Goal: Information Seeking & Learning: Check status

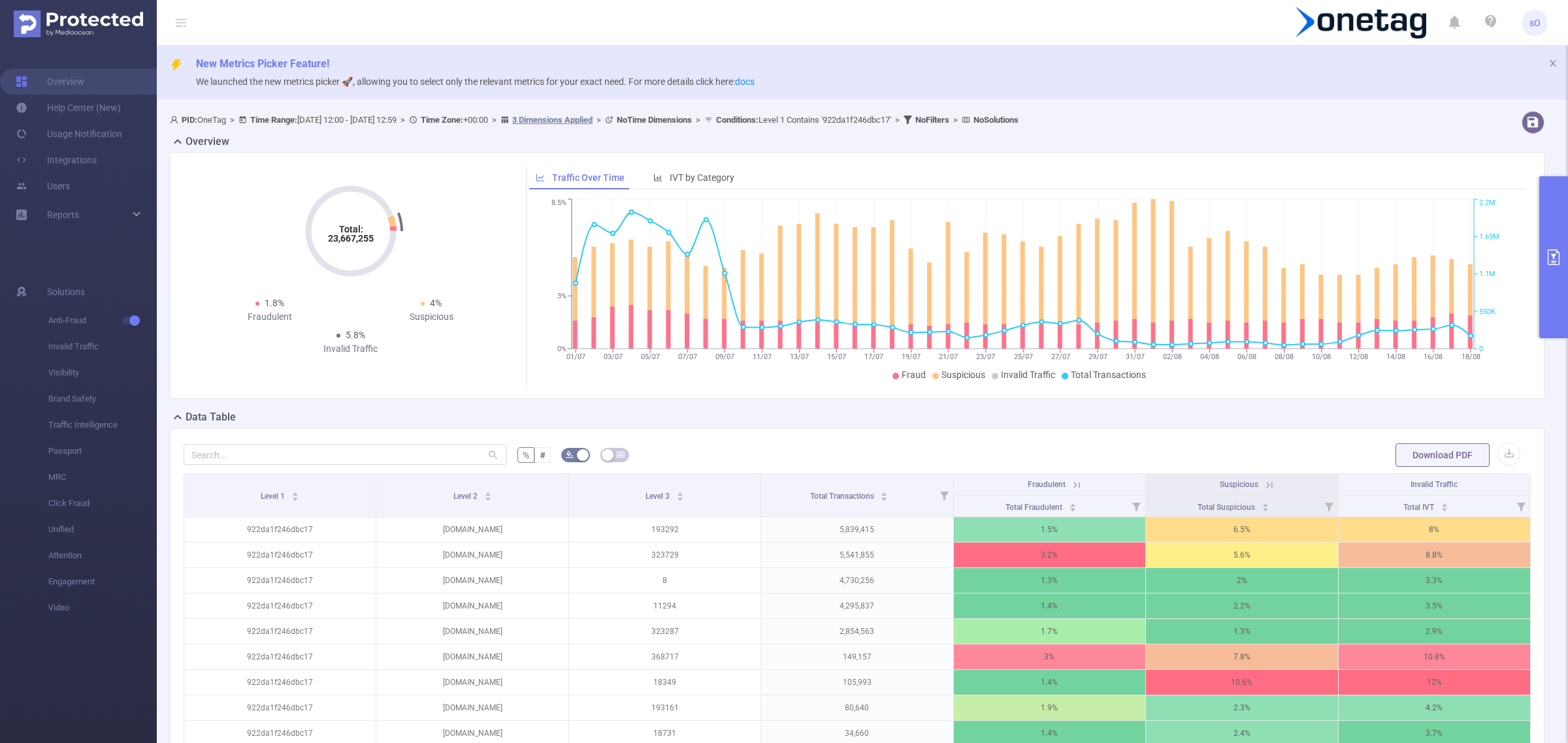
click at [1555, 269] on button "primary" at bounding box center [1553, 258] width 29 height 162
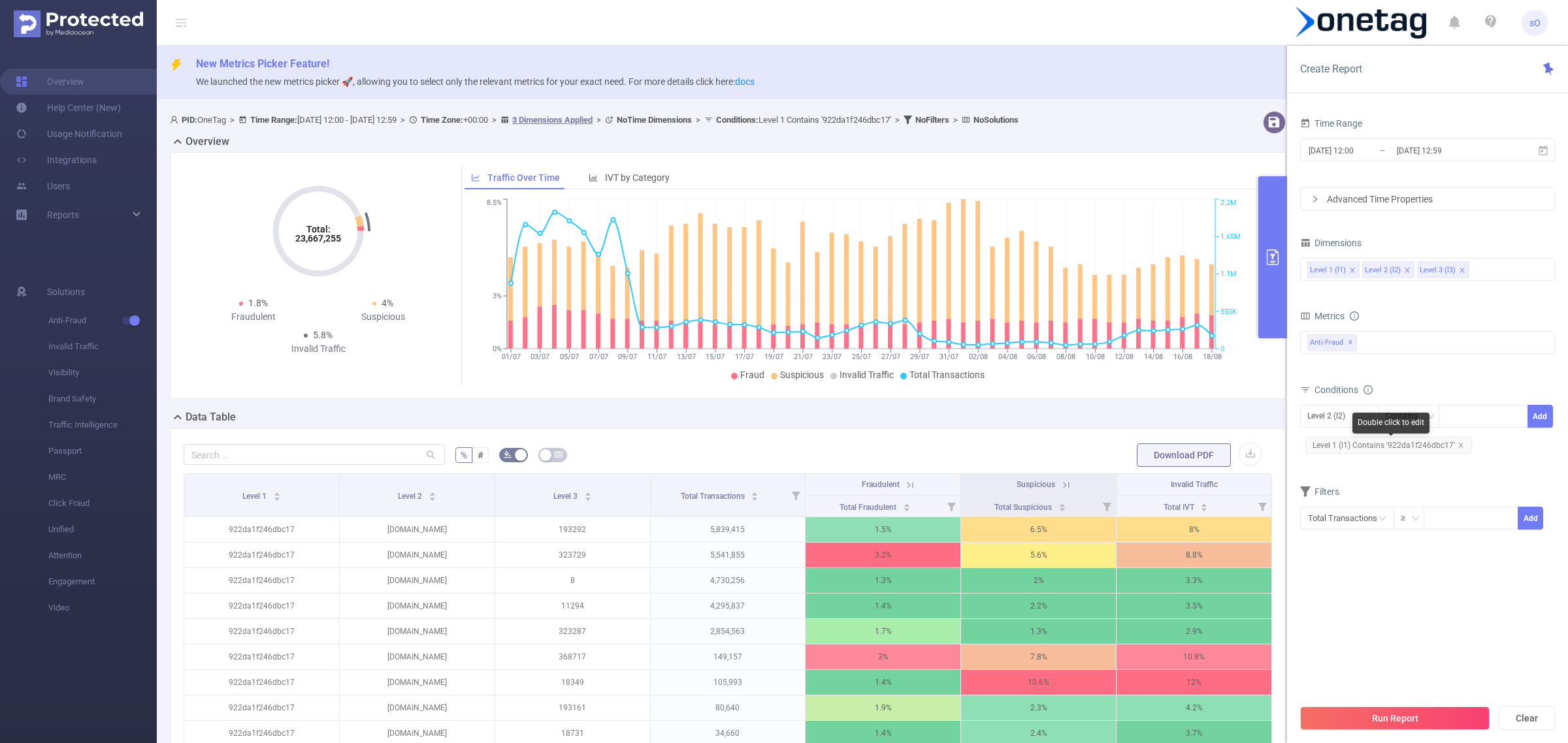
click at [1459, 441] on span "Level 1 (l1) Contains '922da1f246dbc17'" at bounding box center [1388, 445] width 167 height 17
click at [1459, 445] on icon "icon: close" at bounding box center [1461, 445] width 7 height 7
click at [1395, 719] on button "Run Report" at bounding box center [1394, 718] width 189 height 24
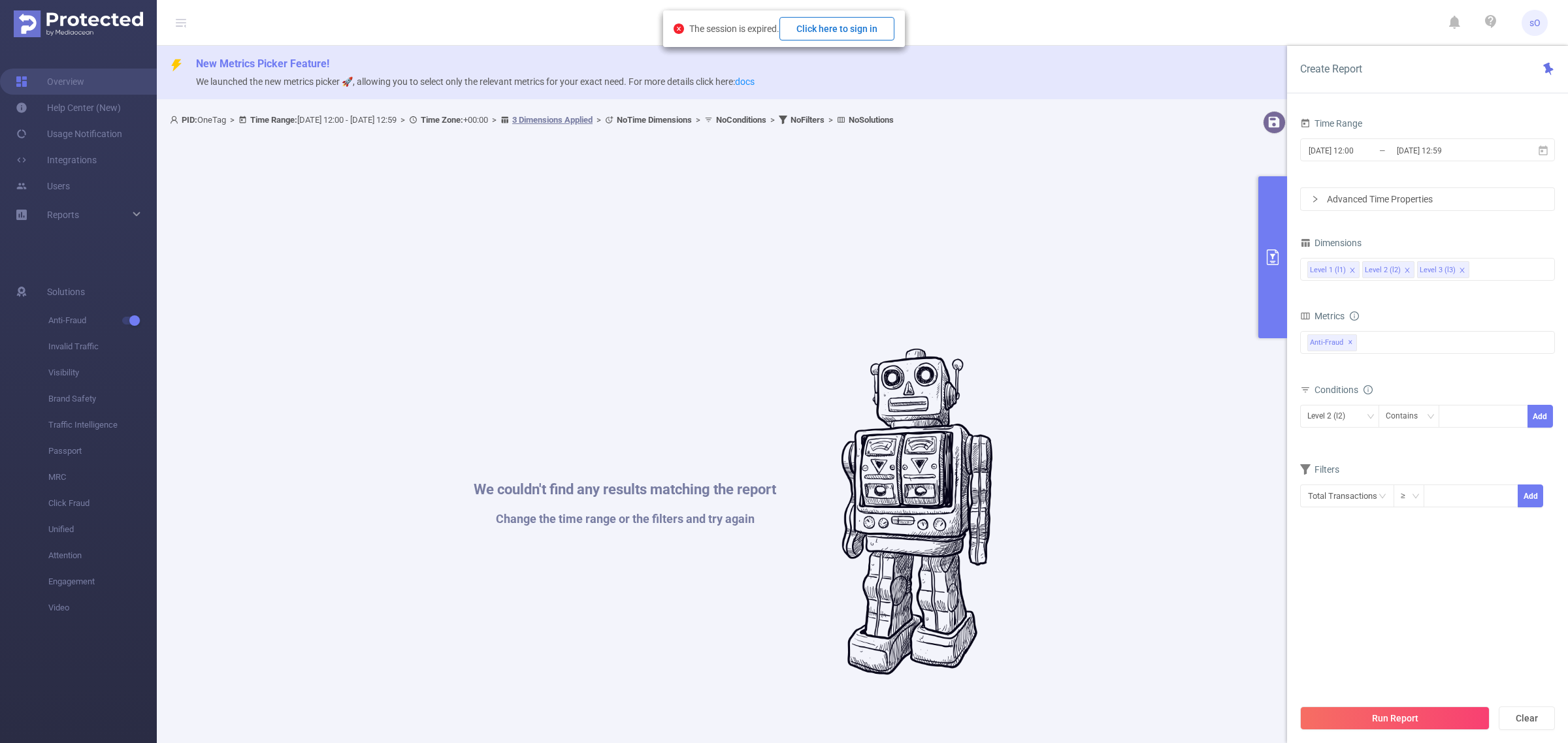
click at [850, 27] on button "Click here to sign in" at bounding box center [837, 29] width 115 height 24
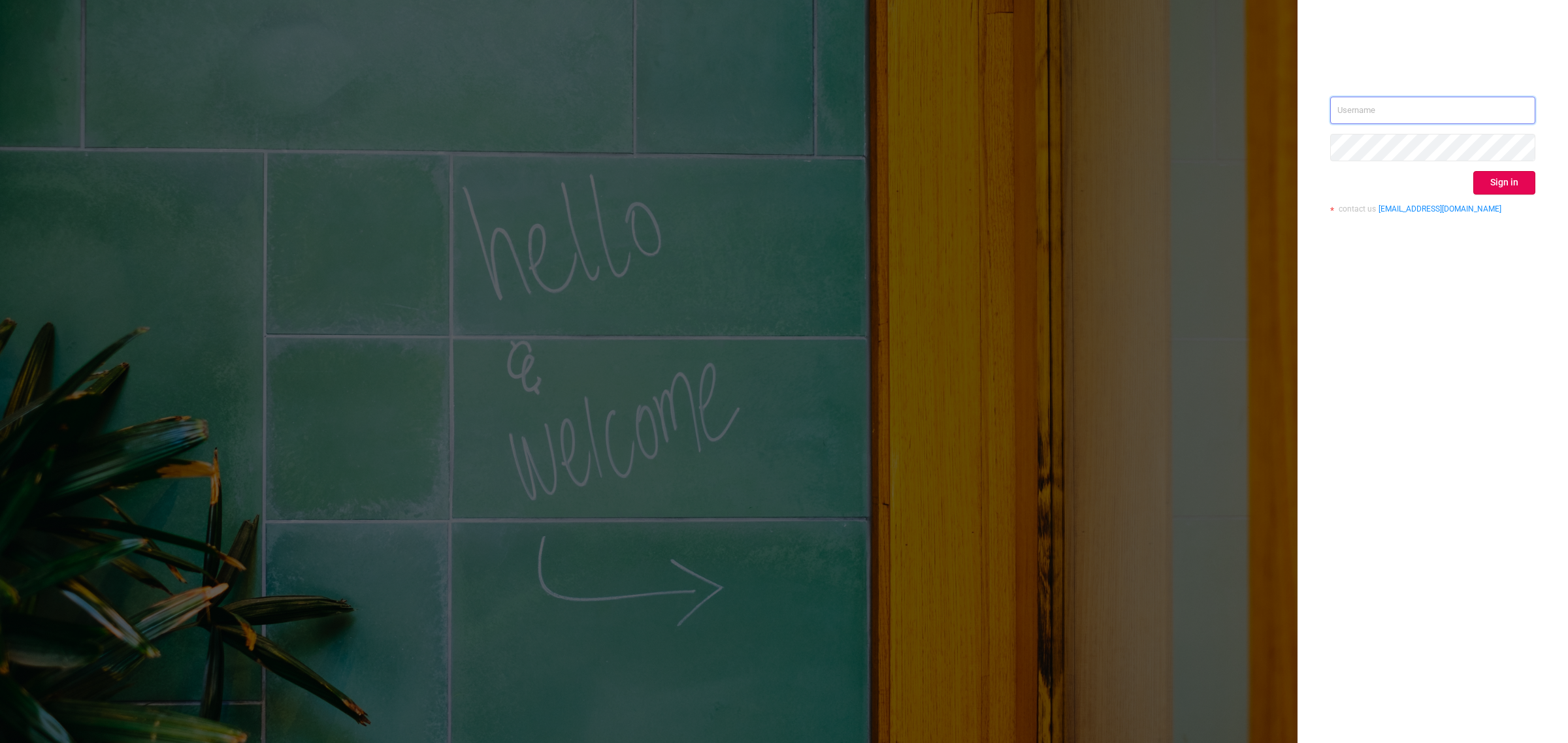
click at [1395, 109] on input "text" at bounding box center [1432, 110] width 205 height 28
type input "supply-success@onetag.com"
click at [1514, 188] on button "Sign in" at bounding box center [1504, 183] width 62 height 24
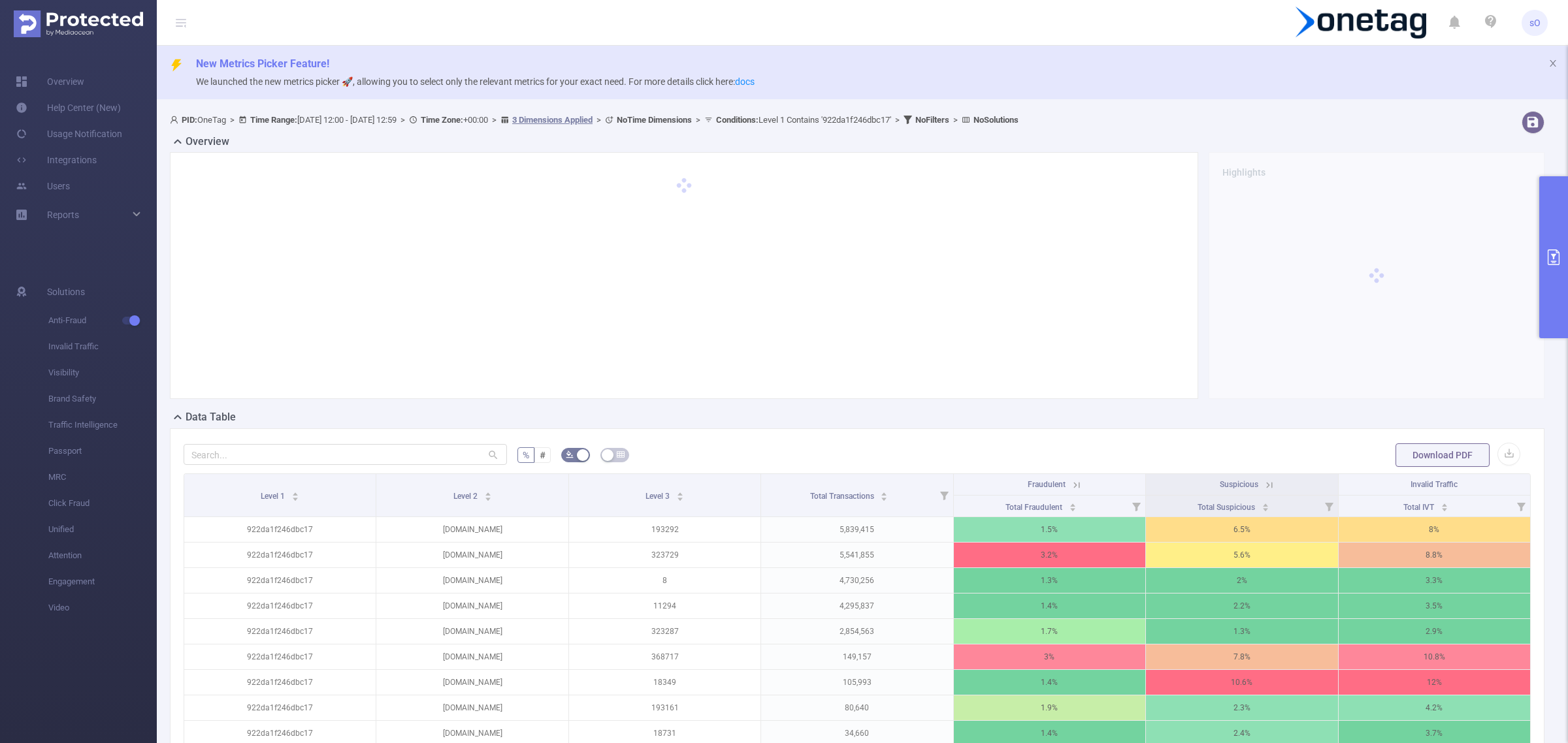
click at [1542, 281] on button "primary" at bounding box center [1553, 258] width 29 height 162
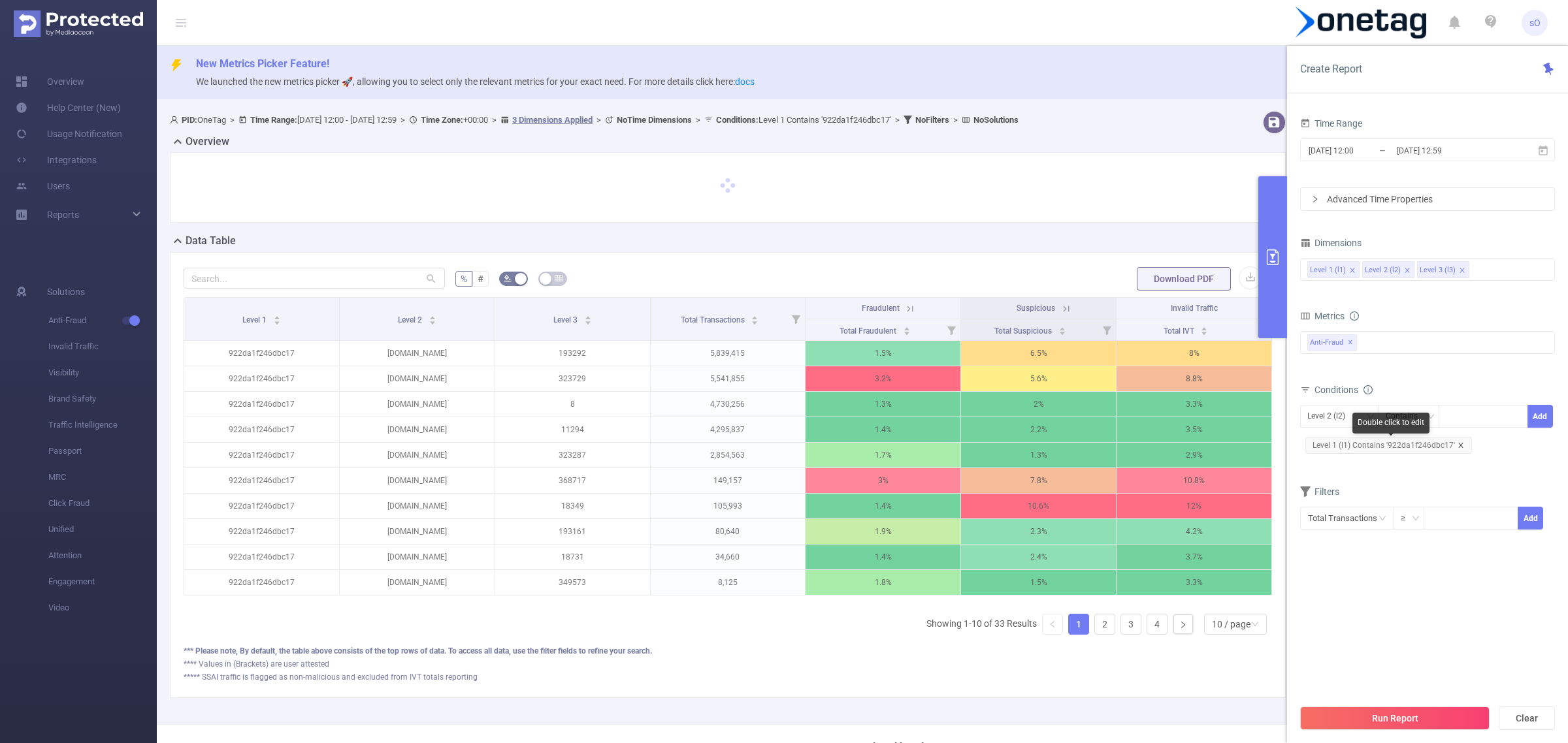
click at [1458, 449] on icon "icon: close" at bounding box center [1461, 445] width 7 height 7
click at [1350, 714] on button "Run Report" at bounding box center [1394, 718] width 189 height 24
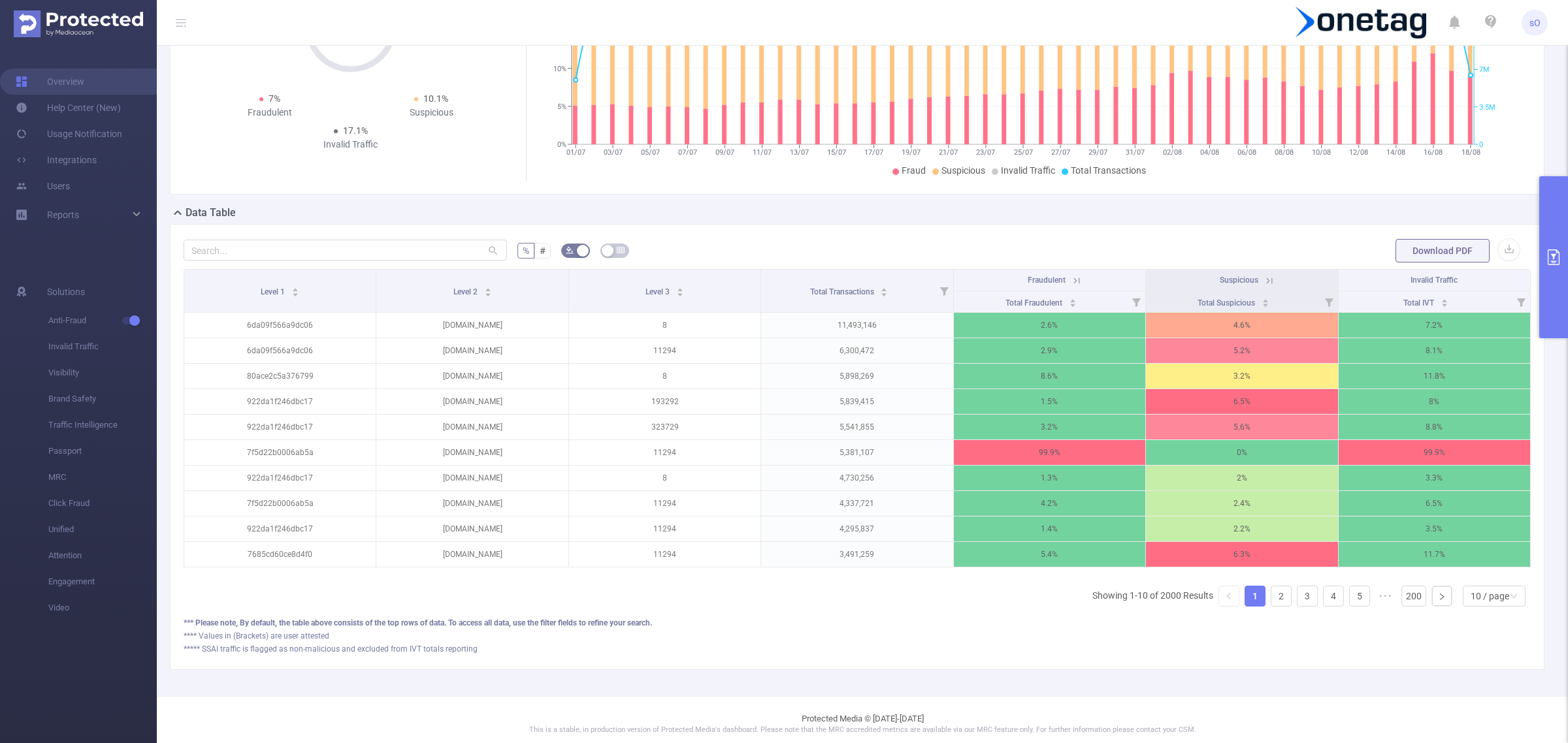
scroll to position [205, 0]
click at [849, 382] on p "5,898,269" at bounding box center [857, 374] width 191 height 25
click at [993, 220] on div "Data Table" at bounding box center [862, 213] width 1385 height 19
click at [1071, 275] on icon at bounding box center [1077, 279] width 12 height 12
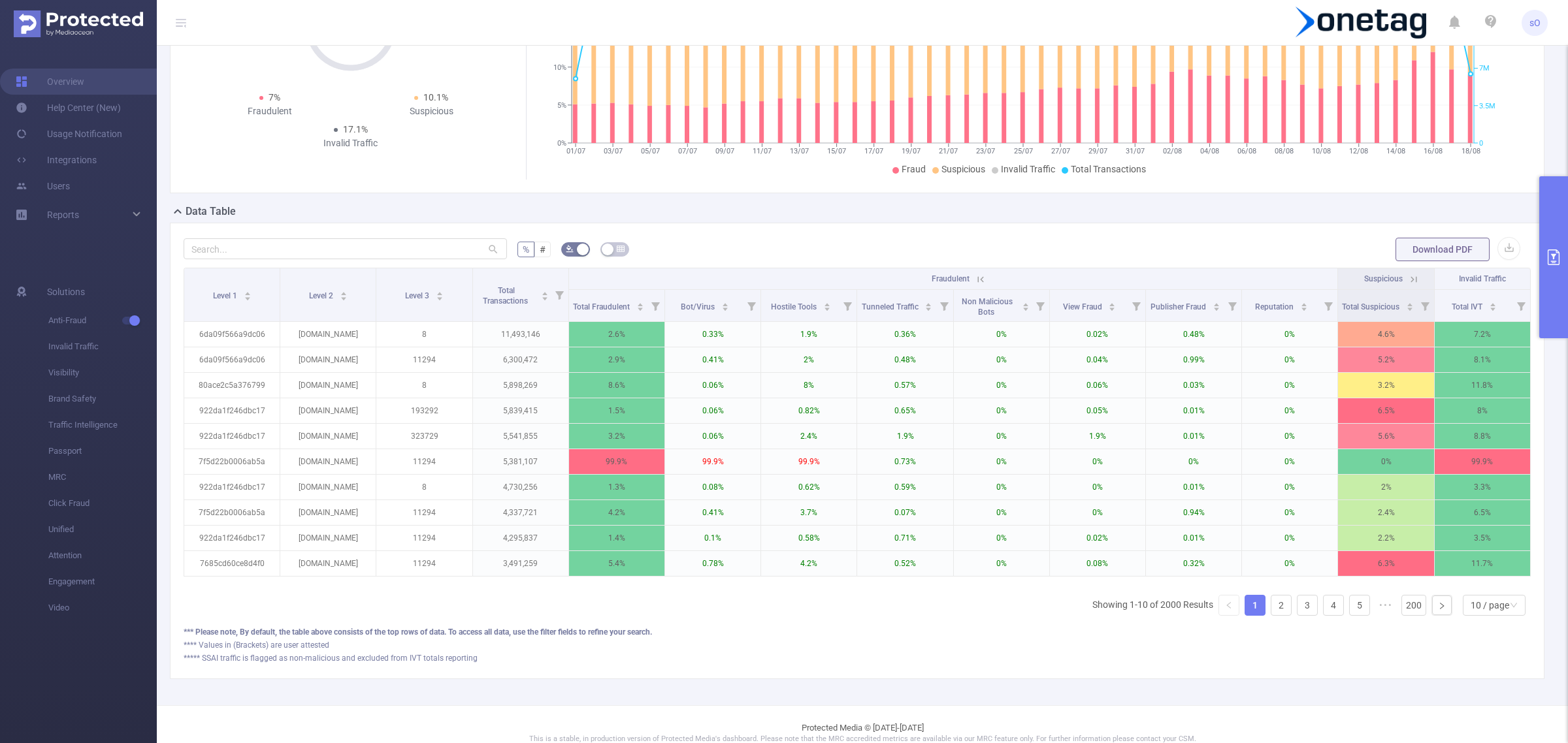
click at [811, 249] on form "% # Download PDF" at bounding box center [857, 249] width 1347 height 26
click at [1554, 211] on button "primary" at bounding box center [1553, 258] width 29 height 162
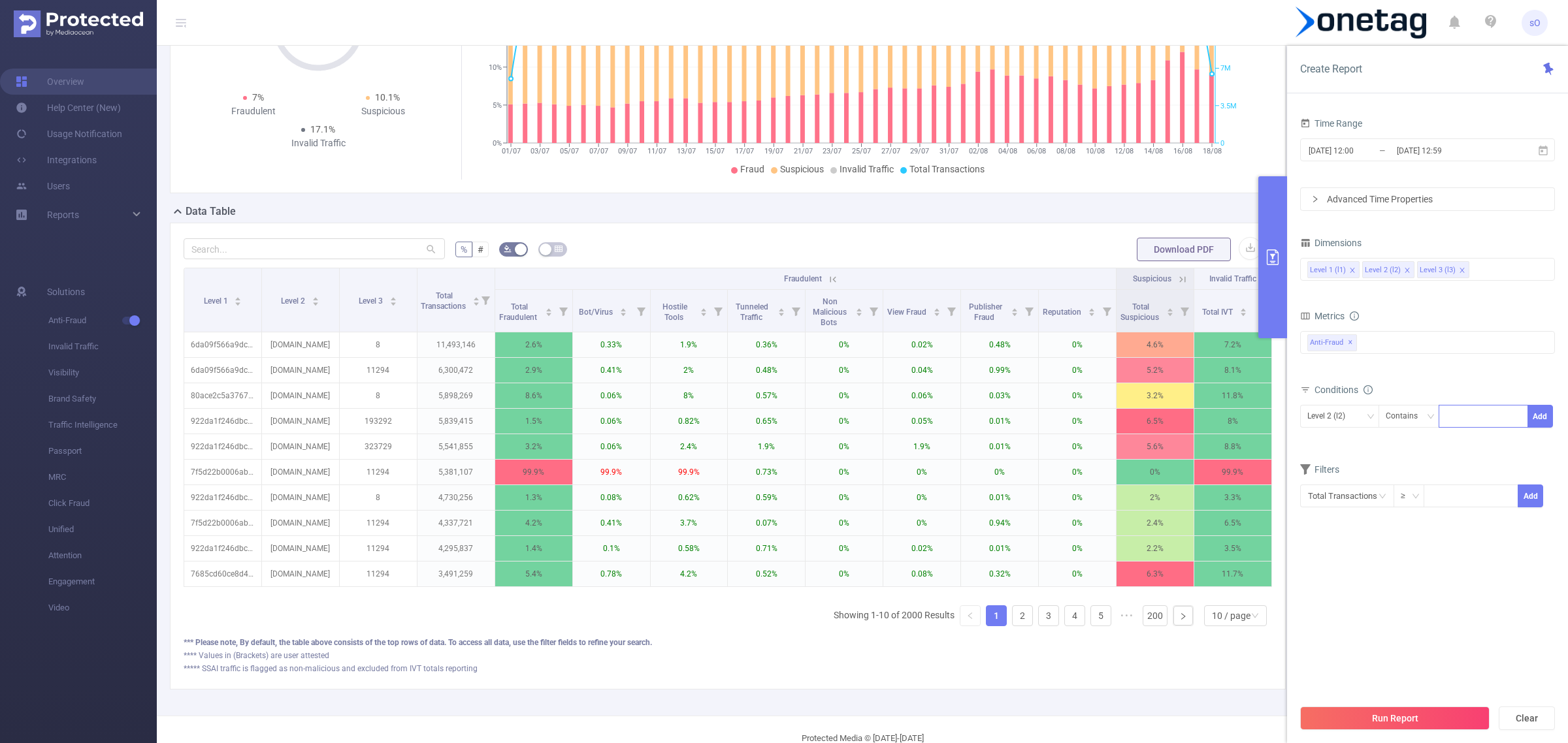
click at [1464, 417] on div at bounding box center [1483, 416] width 75 height 22
type input "[DOMAIN_NAME]"
click at [1467, 444] on li "[DOMAIN_NAME]" at bounding box center [1488, 444] width 98 height 21
click at [1540, 422] on button "Add" at bounding box center [1540, 416] width 25 height 23
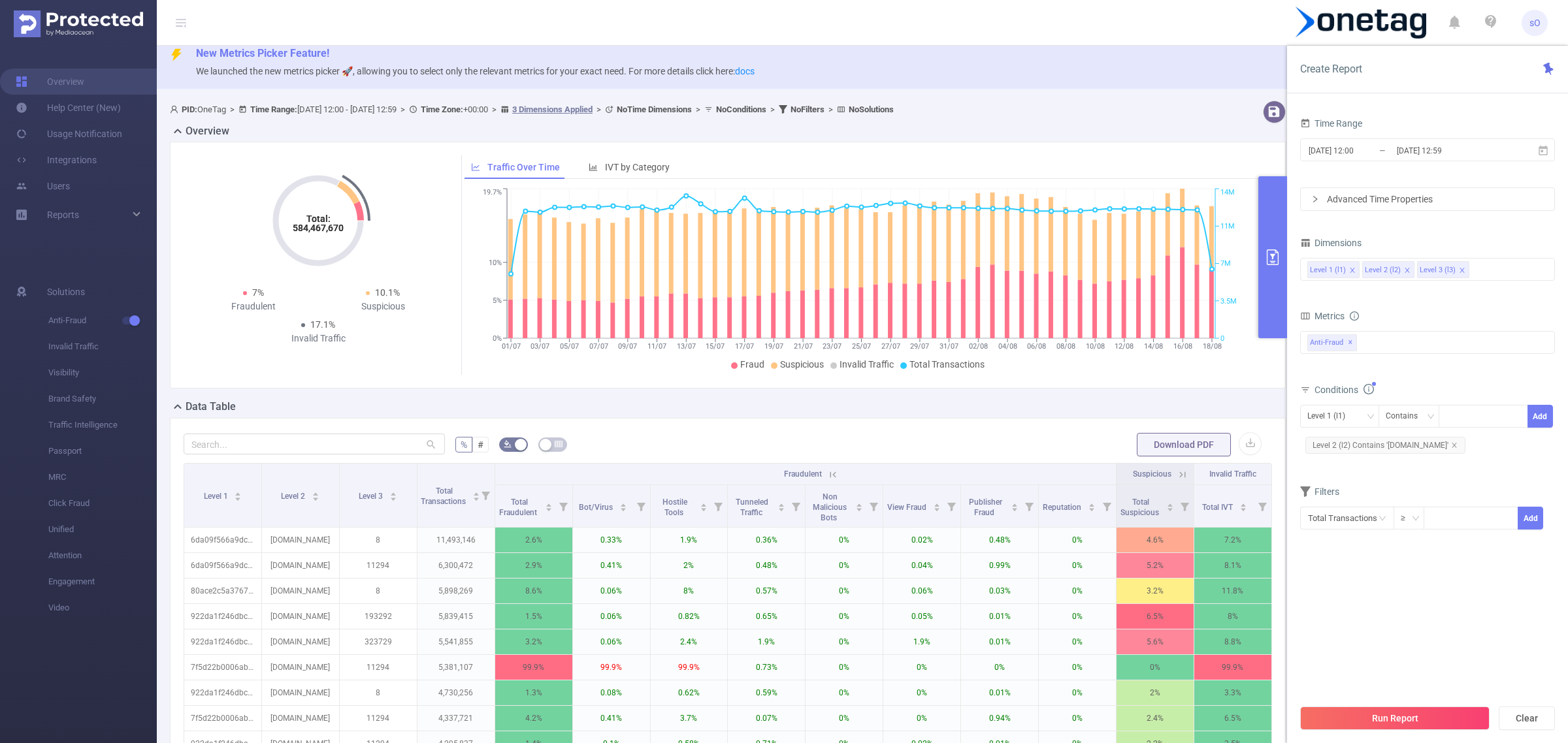
scroll to position [8, 0]
click at [1543, 152] on icon at bounding box center [1543, 151] width 12 height 12
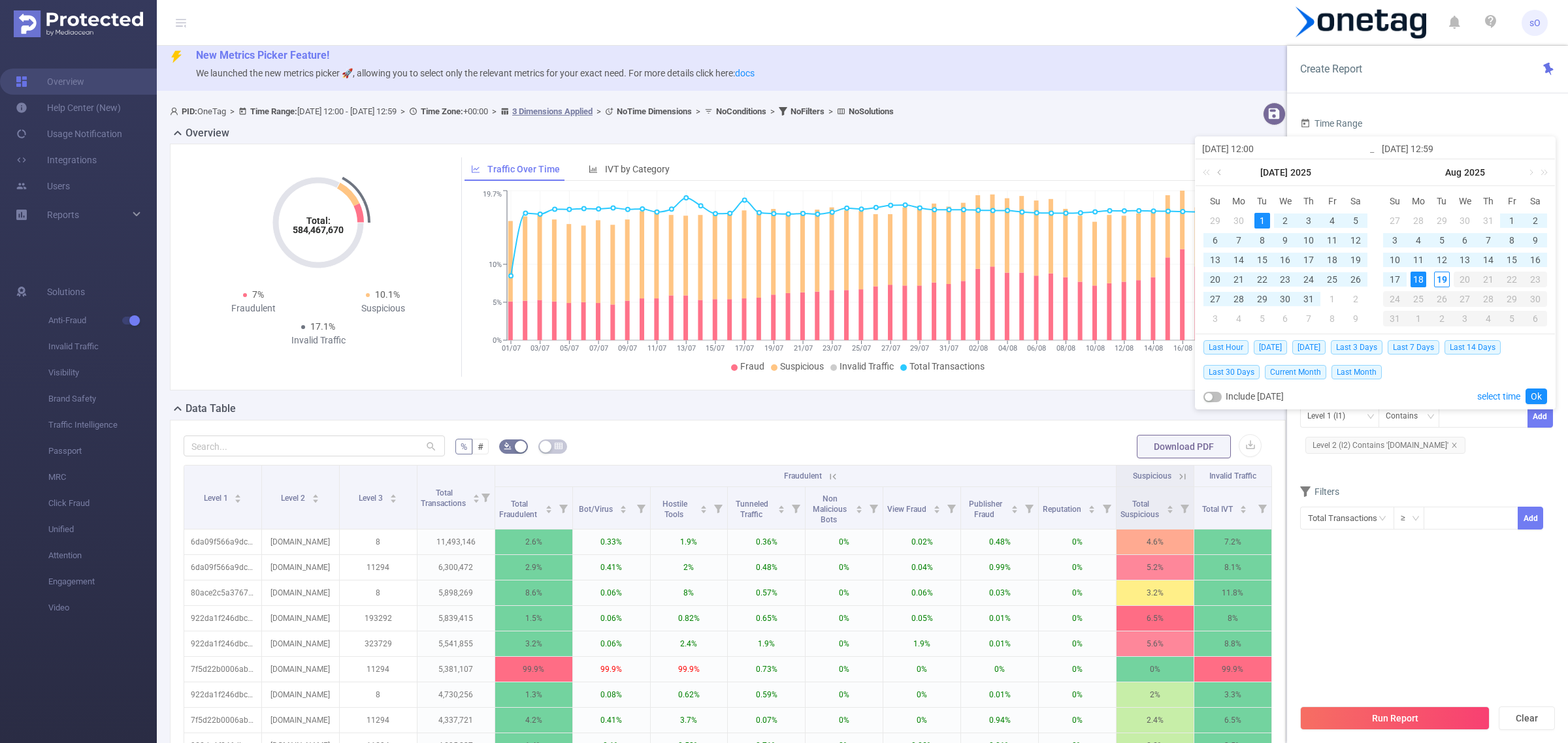
click at [1216, 173] on link at bounding box center [1220, 172] width 12 height 26
click at [1359, 226] on div "1" at bounding box center [1355, 220] width 16 height 16
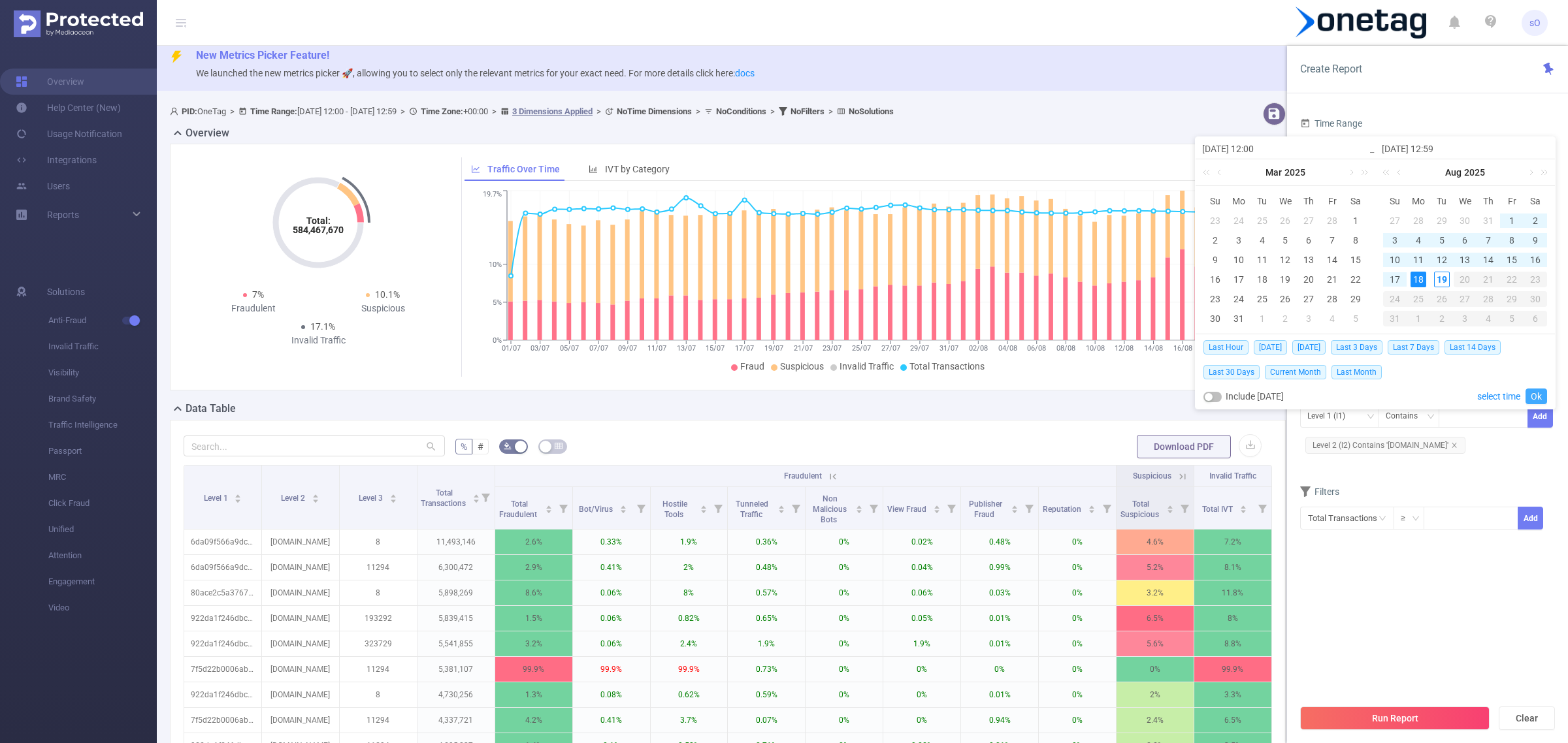
click at [1543, 398] on link "Ok" at bounding box center [1536, 396] width 22 height 16
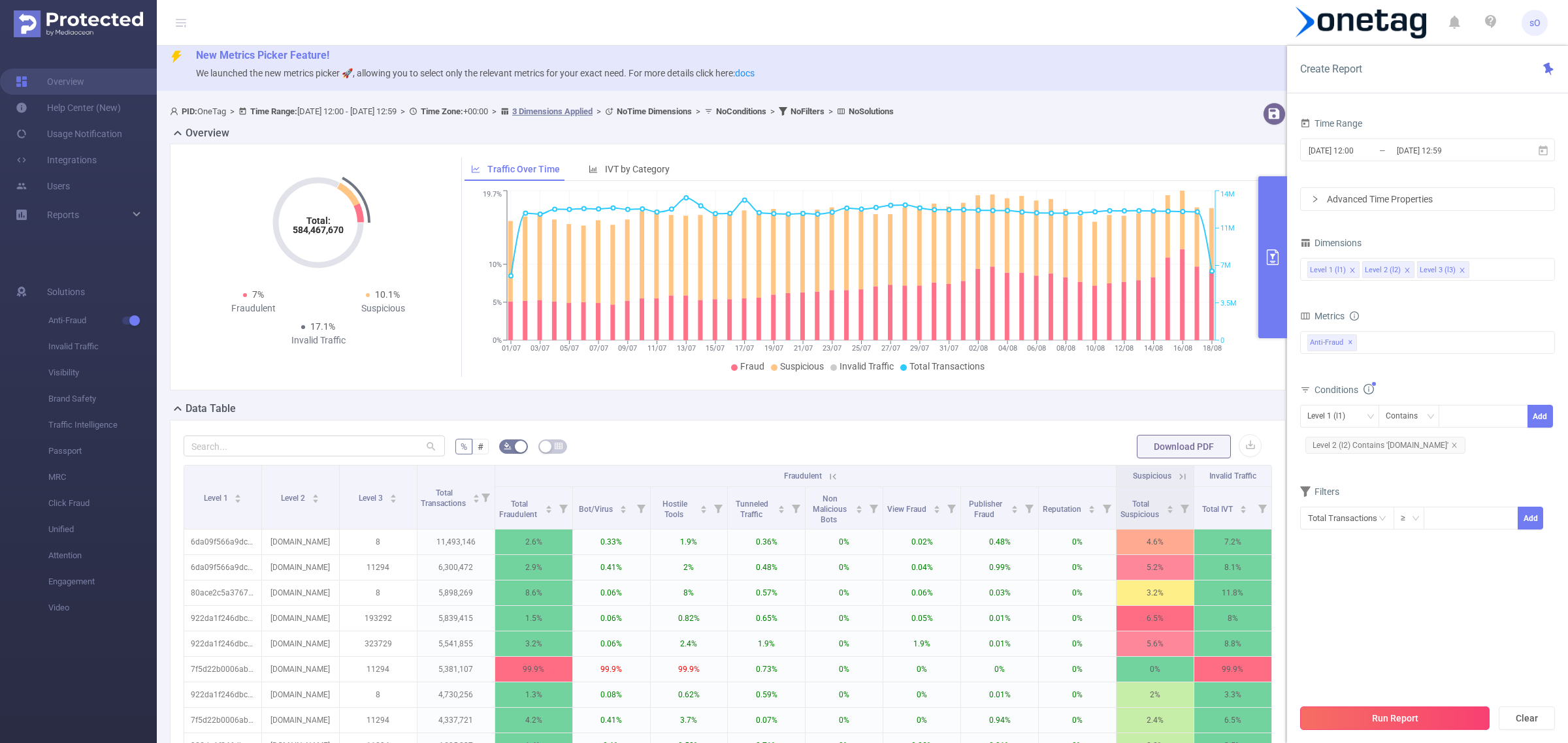
click at [1383, 725] on button "Run Report" at bounding box center [1394, 718] width 189 height 24
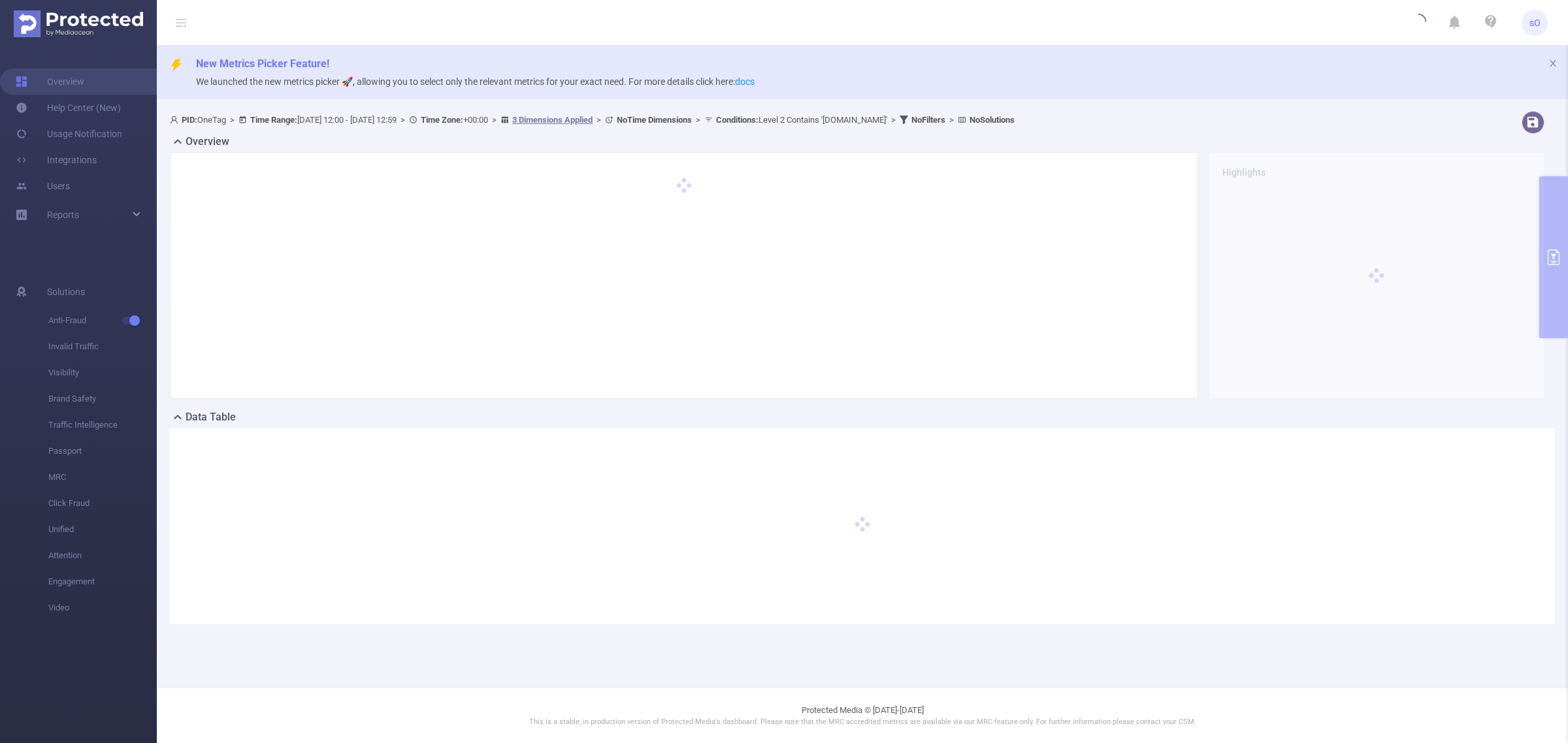
scroll to position [0, 0]
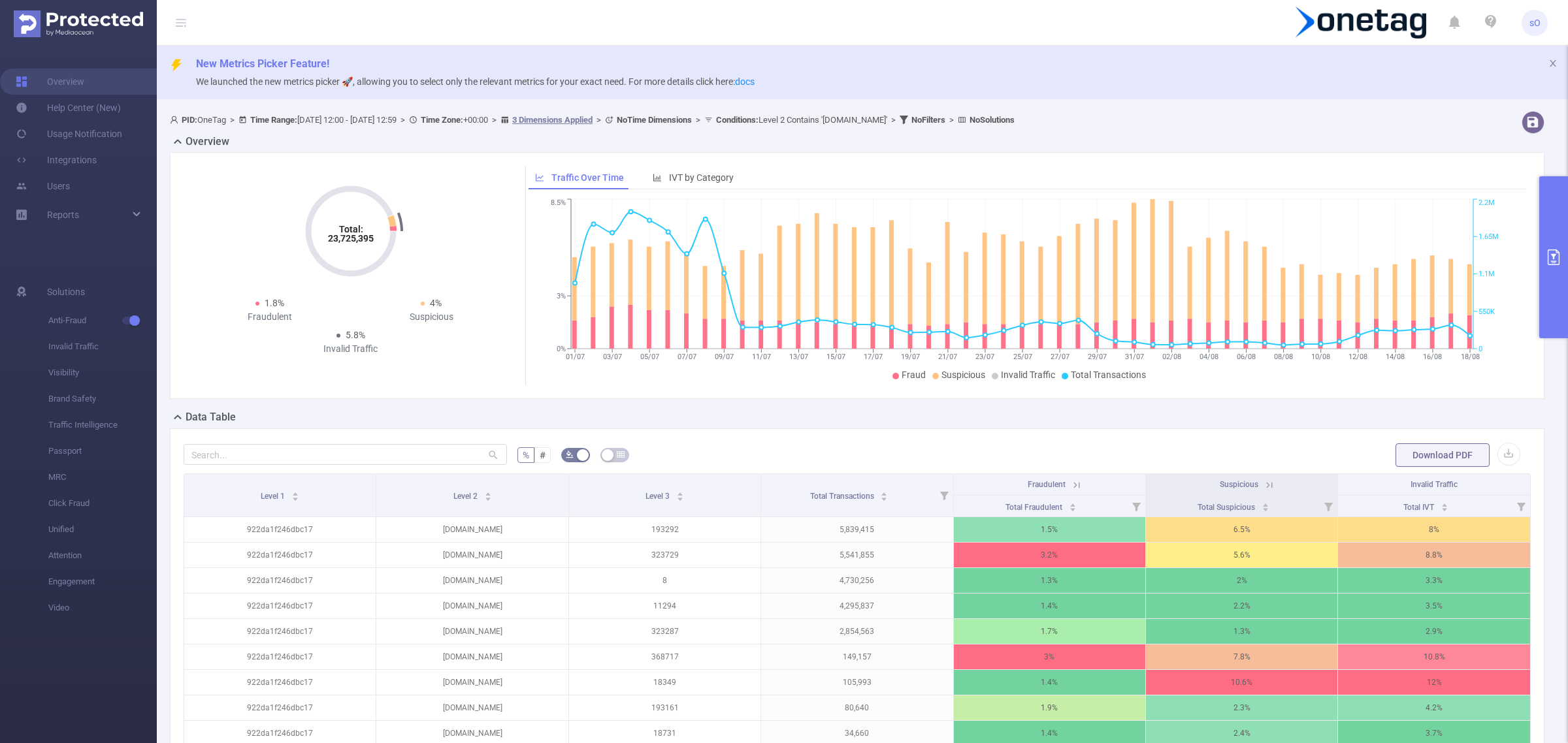
click at [1549, 258] on icon "primary" at bounding box center [1554, 257] width 12 height 16
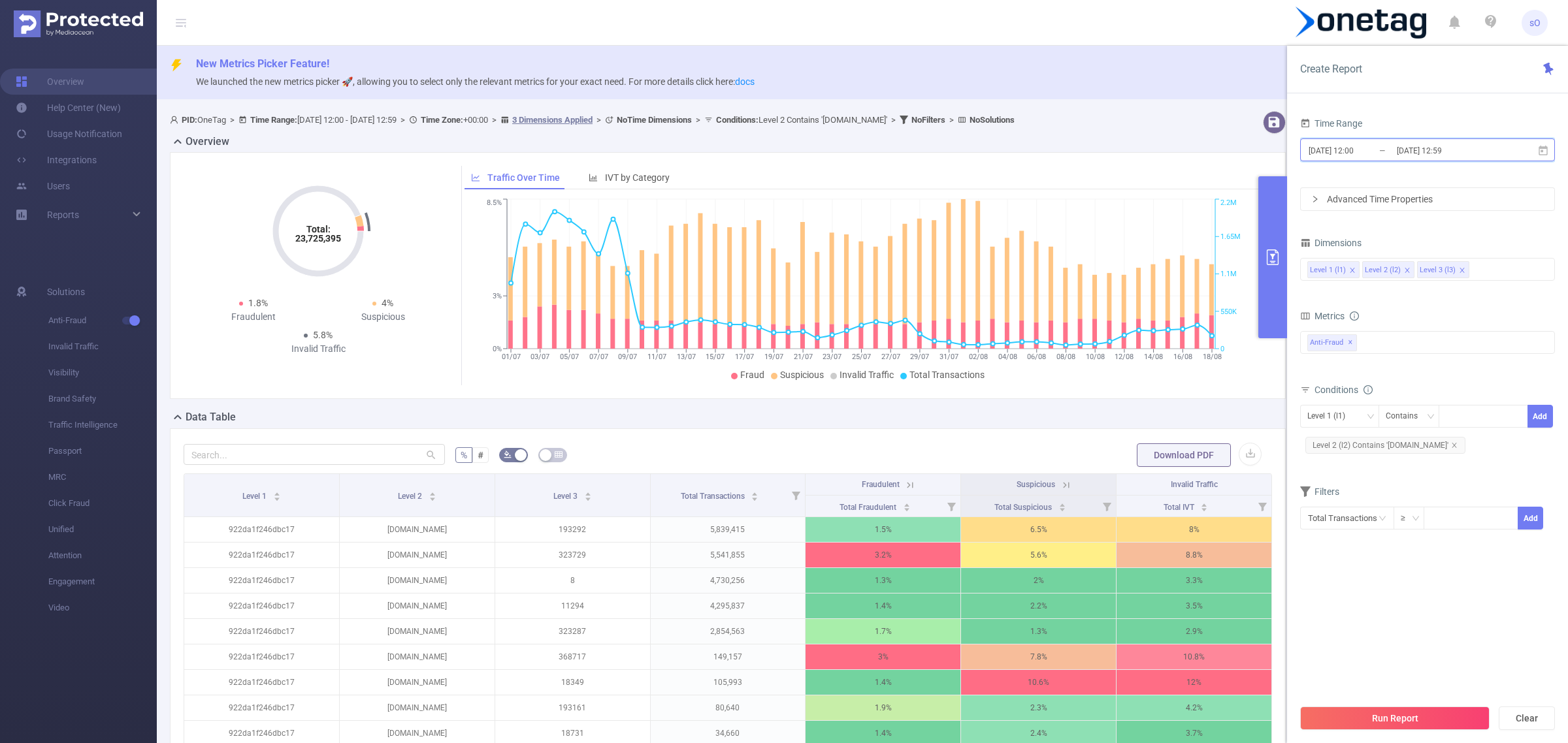
click at [1459, 160] on span "2025-07-01 12:00 _ 2025-08-18 12:59" at bounding box center [1427, 150] width 255 height 23
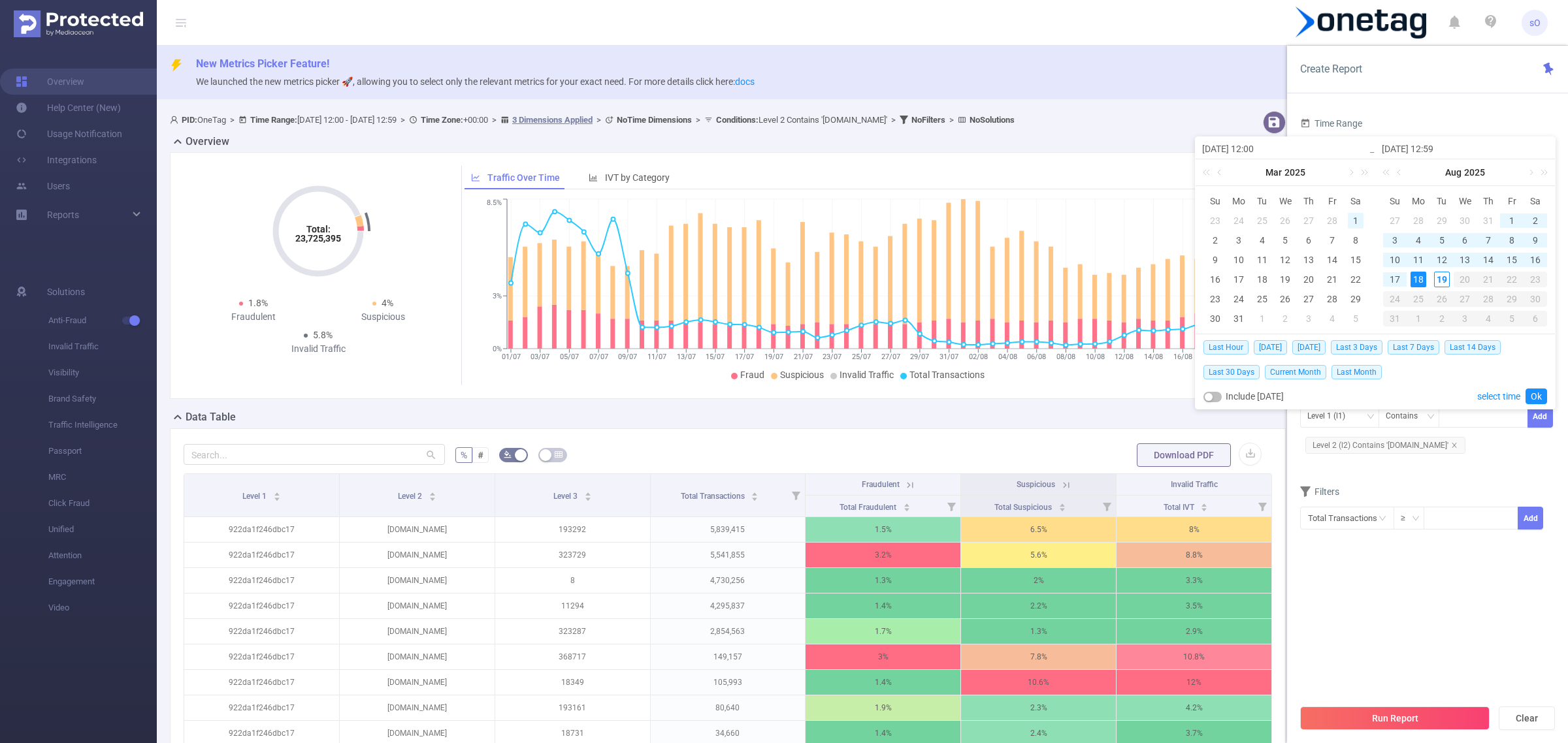
click at [1358, 220] on div "1" at bounding box center [1355, 220] width 16 height 16
click at [1350, 223] on div "1" at bounding box center [1355, 220] width 16 height 16
type input "2025-03-01 12:00"
type input "2025-03-01 12:59"
type input "2025-03-01 12:00"
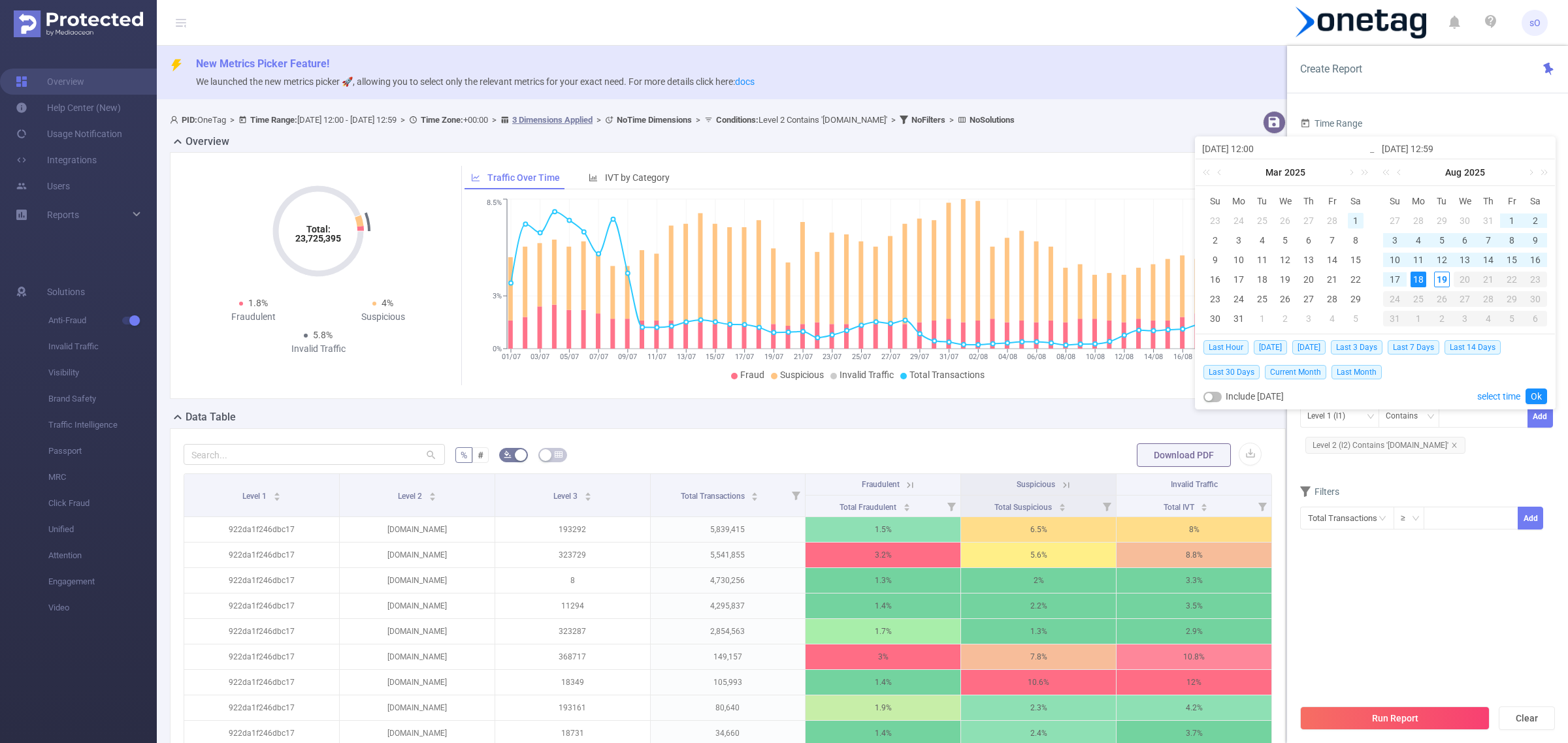
type input "2025-03-01 12:59"
click at [1219, 171] on link at bounding box center [1220, 172] width 12 height 26
click at [1356, 220] on div "1" at bounding box center [1355, 220] width 16 height 16
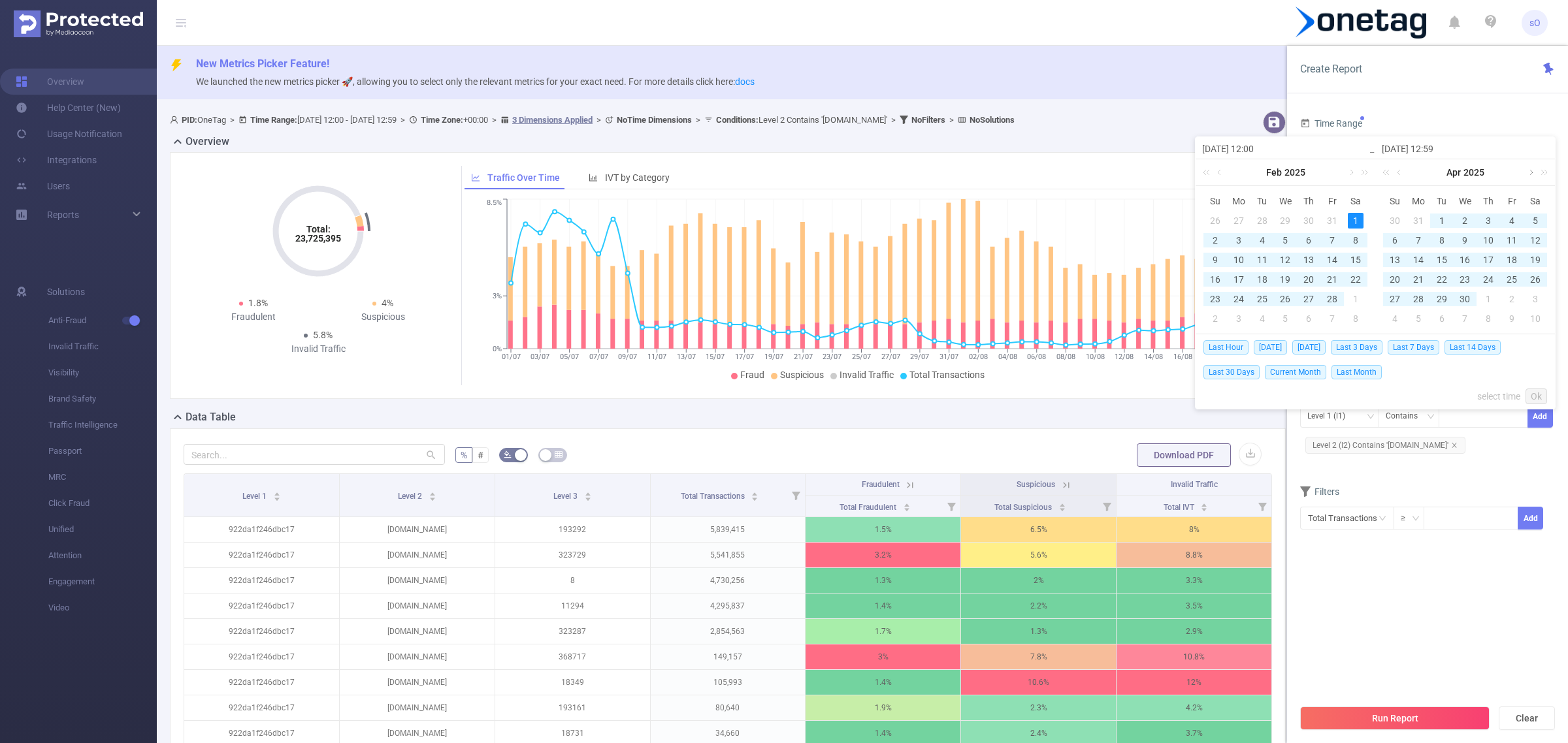
click at [1531, 168] on link at bounding box center [1530, 172] width 12 height 26
click at [1416, 299] on div "30" at bounding box center [1418, 299] width 16 height 16
type input "2025-02-01 12:00"
type input "2025-06-30 12:59"
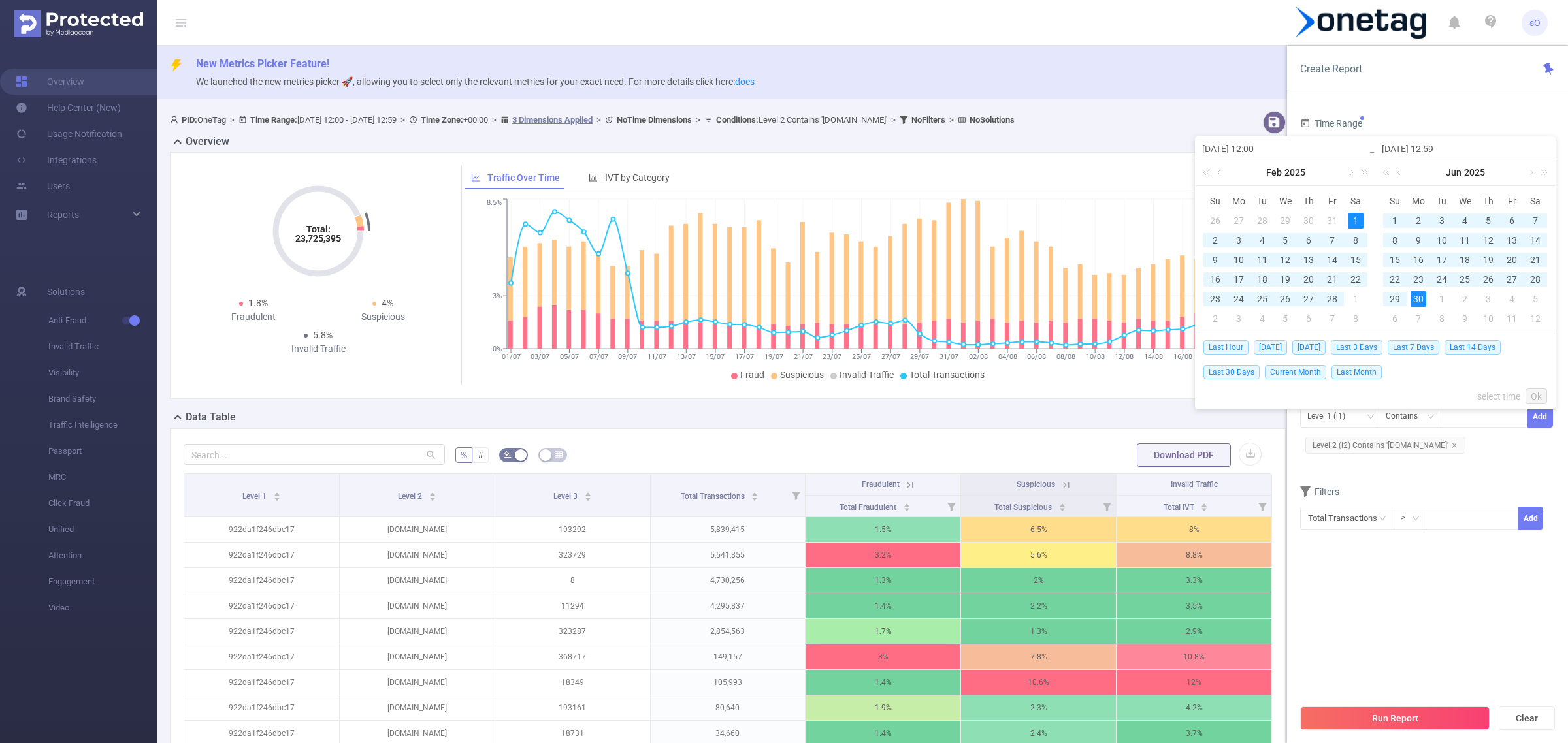
type input "2025-02-01 12:00"
type input "2025-06-30 12:59"
click at [1537, 390] on link "Ok" at bounding box center [1536, 396] width 22 height 16
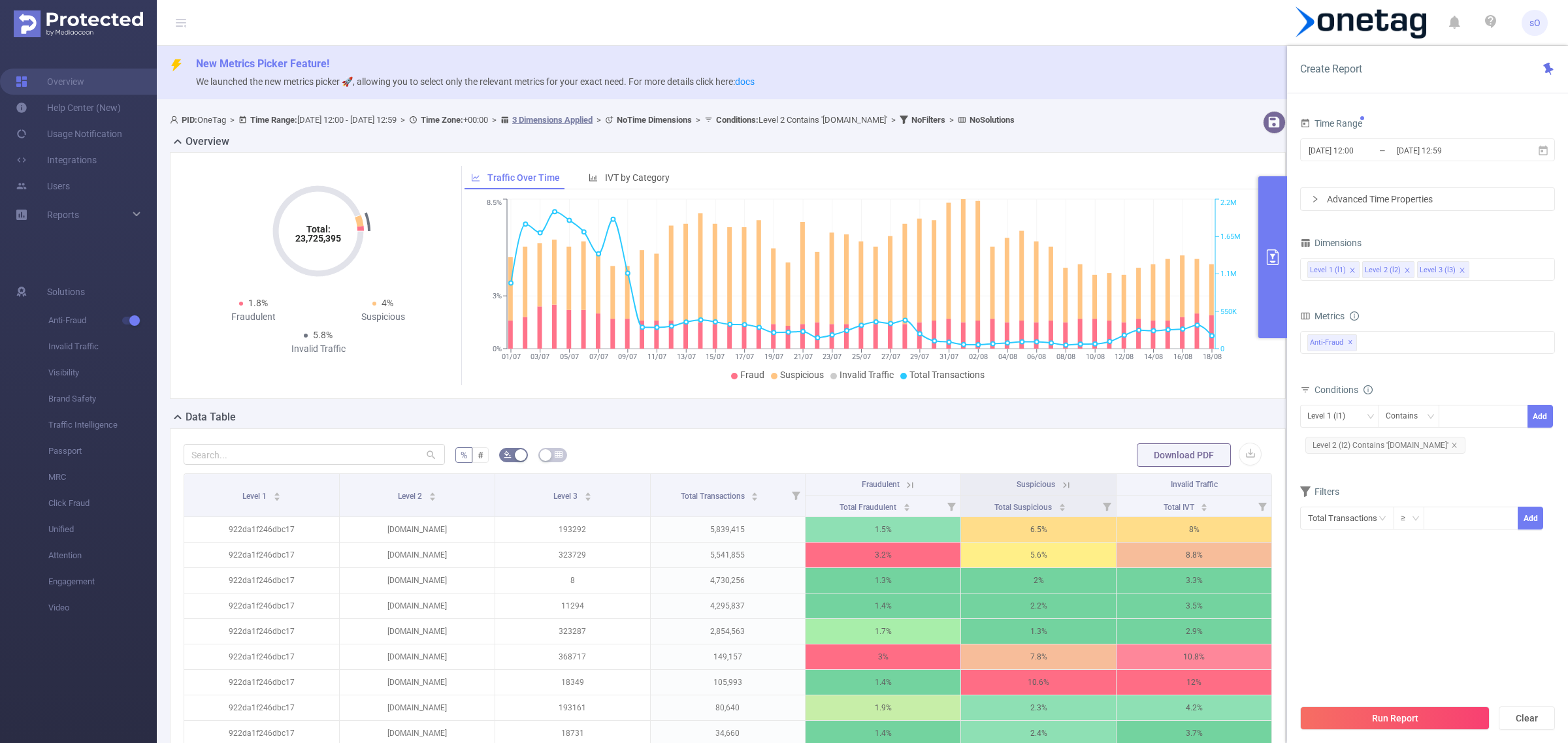
click at [904, 483] on icon at bounding box center [910, 485] width 12 height 12
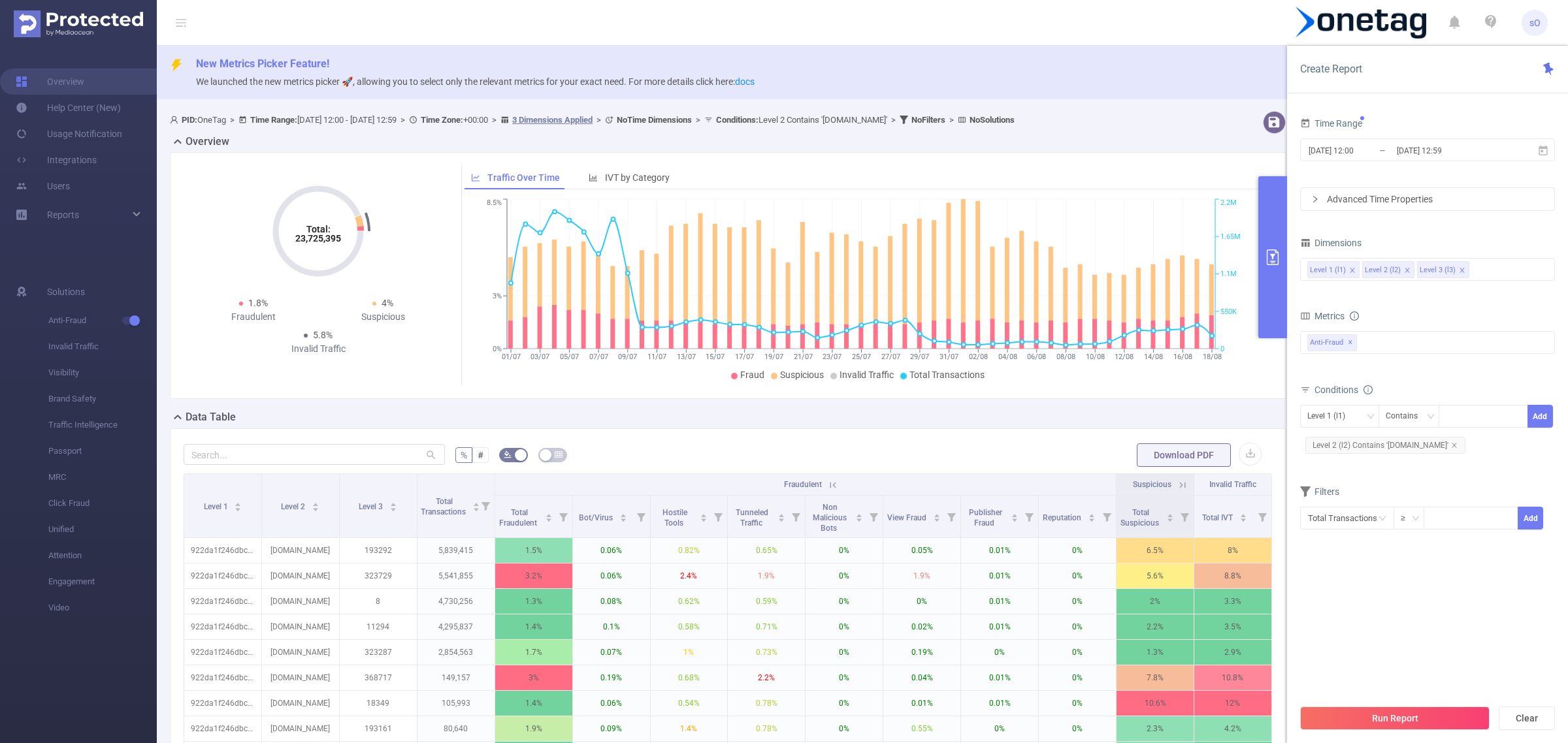
click at [827, 482] on icon at bounding box center [833, 485] width 12 height 12
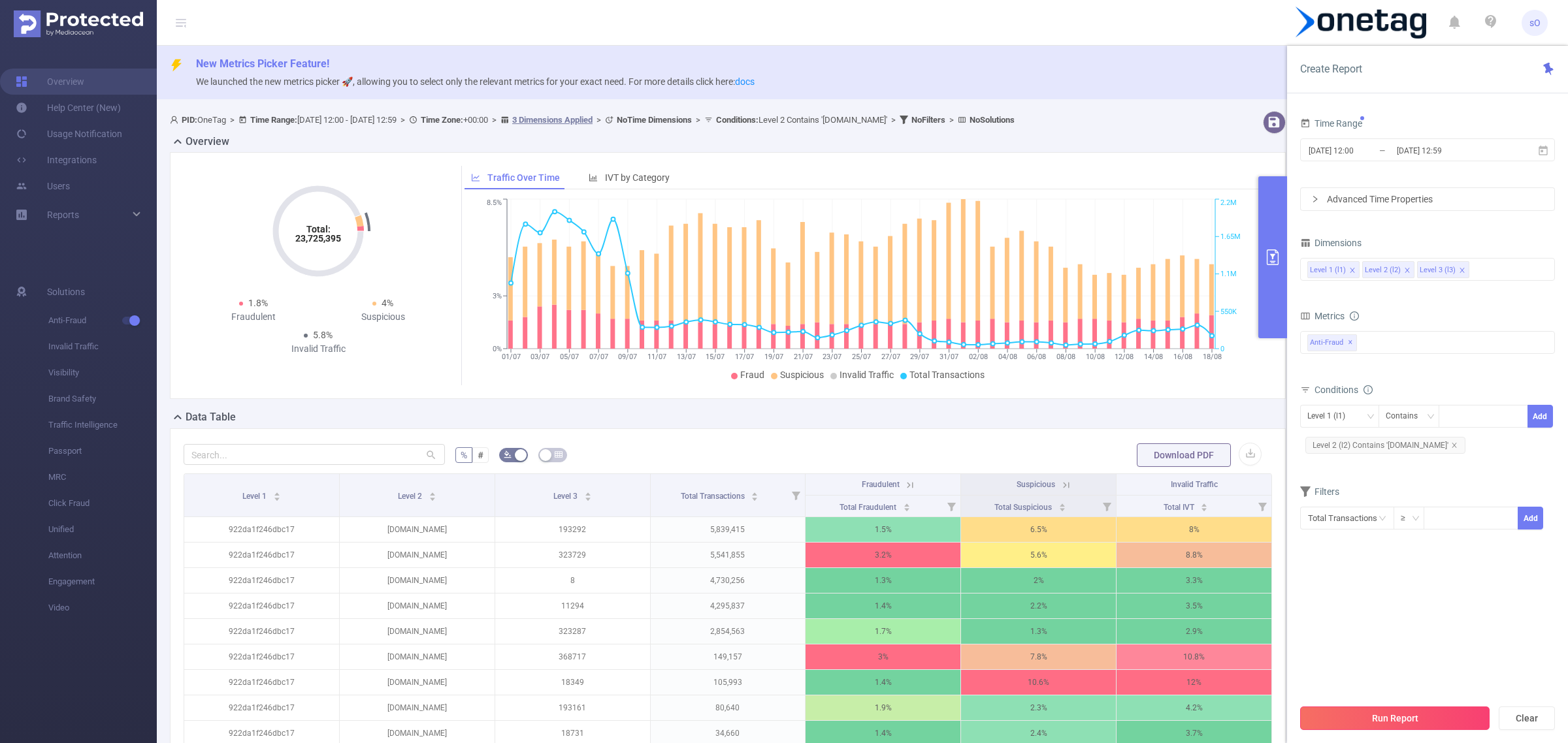
click at [1405, 716] on button "Run Report" at bounding box center [1394, 718] width 189 height 24
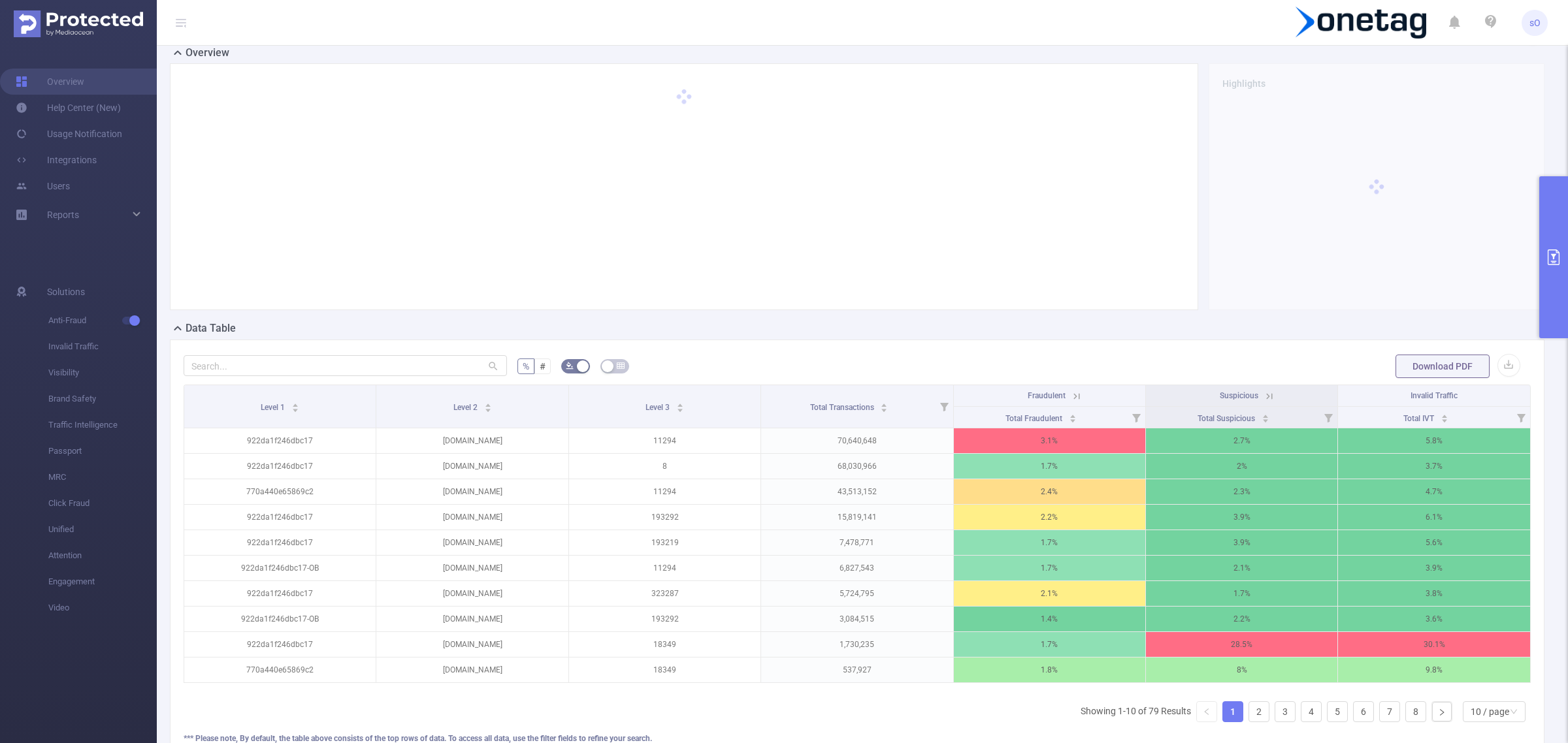
scroll to position [95, 0]
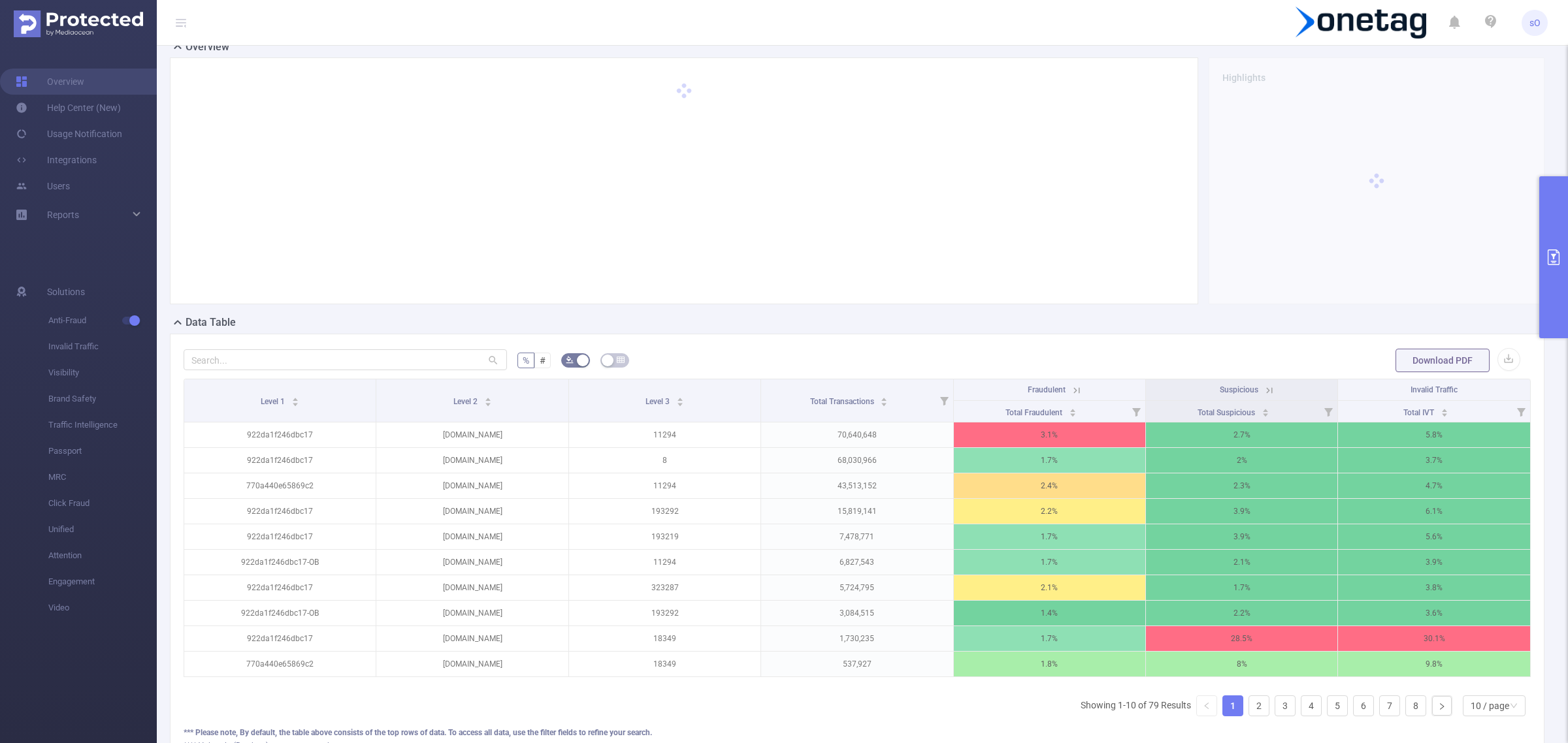
click at [1266, 390] on icon at bounding box center [1269, 390] width 6 height 6
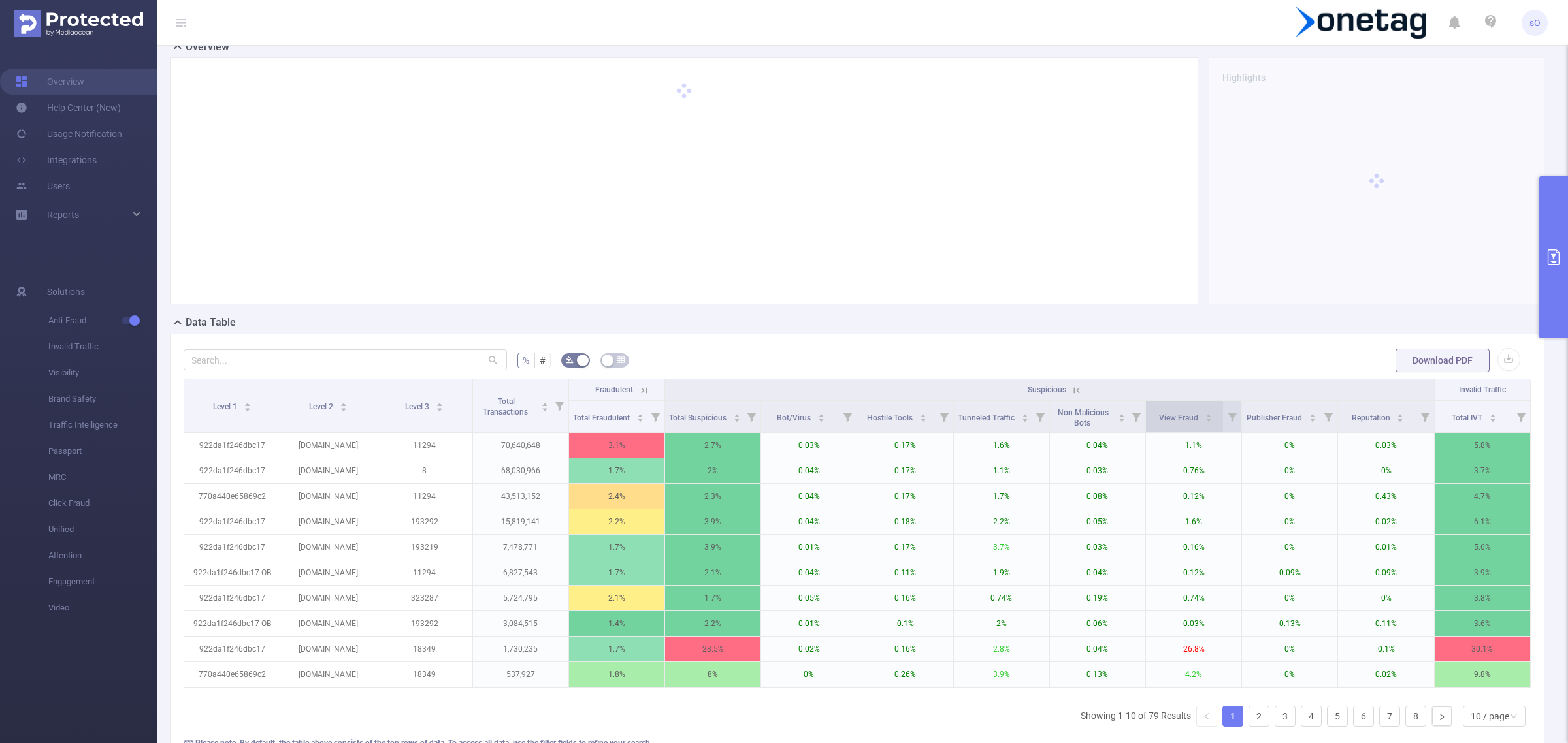
click at [1170, 412] on span "View Fraud" at bounding box center [1179, 417] width 41 height 13
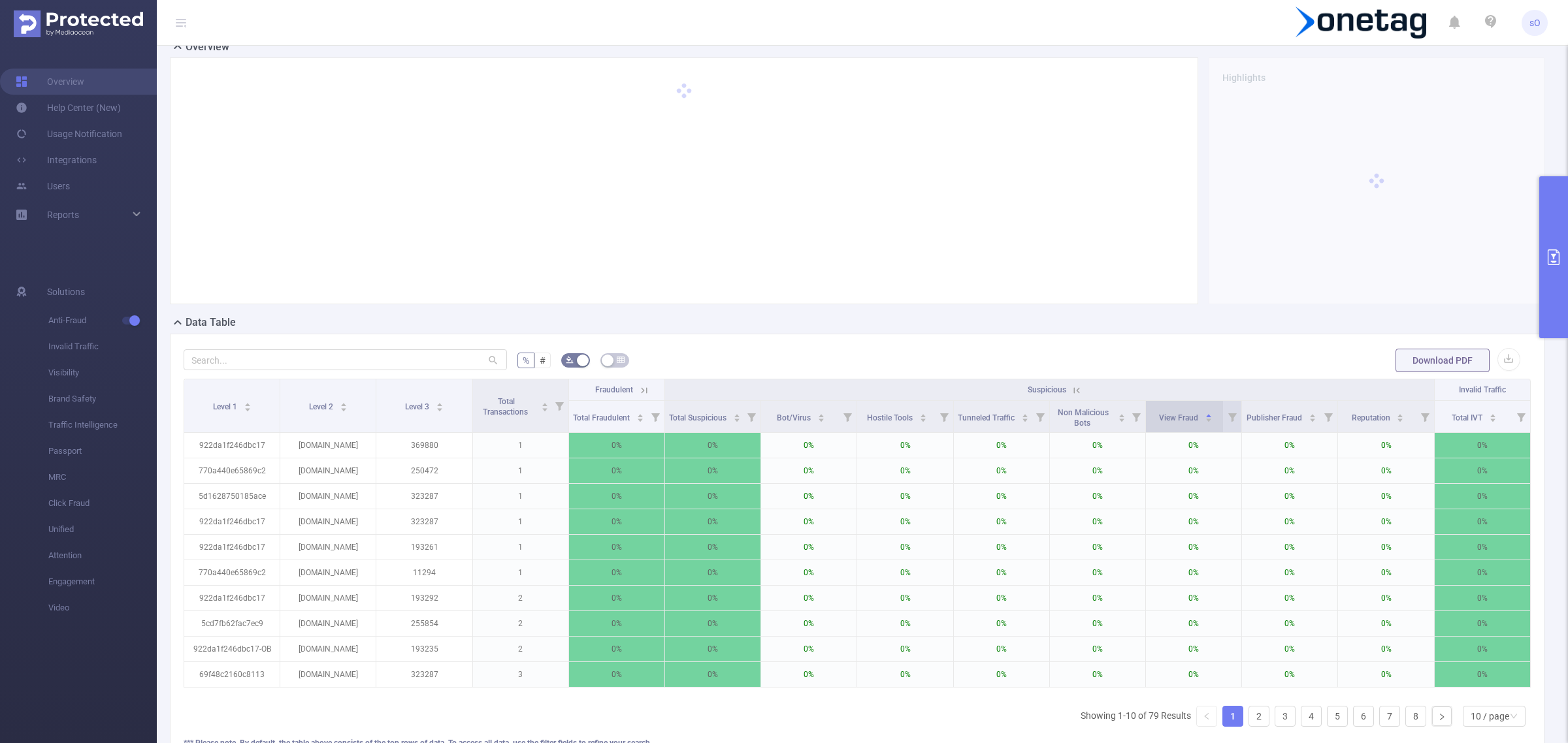
click at [1170, 412] on span "View Fraud" at bounding box center [1179, 417] width 41 height 13
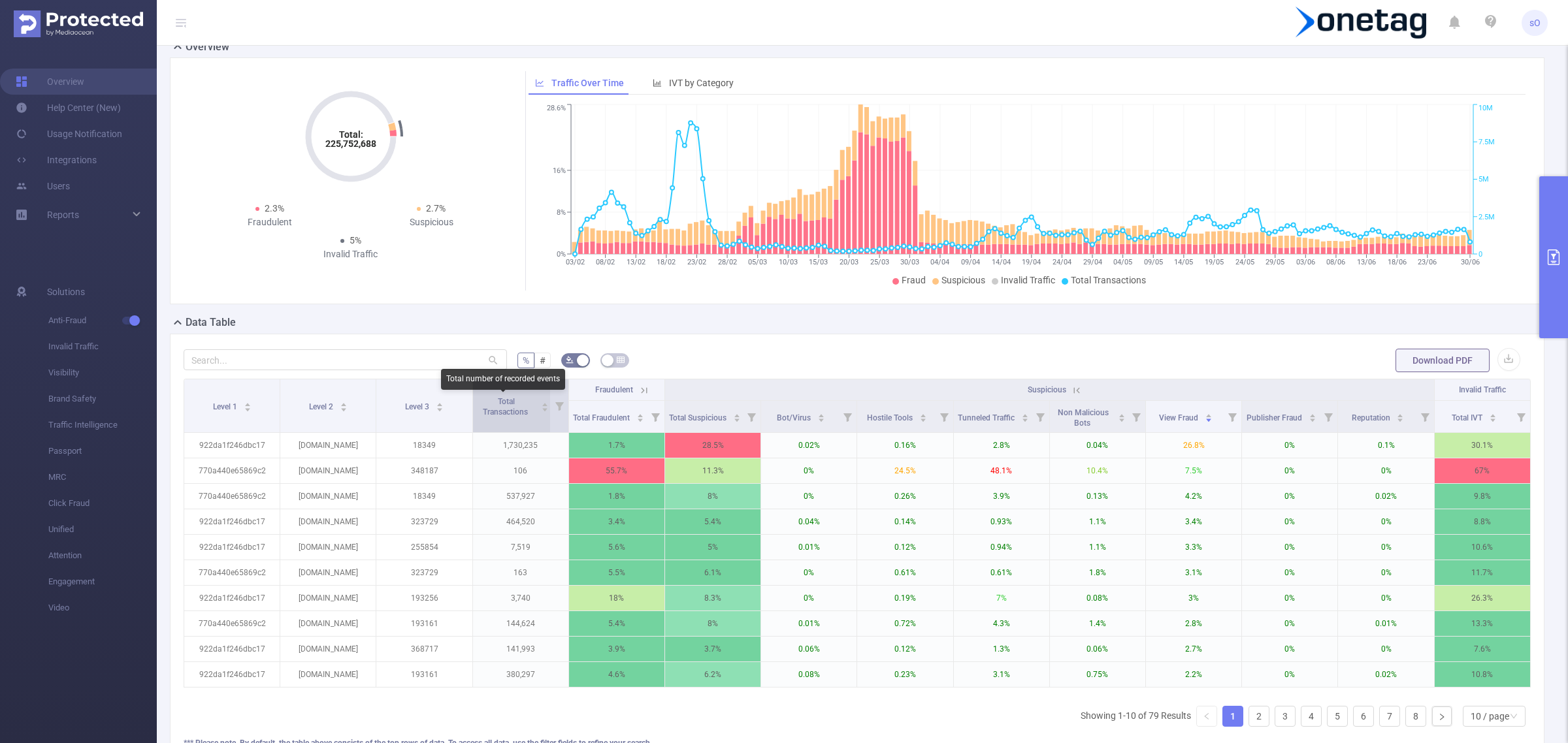
click at [501, 415] on span "Total Transactions" at bounding box center [506, 406] width 47 height 19
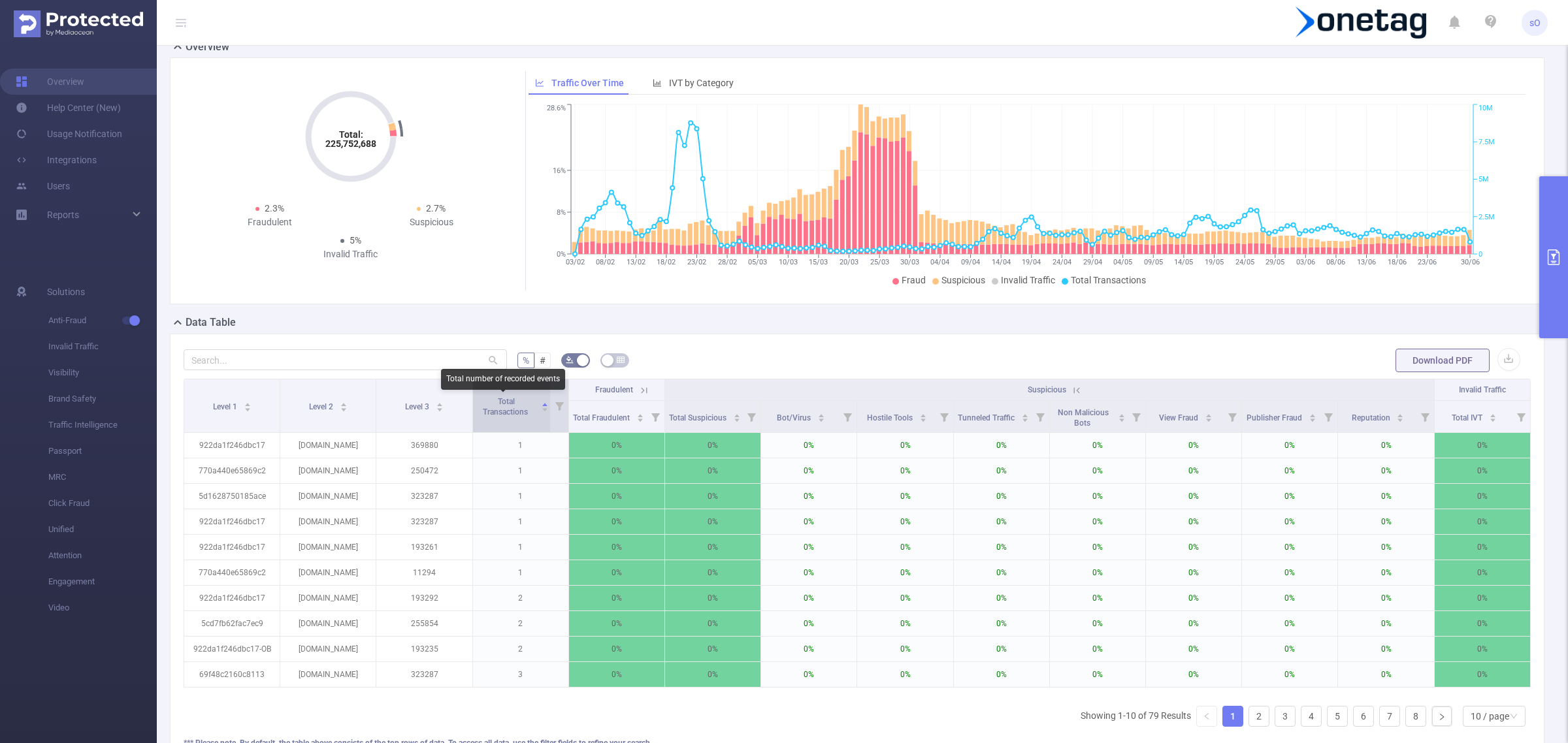
click at [501, 415] on span "Total Transactions" at bounding box center [506, 406] width 47 height 19
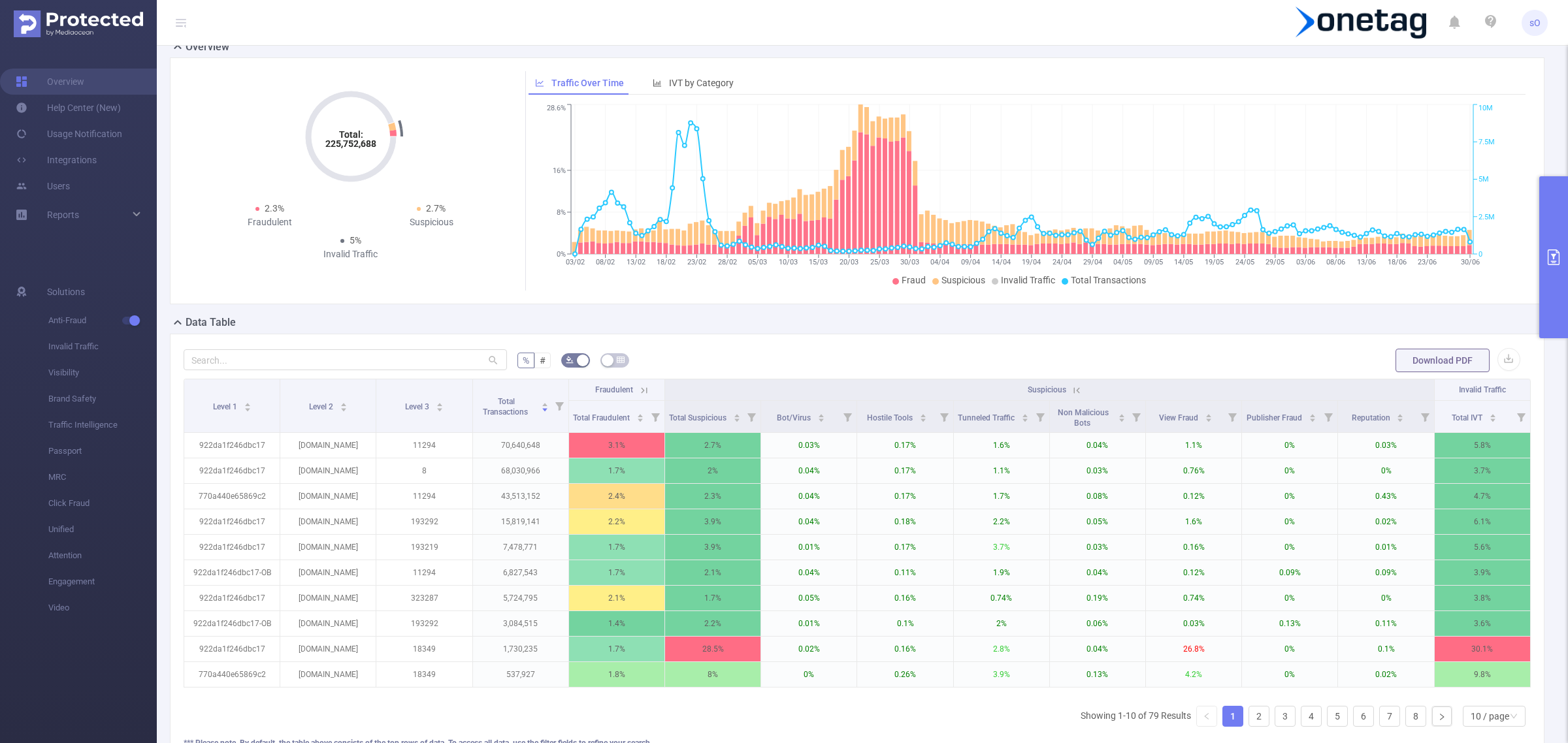
click at [1555, 276] on button "primary" at bounding box center [1553, 258] width 29 height 162
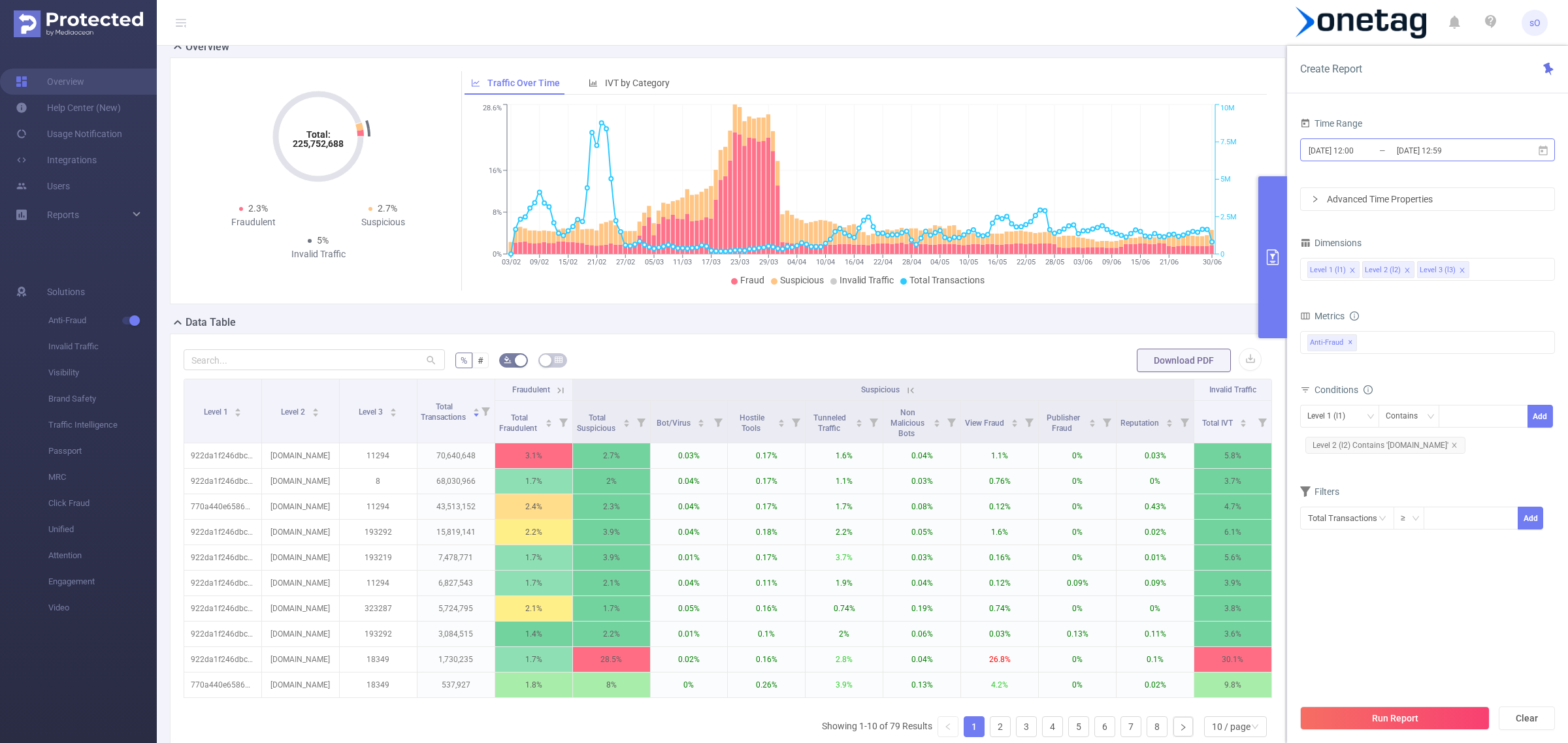
click at [1410, 152] on input "2025-06-30 12:59" at bounding box center [1448, 150] width 106 height 18
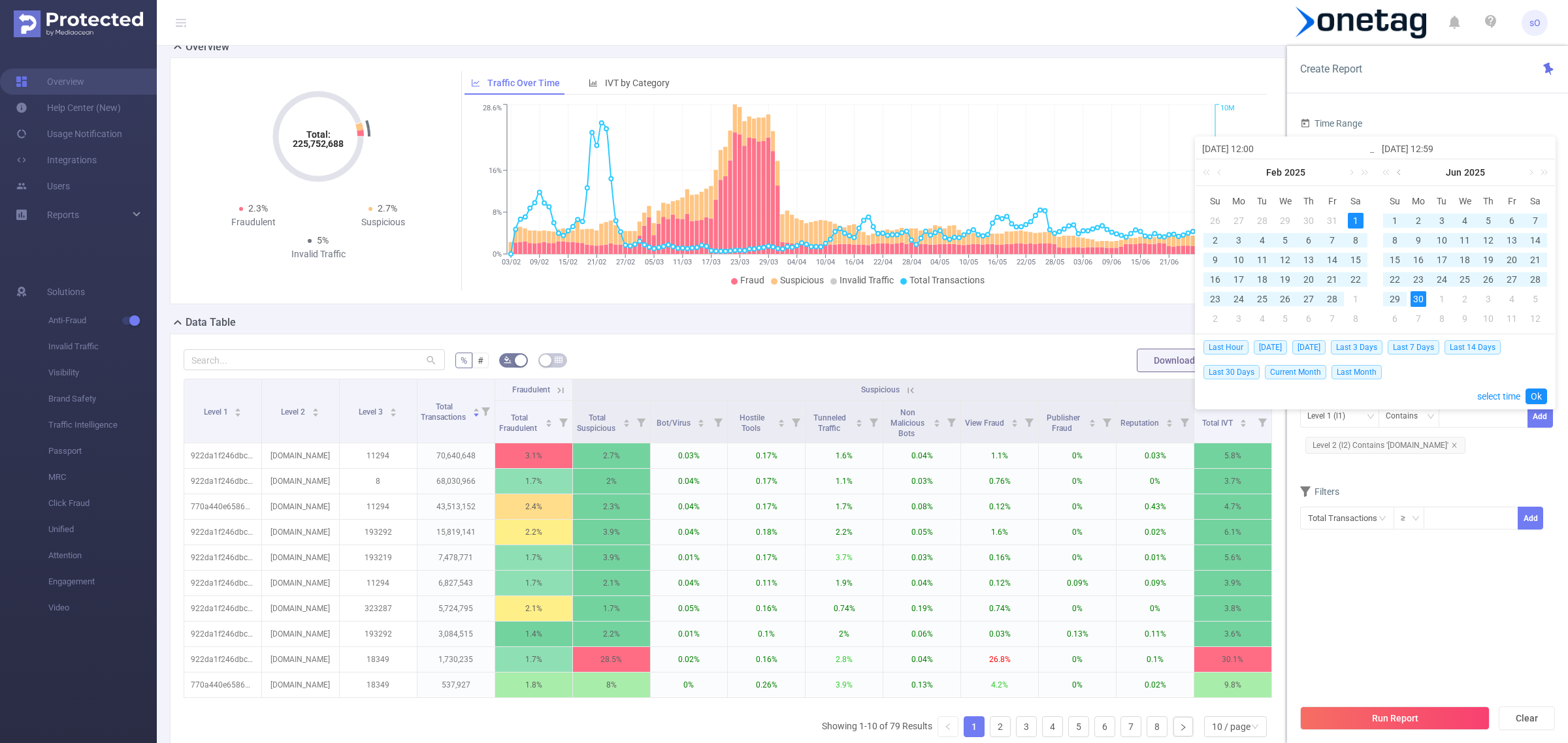
click at [1396, 174] on link at bounding box center [1400, 172] width 12 height 26
click at [1396, 174] on div "Mar 2025" at bounding box center [1464, 172] width 180 height 26
click at [1531, 217] on div "1" at bounding box center [1535, 220] width 16 height 16
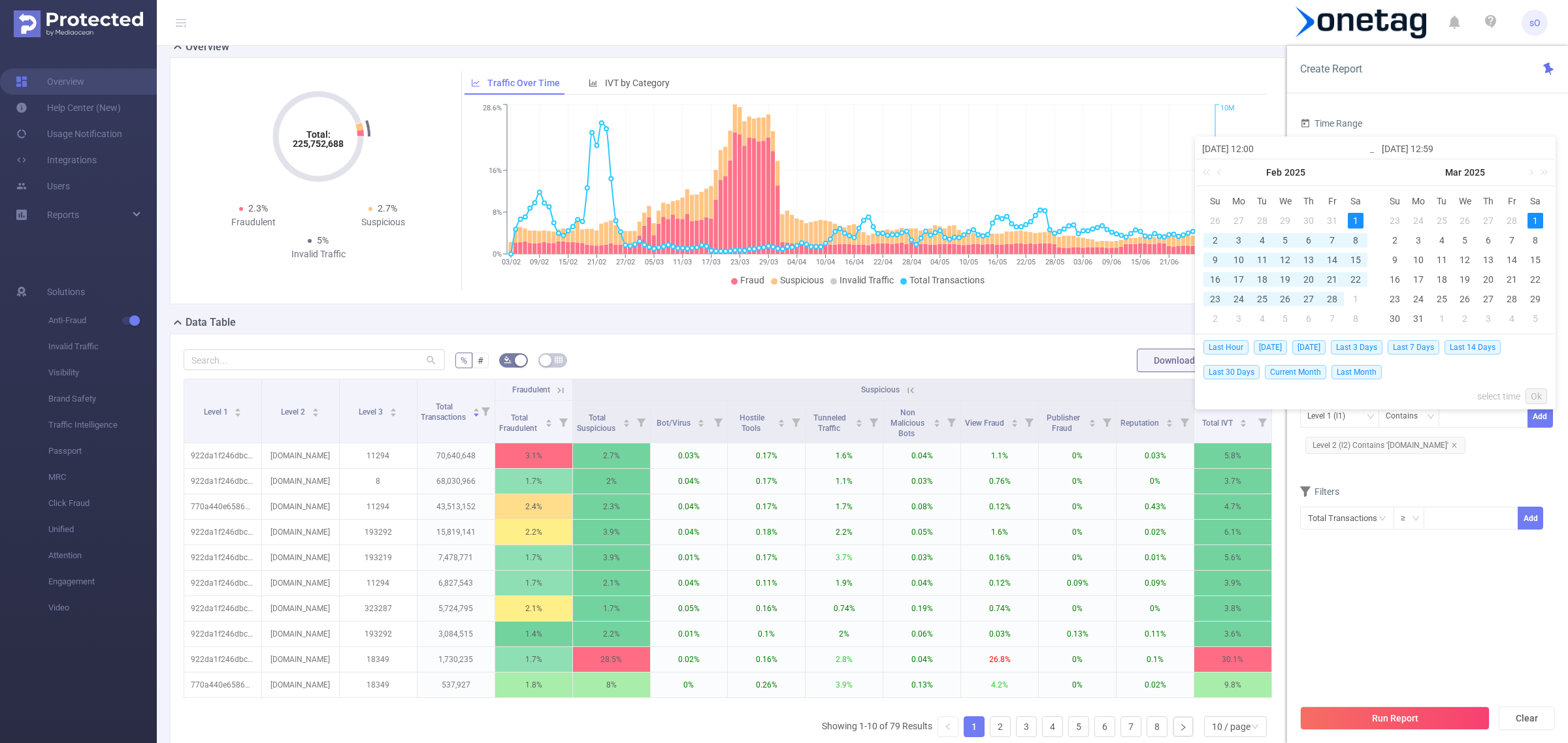
click at [1353, 214] on div "1" at bounding box center [1355, 220] width 16 height 16
type input "2025-03-01 12:59"
click at [1538, 392] on link "Ok" at bounding box center [1536, 396] width 22 height 16
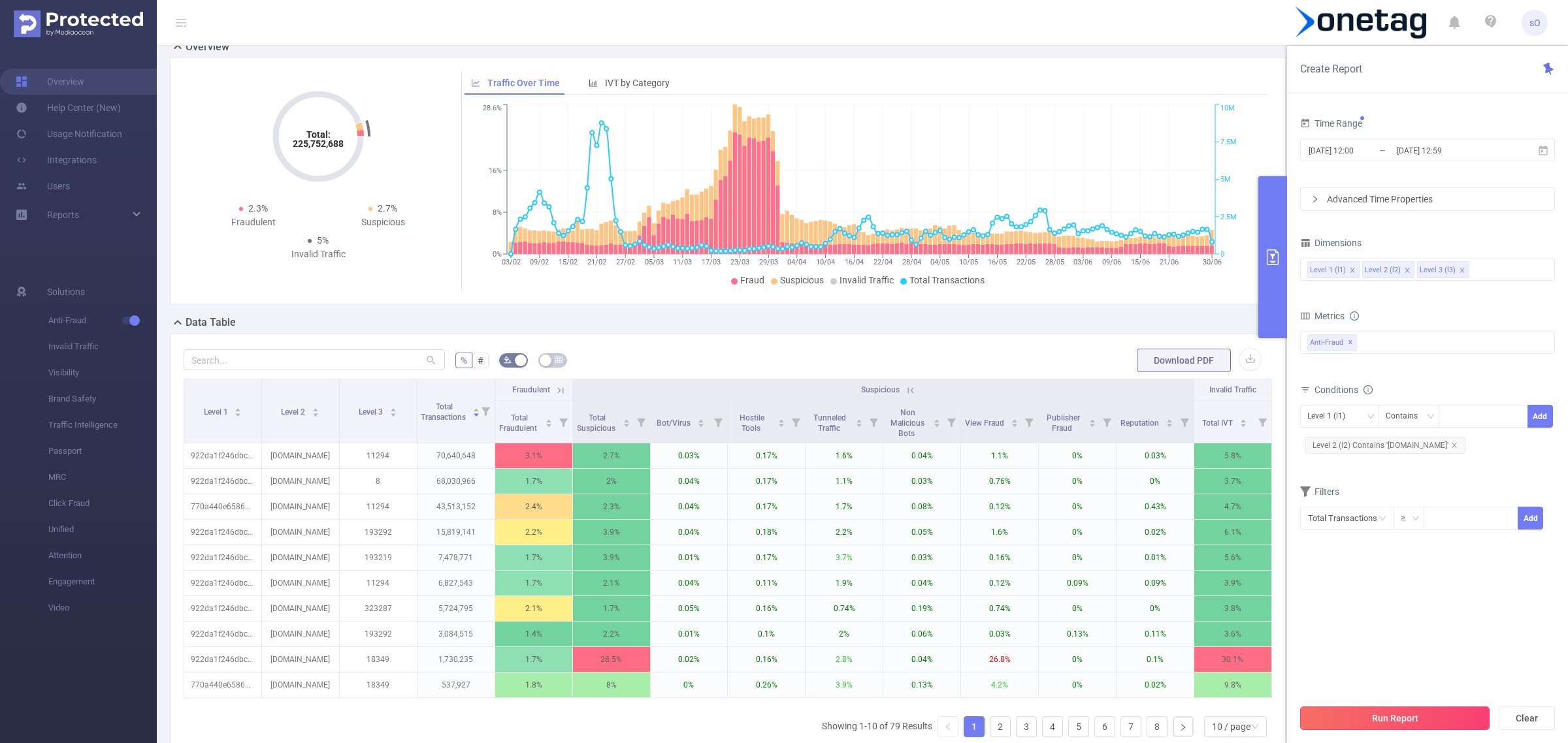
click at [1375, 715] on button "Run Report" at bounding box center [1394, 718] width 189 height 24
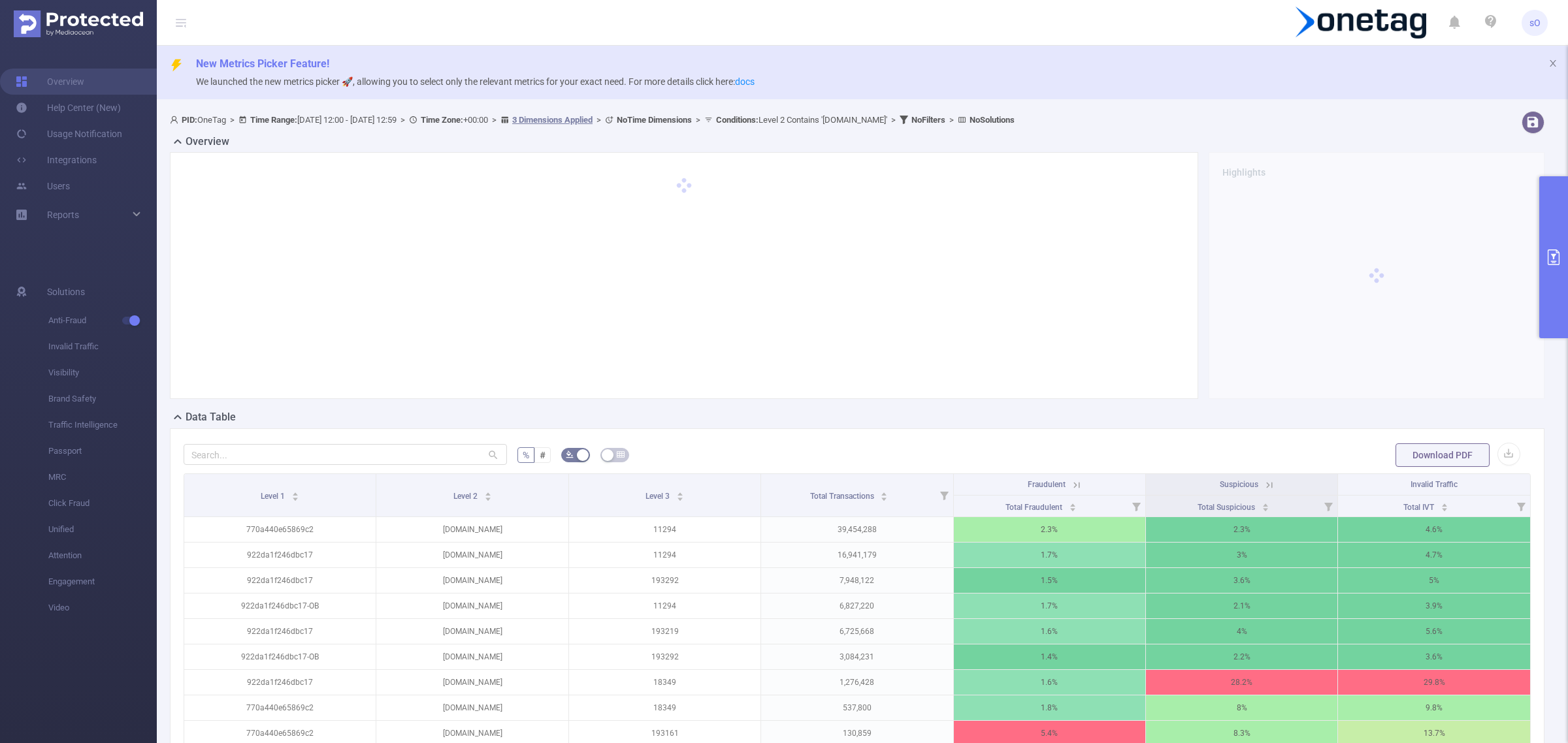
click at [1540, 271] on button "primary" at bounding box center [1553, 258] width 29 height 162
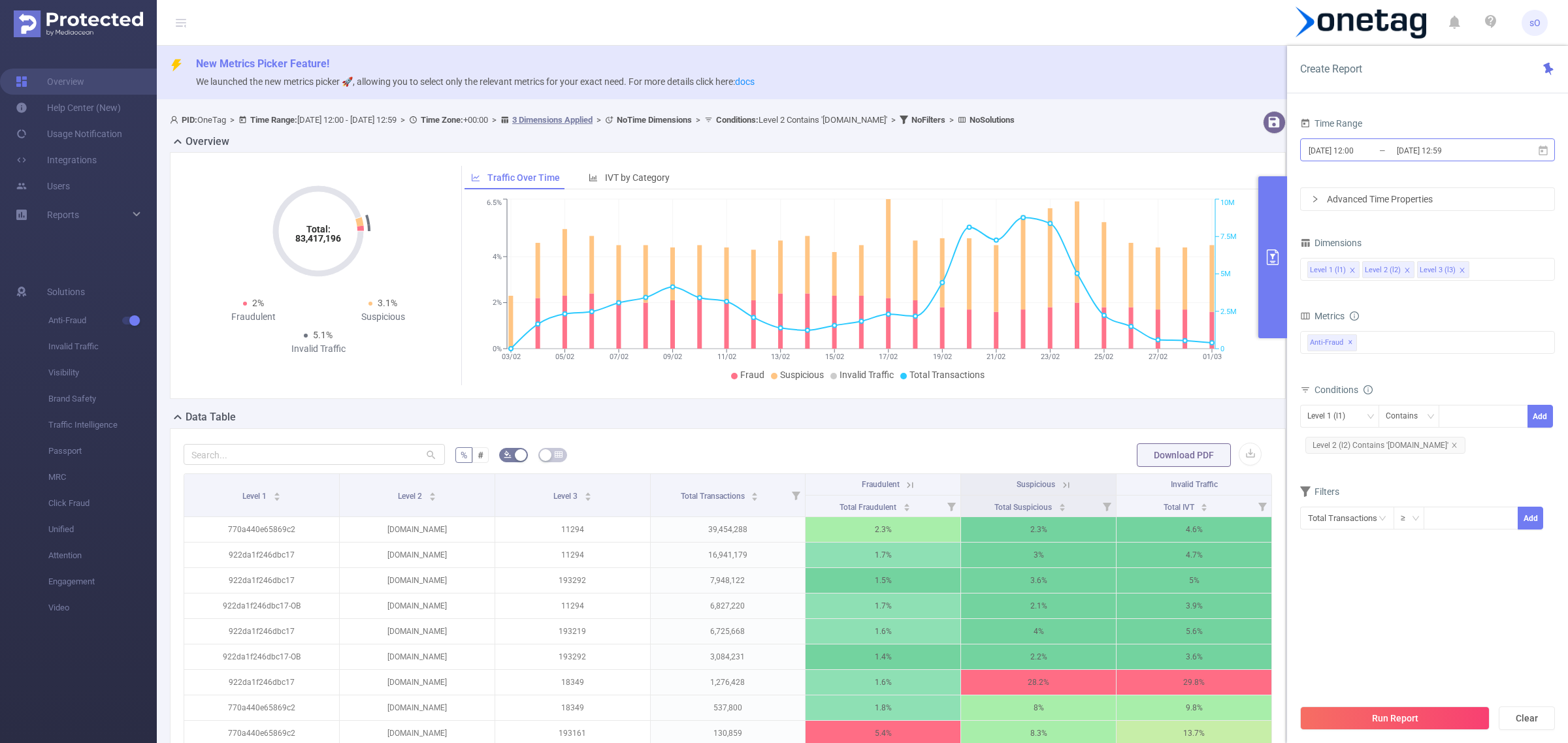
click at [1476, 150] on input "2025-03-01 12:59" at bounding box center [1448, 150] width 106 height 18
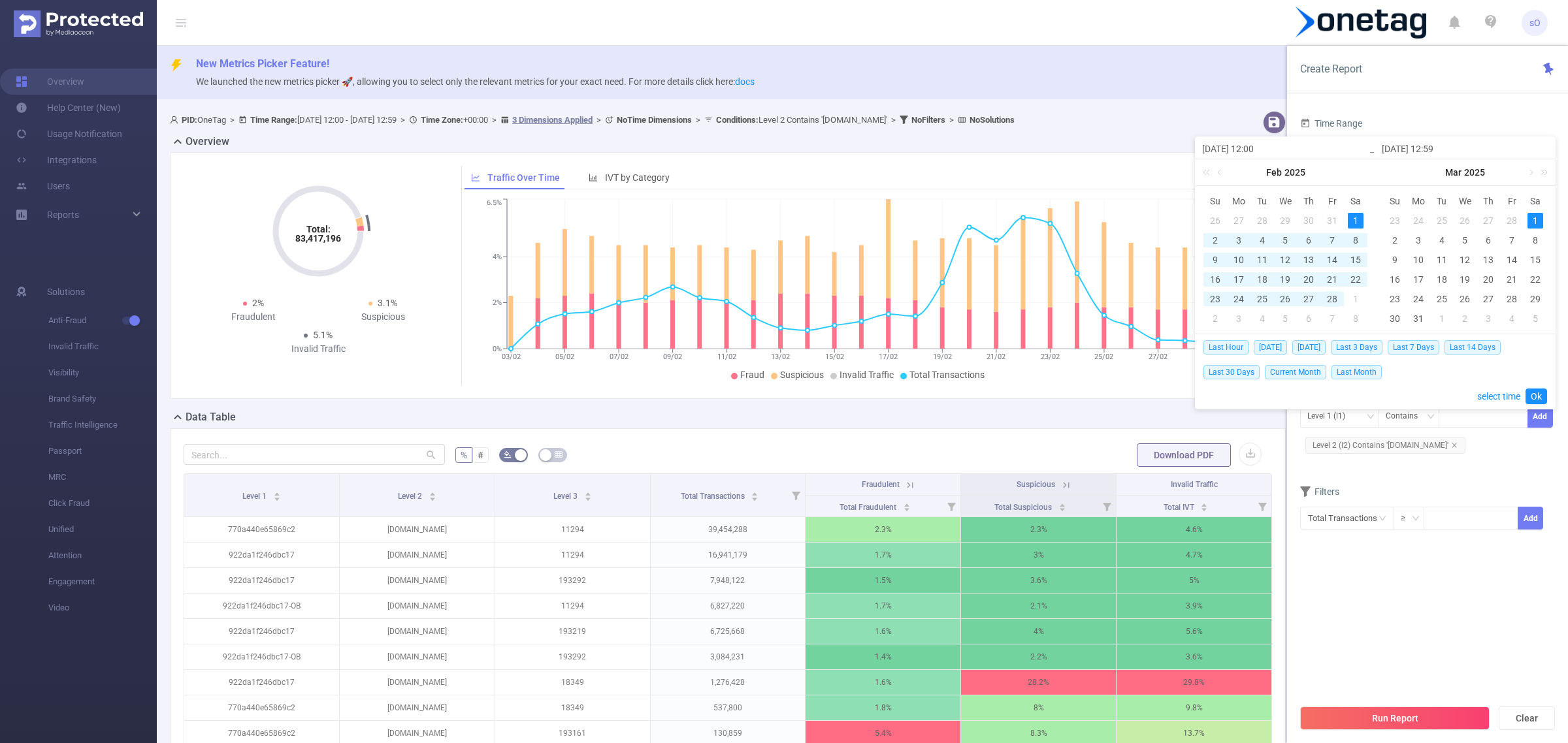
click at [1331, 305] on div "28" at bounding box center [1332, 299] width 16 height 16
click at [1357, 212] on td "1" at bounding box center [1356, 220] width 24 height 19
type input "2025-02-28 12:59"
click at [1538, 392] on link "Ok" at bounding box center [1536, 396] width 22 height 16
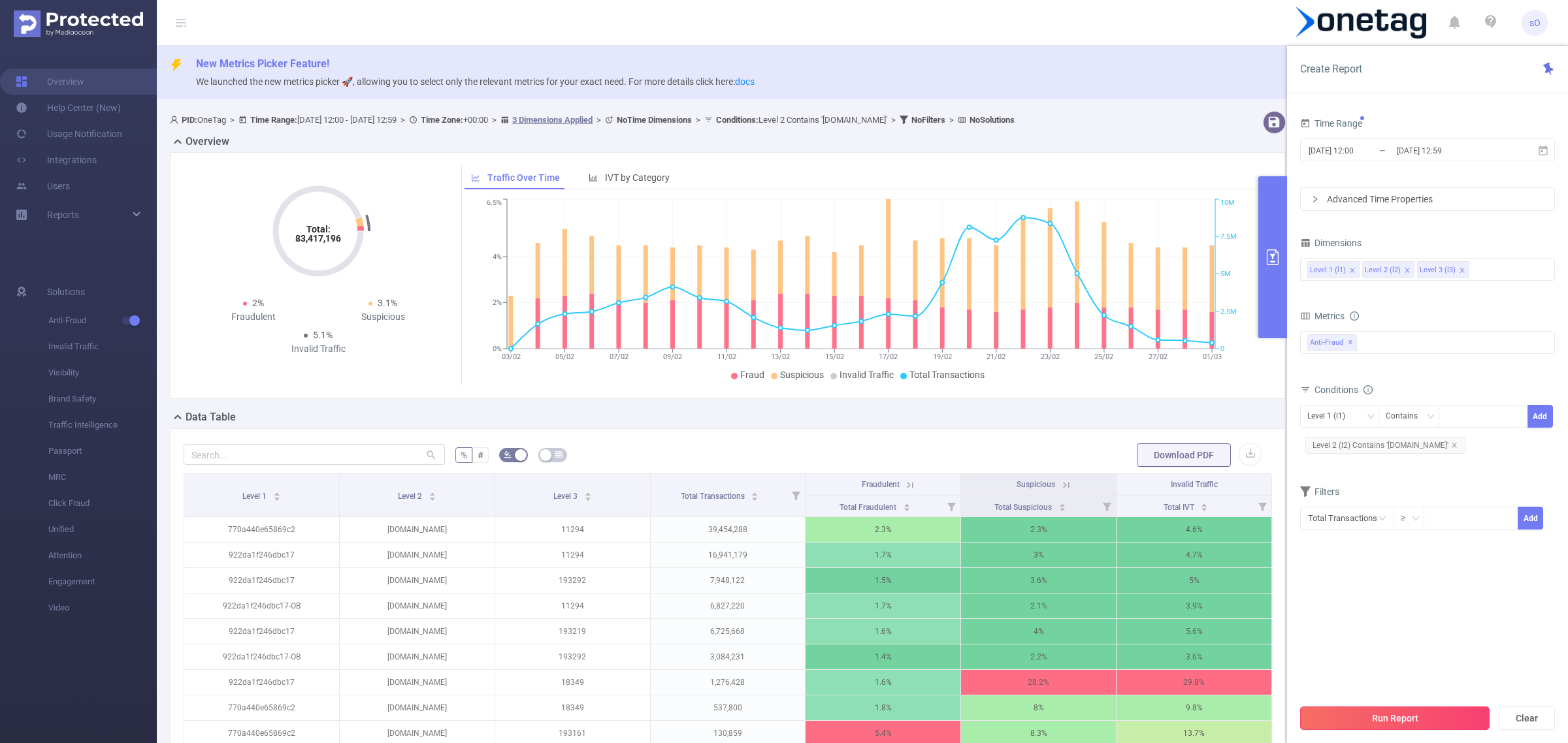
click at [1349, 713] on button "Run Report" at bounding box center [1394, 718] width 189 height 24
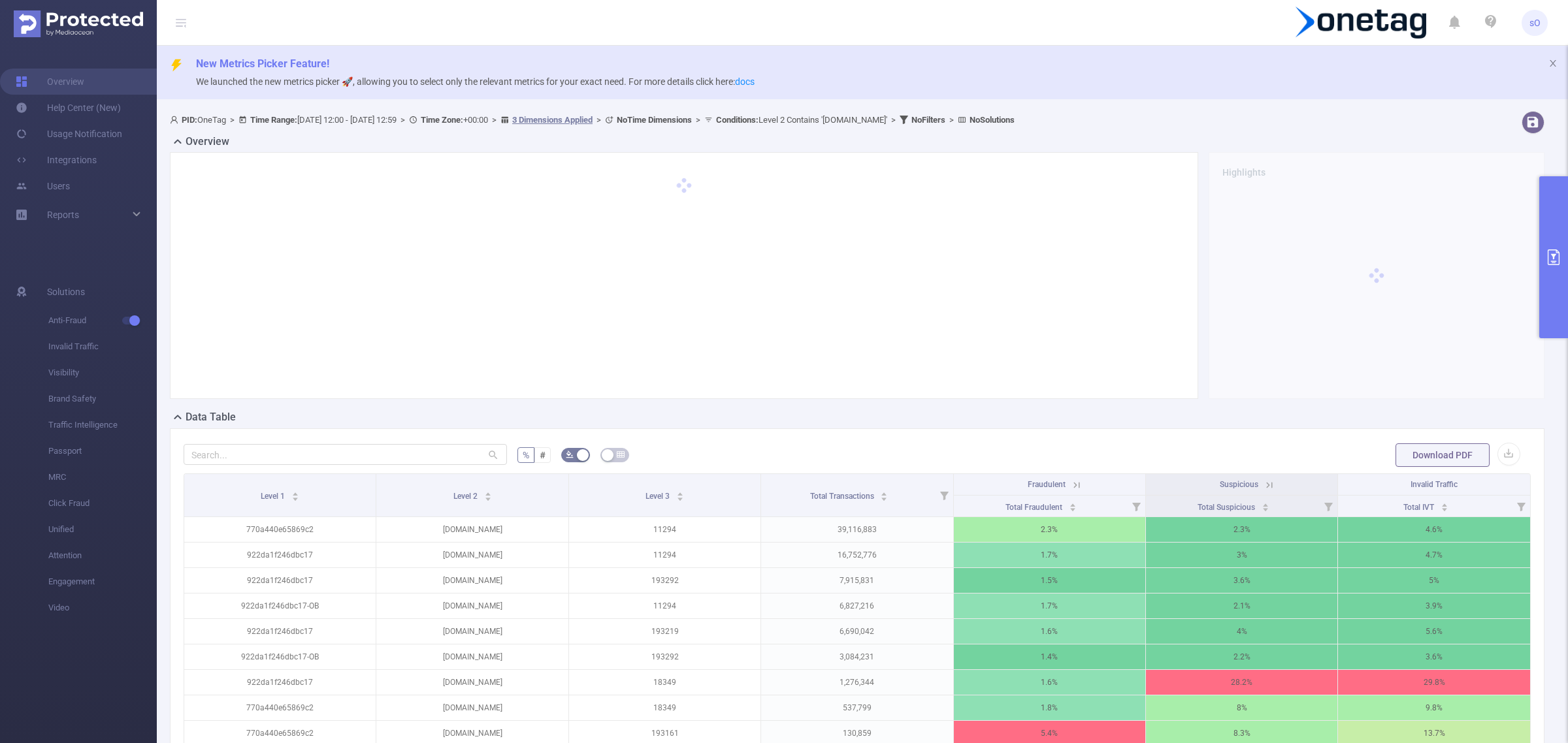
click at [810, 488] on div "Total Transactions" at bounding box center [849, 495] width 78 height 13
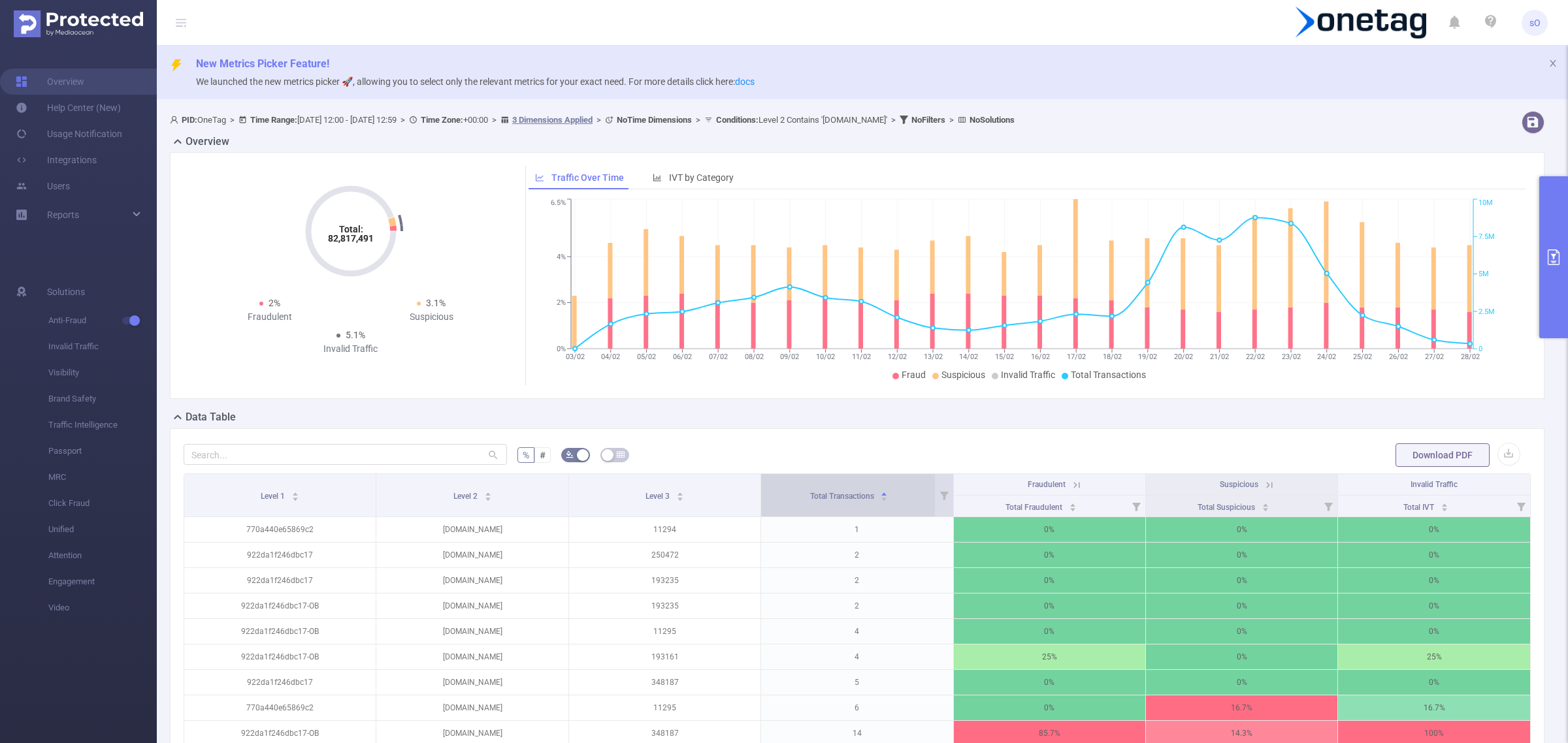
click at [825, 502] on div "Total Transactions" at bounding box center [849, 495] width 78 height 13
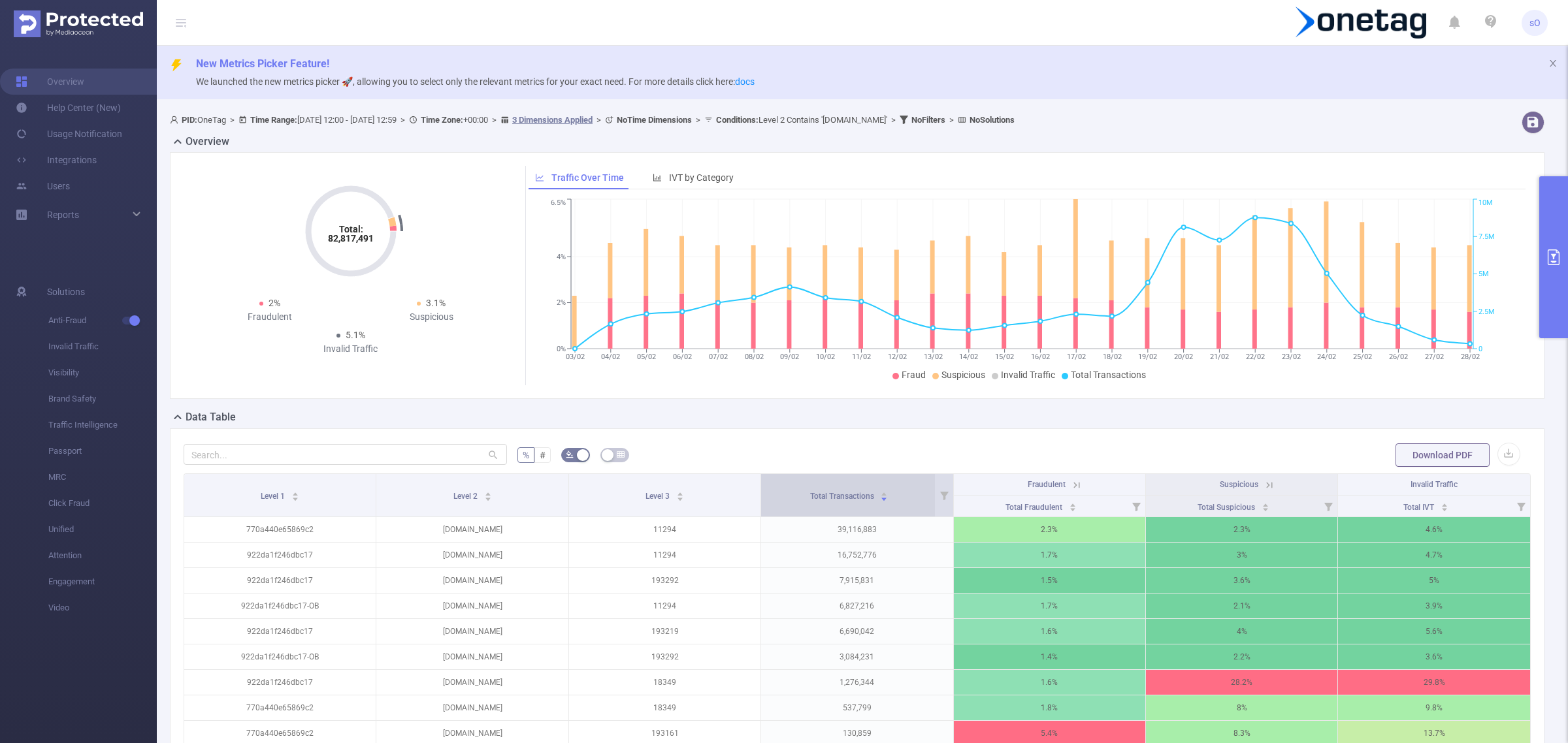
click at [825, 502] on div "Total Transactions" at bounding box center [849, 495] width 78 height 13
click at [837, 497] on span "Total Transactions" at bounding box center [843, 496] width 66 height 9
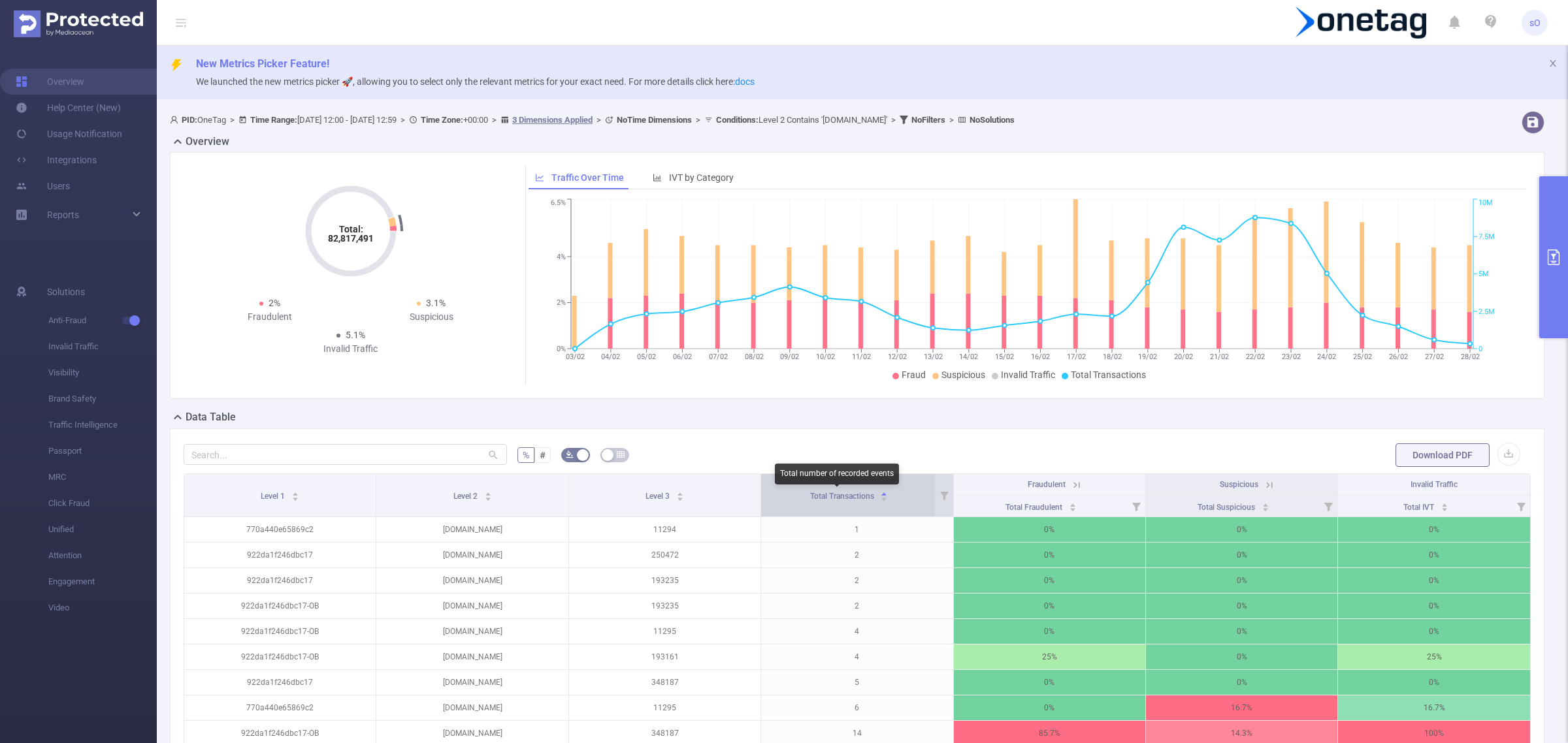
click at [837, 497] on span "Total Transactions" at bounding box center [843, 496] width 66 height 9
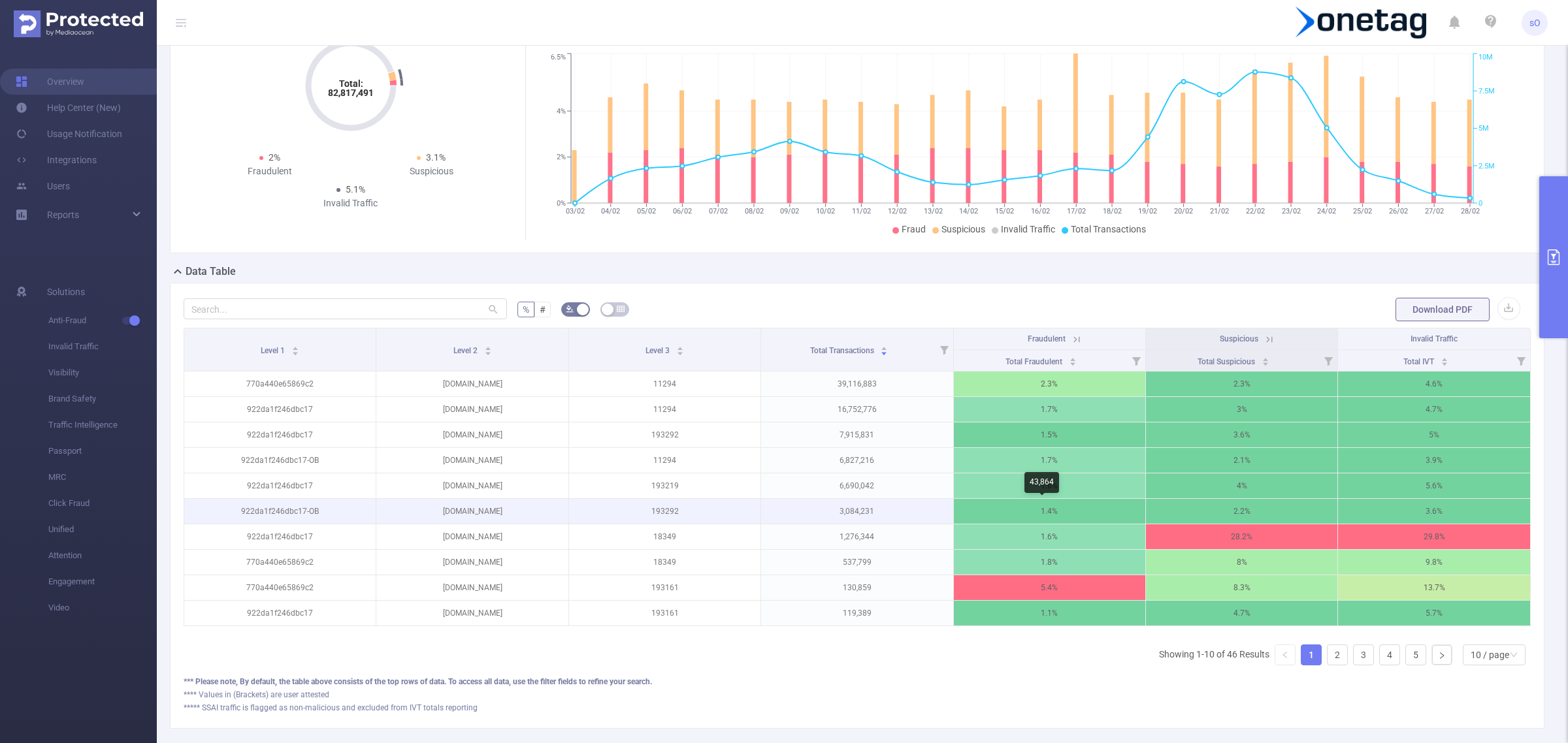
scroll to position [229, 0]
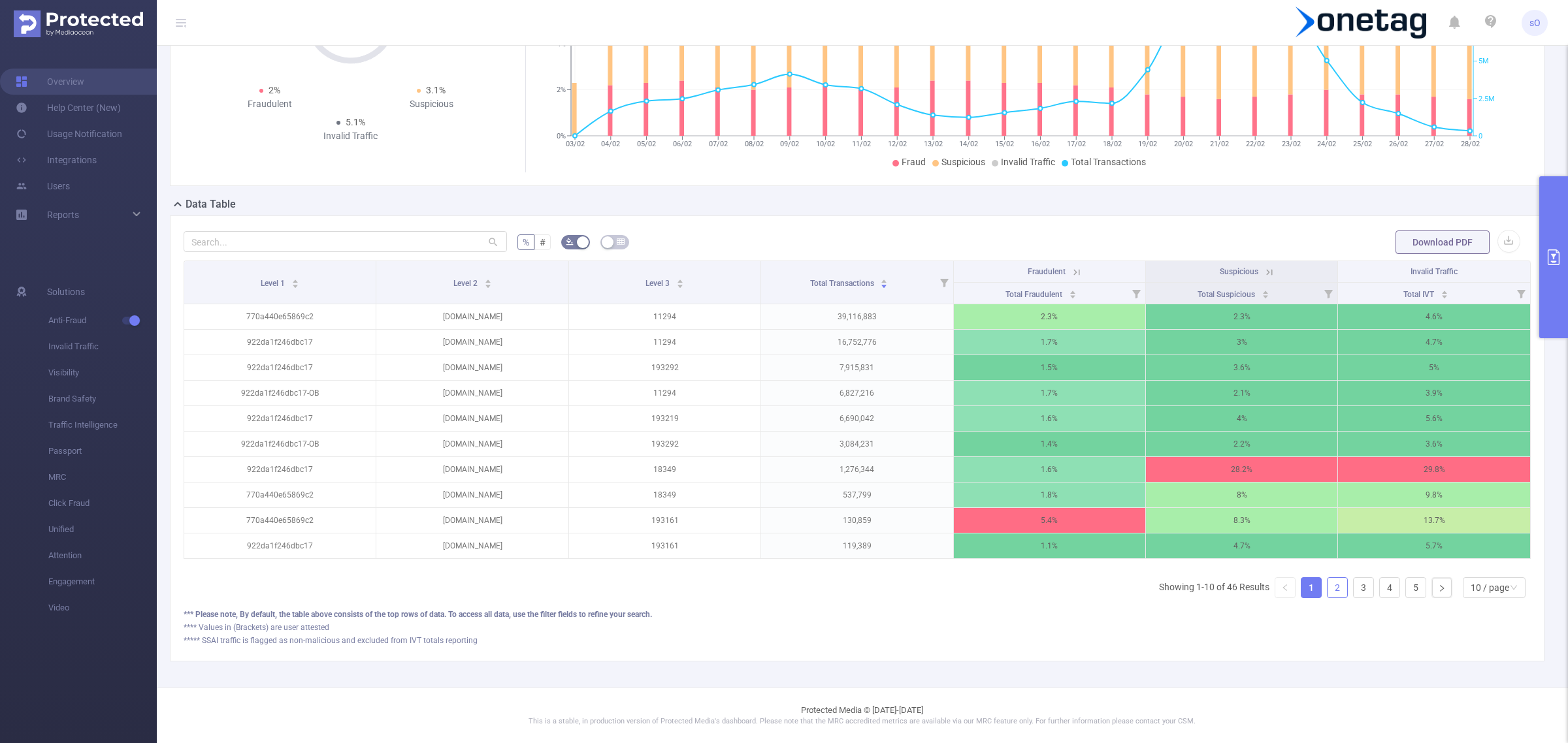
click at [1330, 581] on link "2" at bounding box center [1337, 587] width 19 height 19
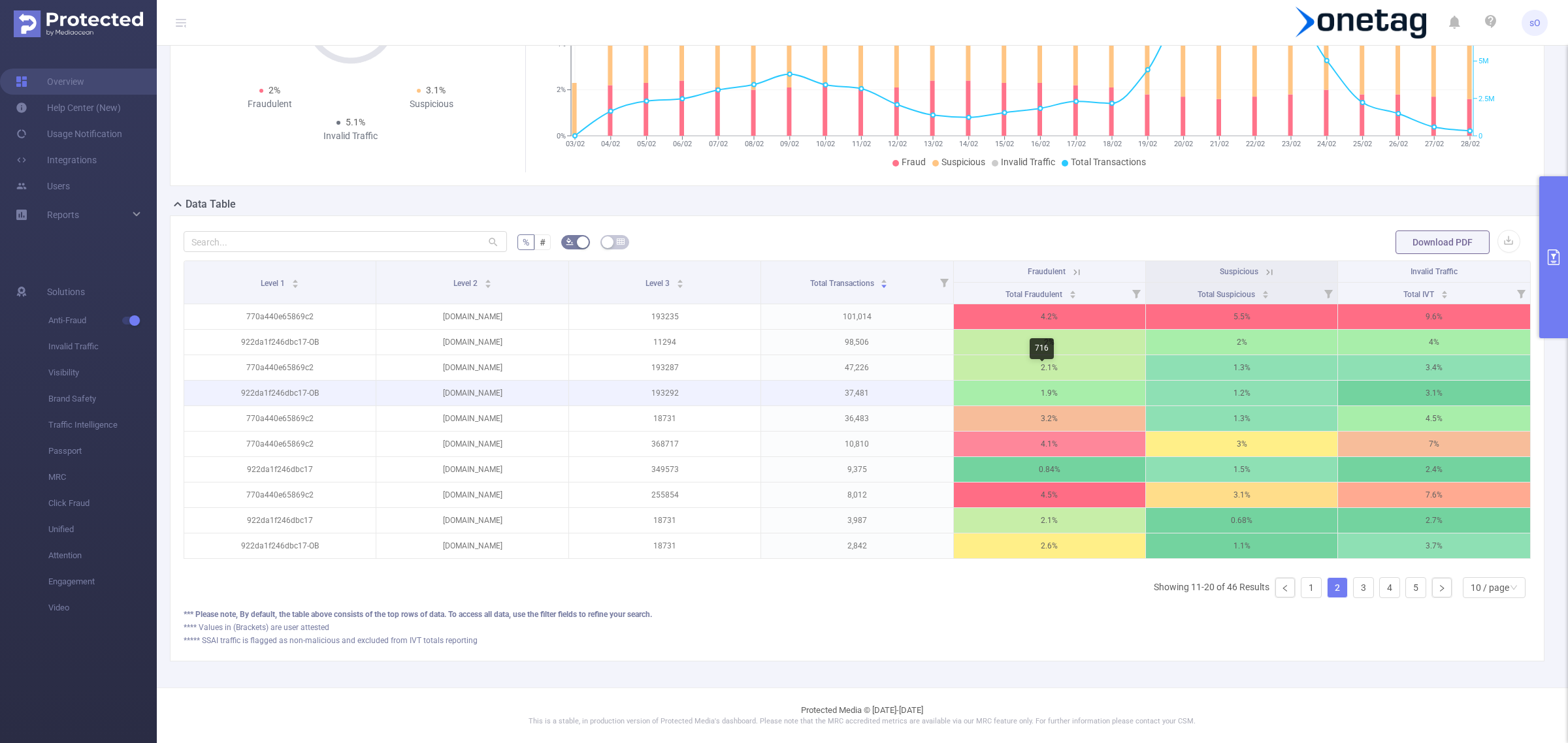
scroll to position [148, 0]
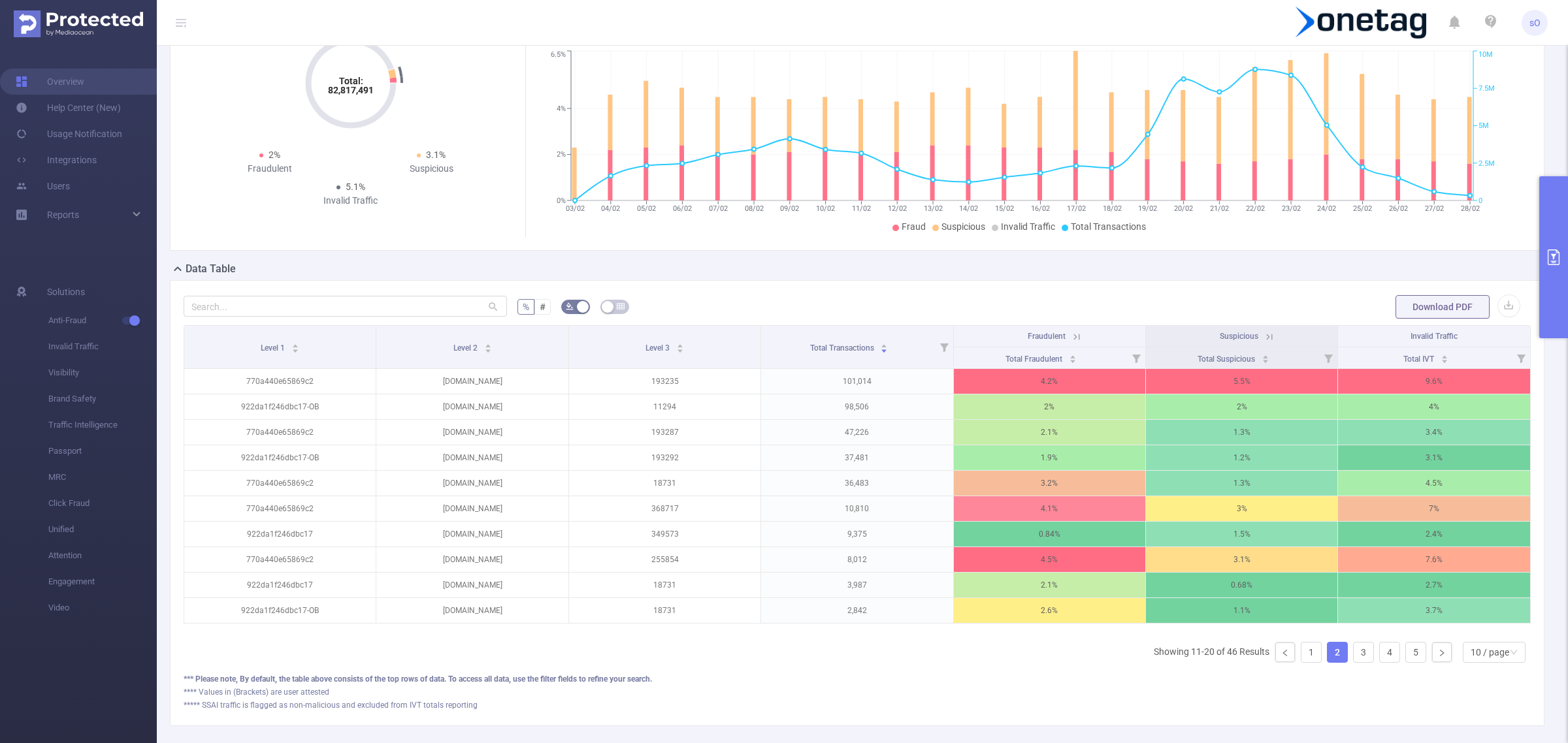
click at [1552, 252] on icon "primary" at bounding box center [1553, 257] width 16 height 16
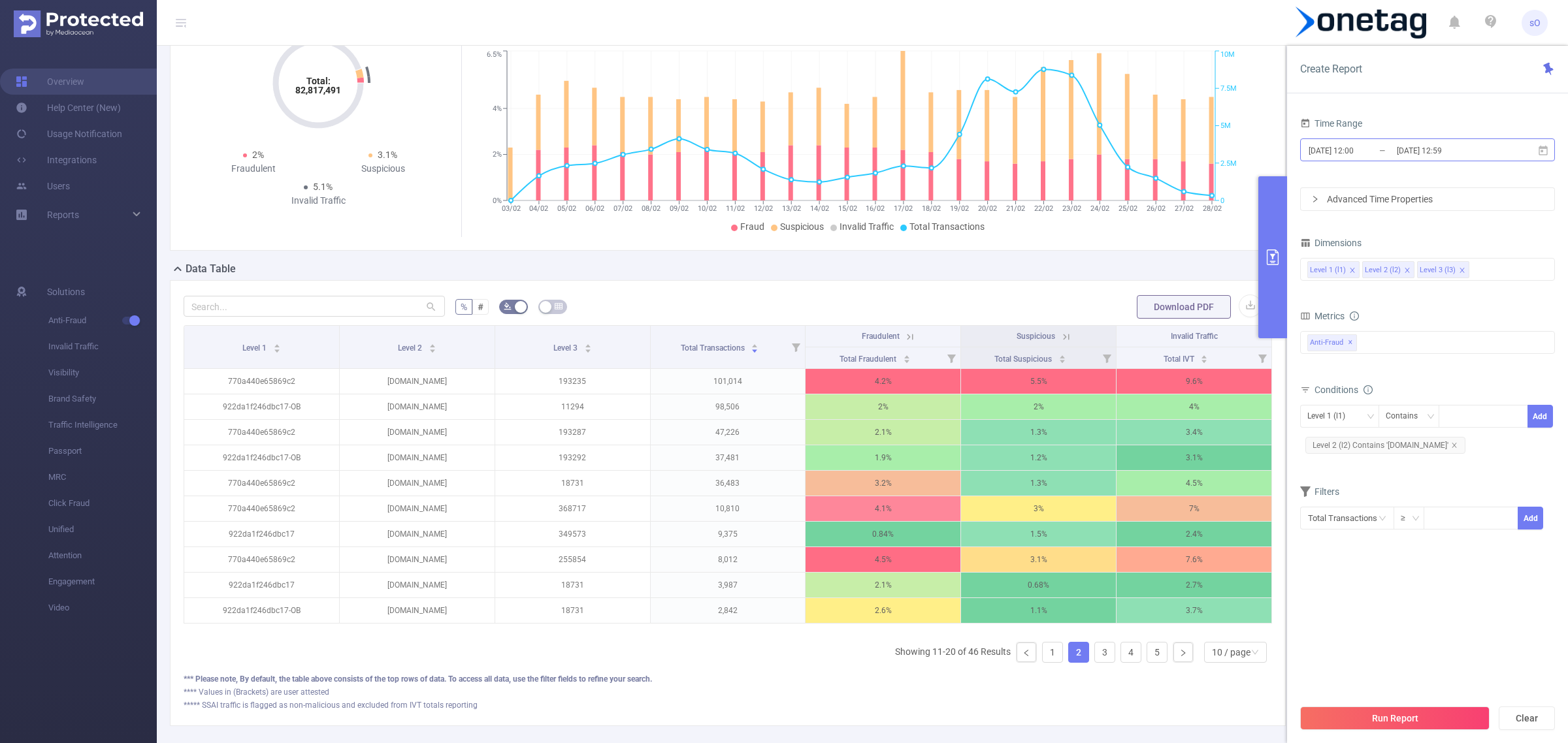
click at [1458, 141] on input "2025-02-28 12:59" at bounding box center [1448, 150] width 106 height 18
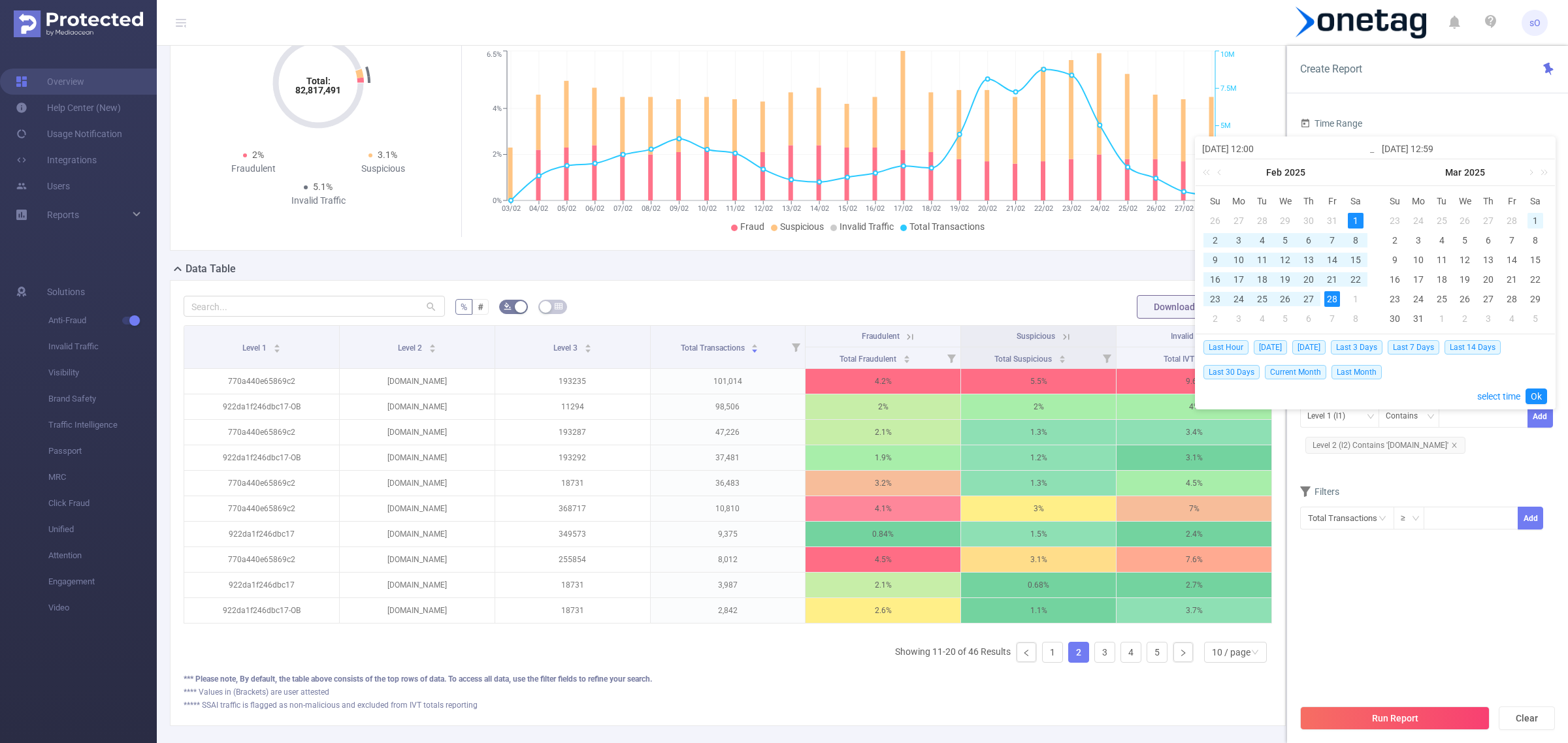
click at [1533, 217] on div "1" at bounding box center [1535, 220] width 16 height 16
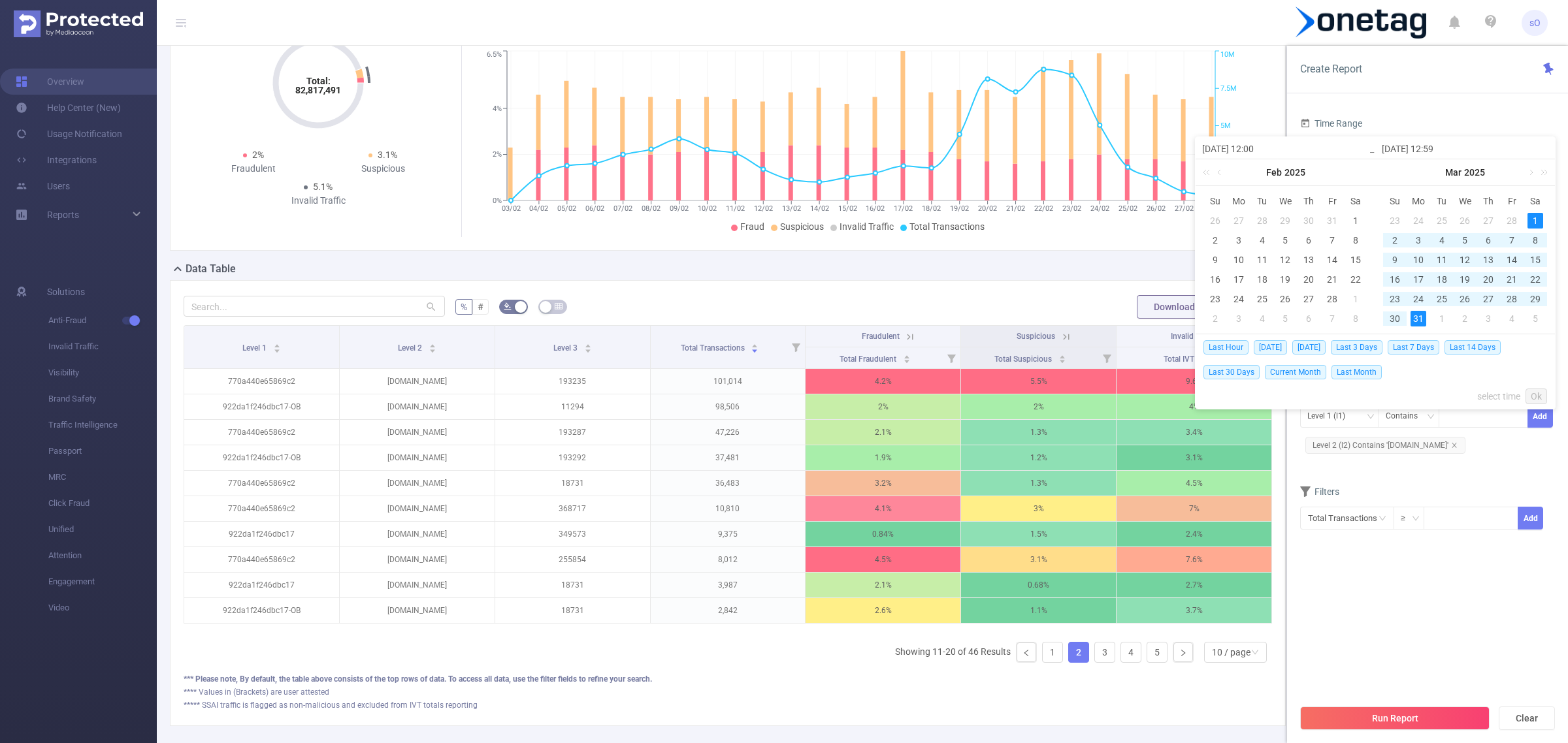
click at [1412, 316] on div "31" at bounding box center [1418, 318] width 16 height 16
type input "2025-03-01 12:00"
type input "2025-03-31 12:59"
type input "2025-03-01 12:00"
type input "2025-03-31 12:59"
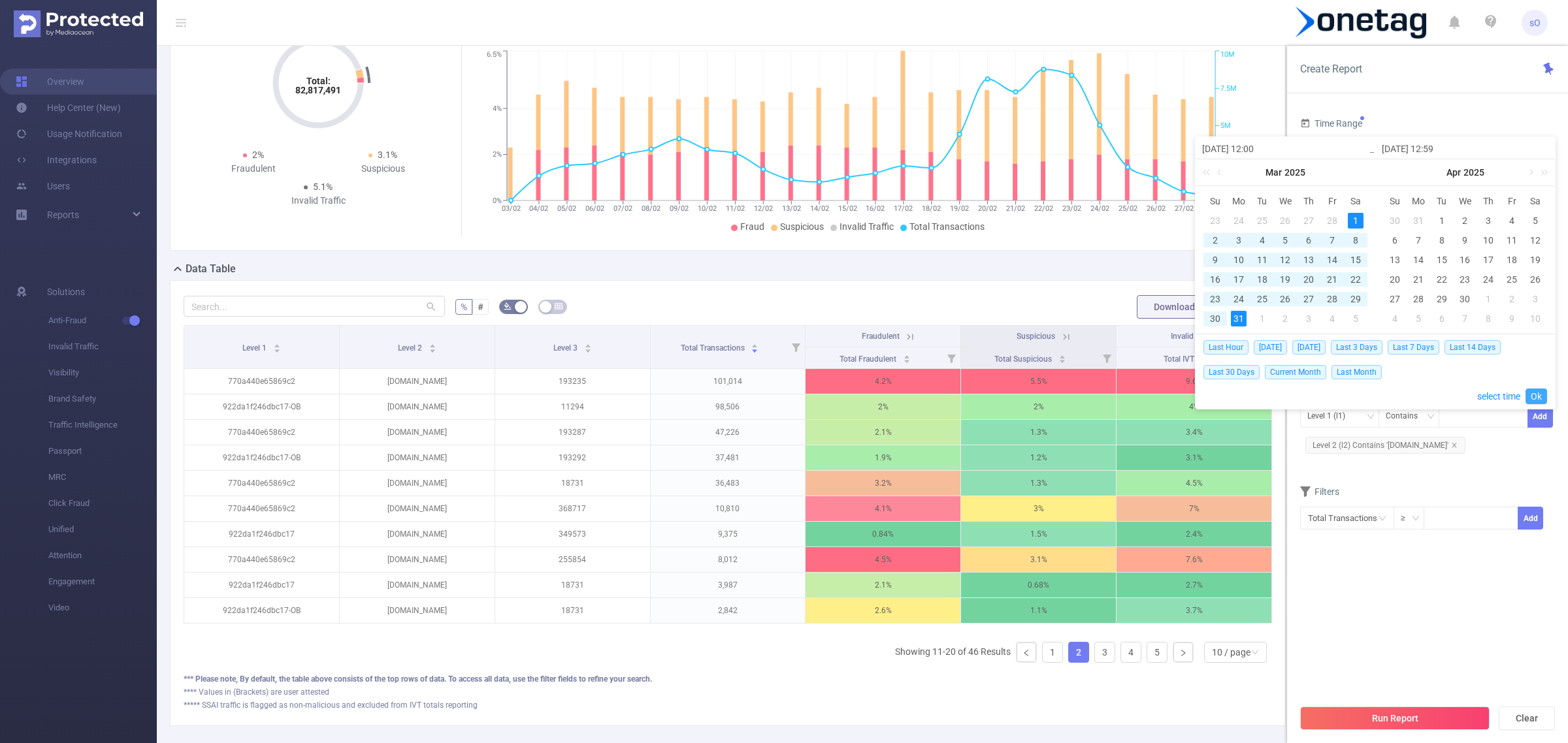
click at [1538, 389] on link "Ok" at bounding box center [1536, 396] width 22 height 16
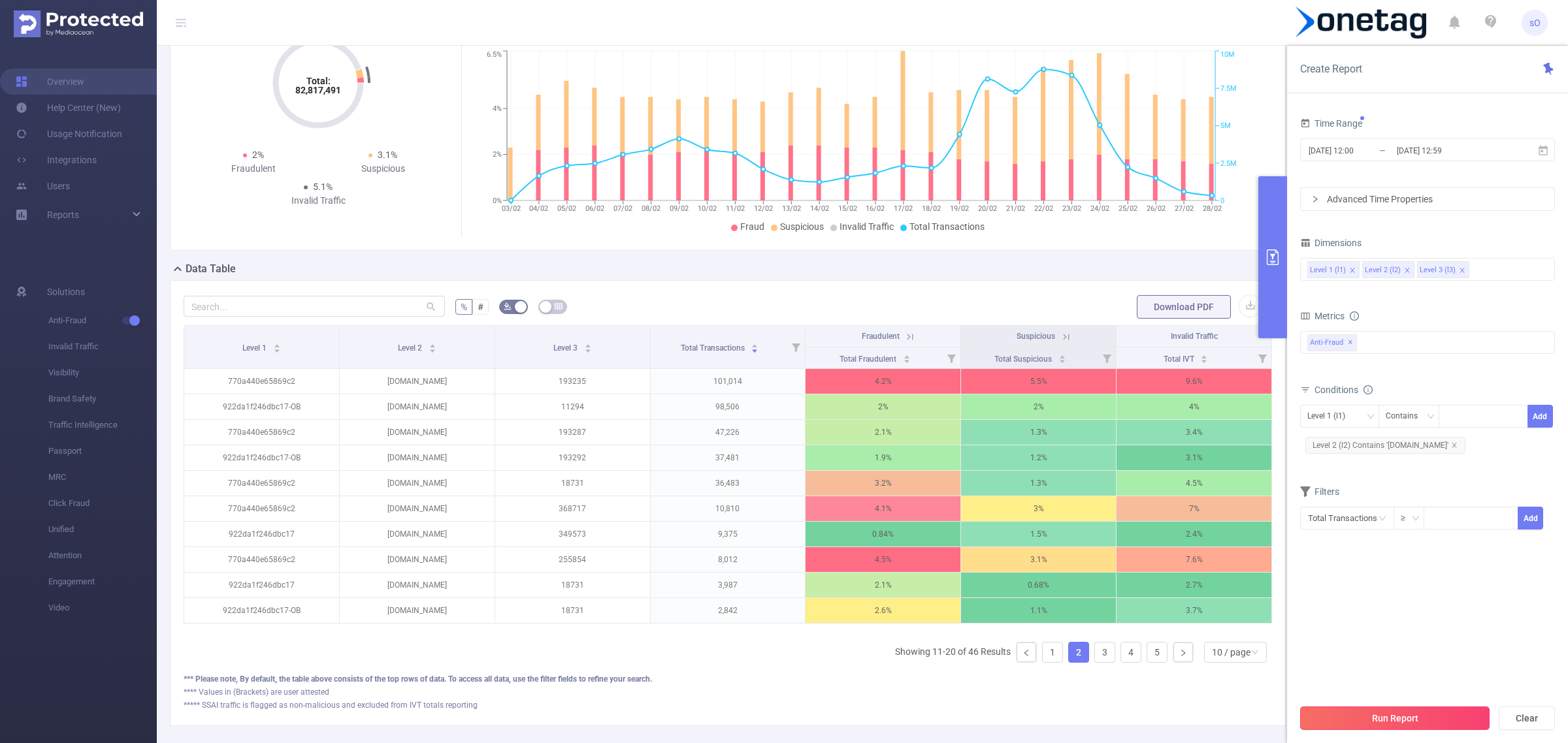
click at [1403, 710] on button "Run Report" at bounding box center [1394, 718] width 189 height 24
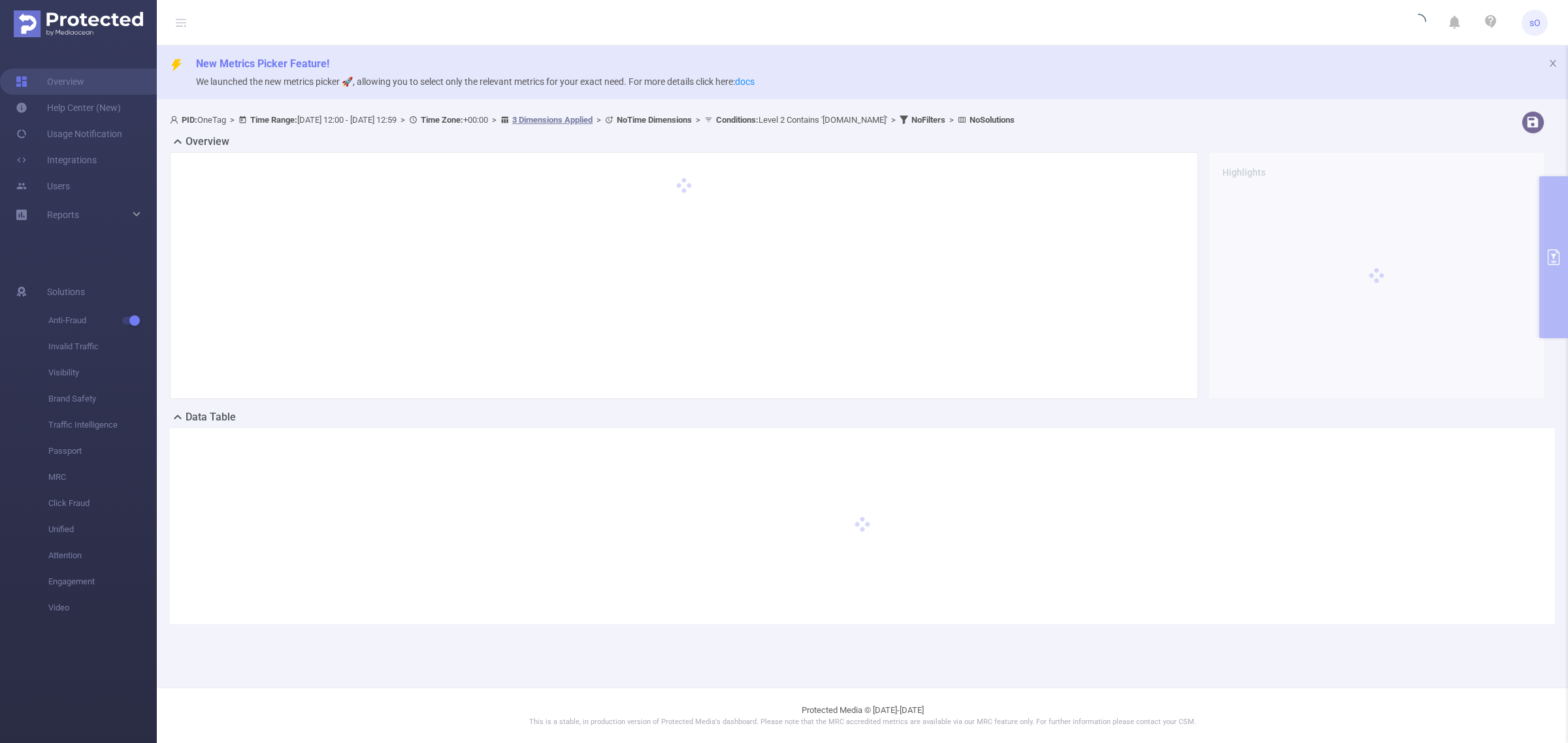
scroll to position [0, 0]
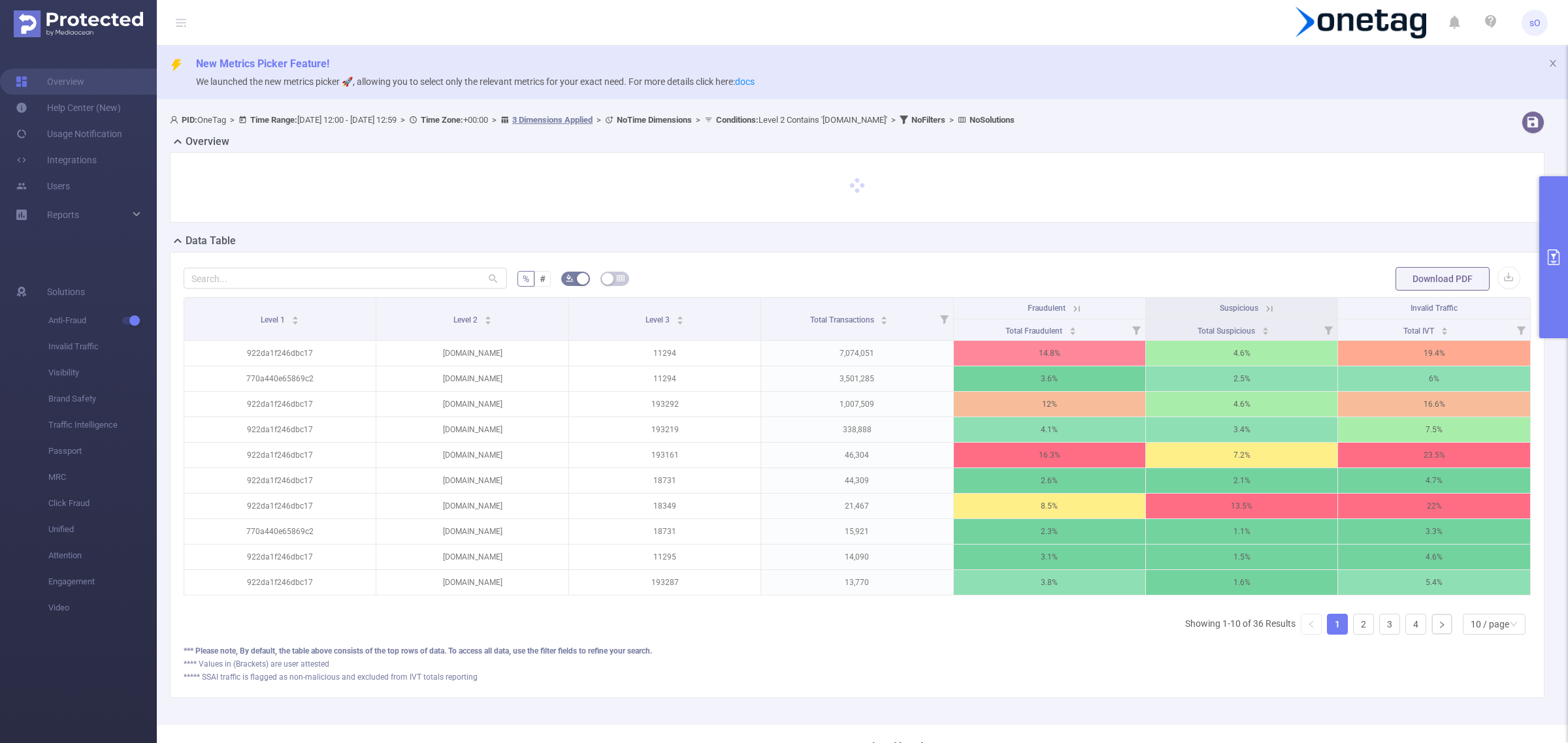
click at [1073, 305] on icon at bounding box center [1077, 309] width 12 height 12
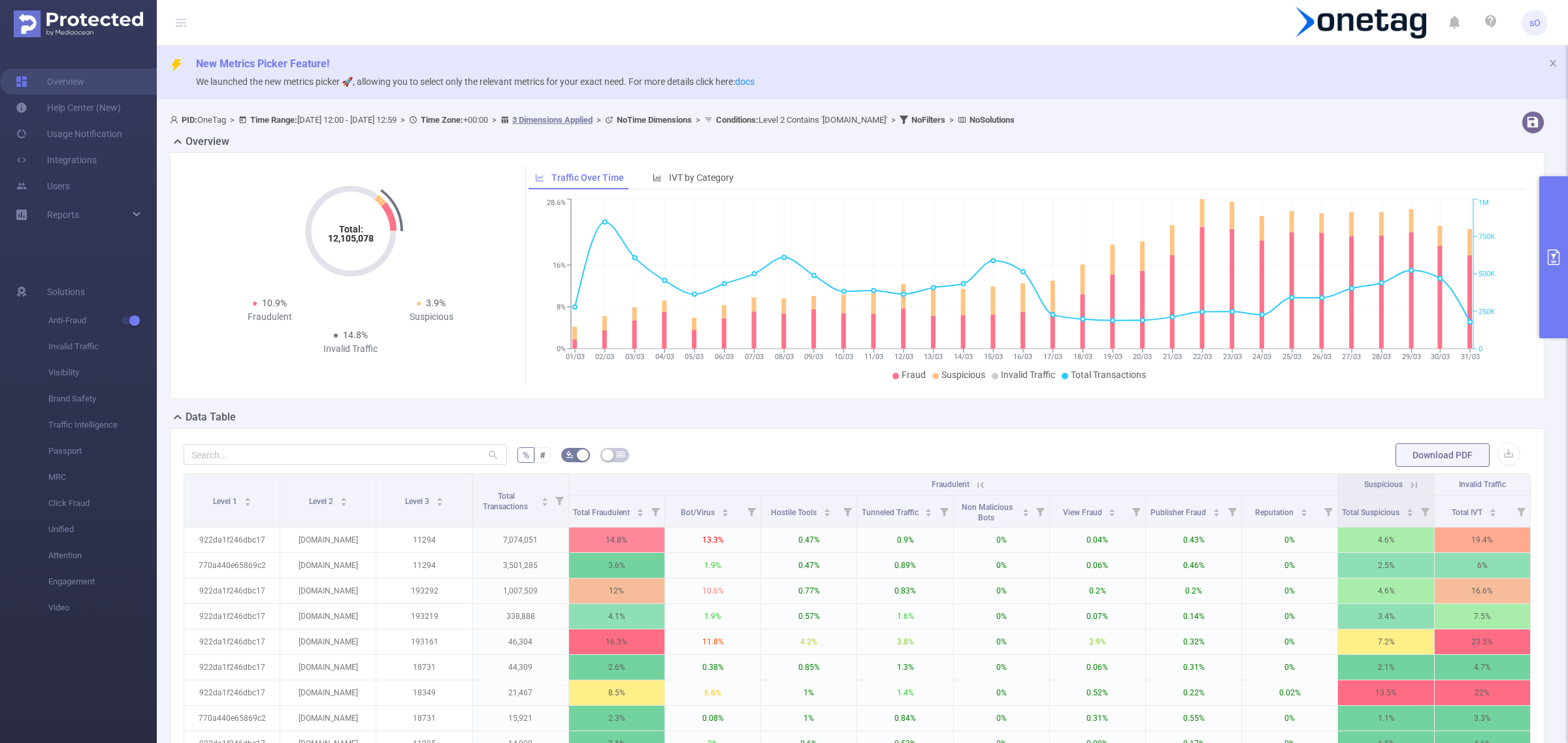
click at [975, 482] on icon at bounding box center [981, 485] width 12 height 12
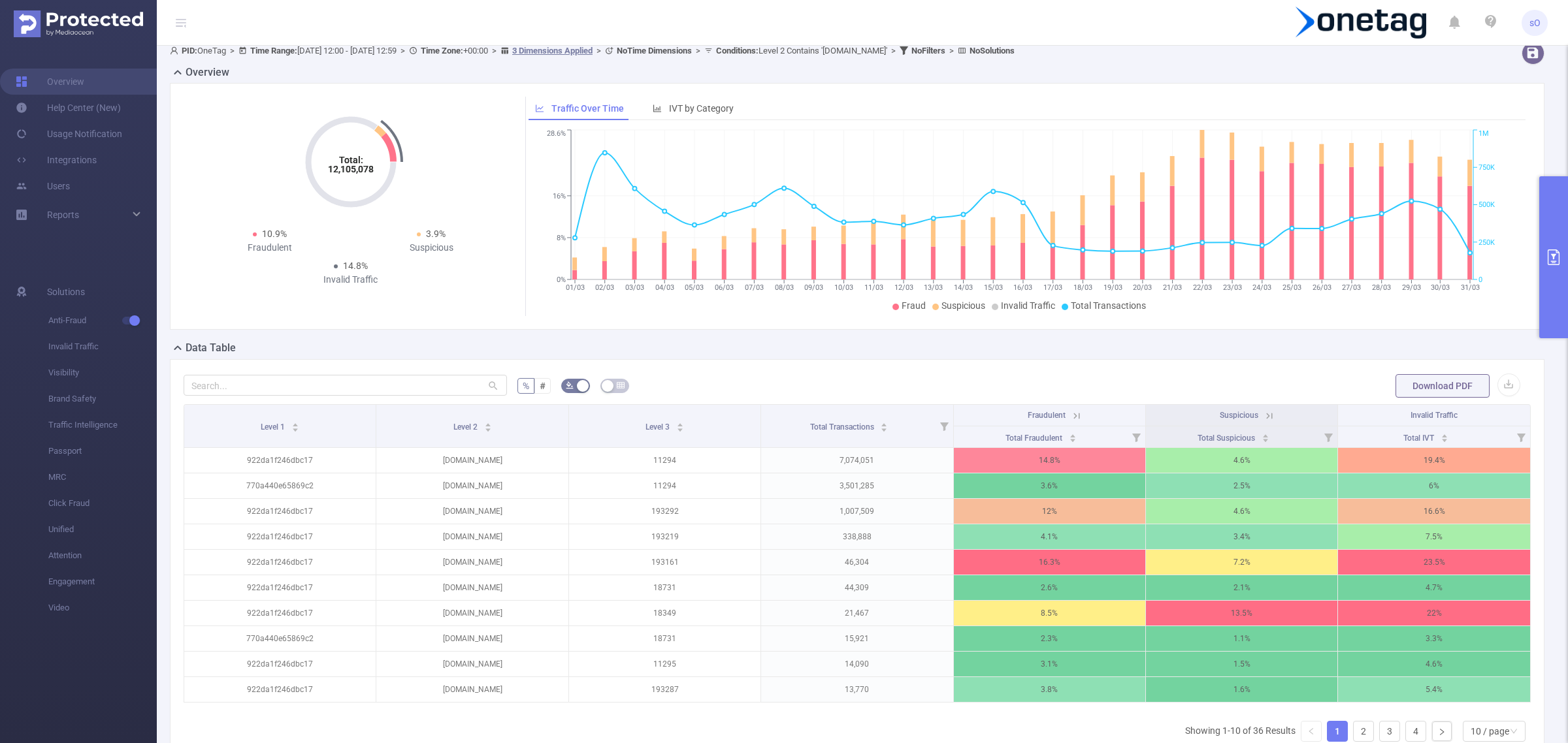
scroll to position [73, 0]
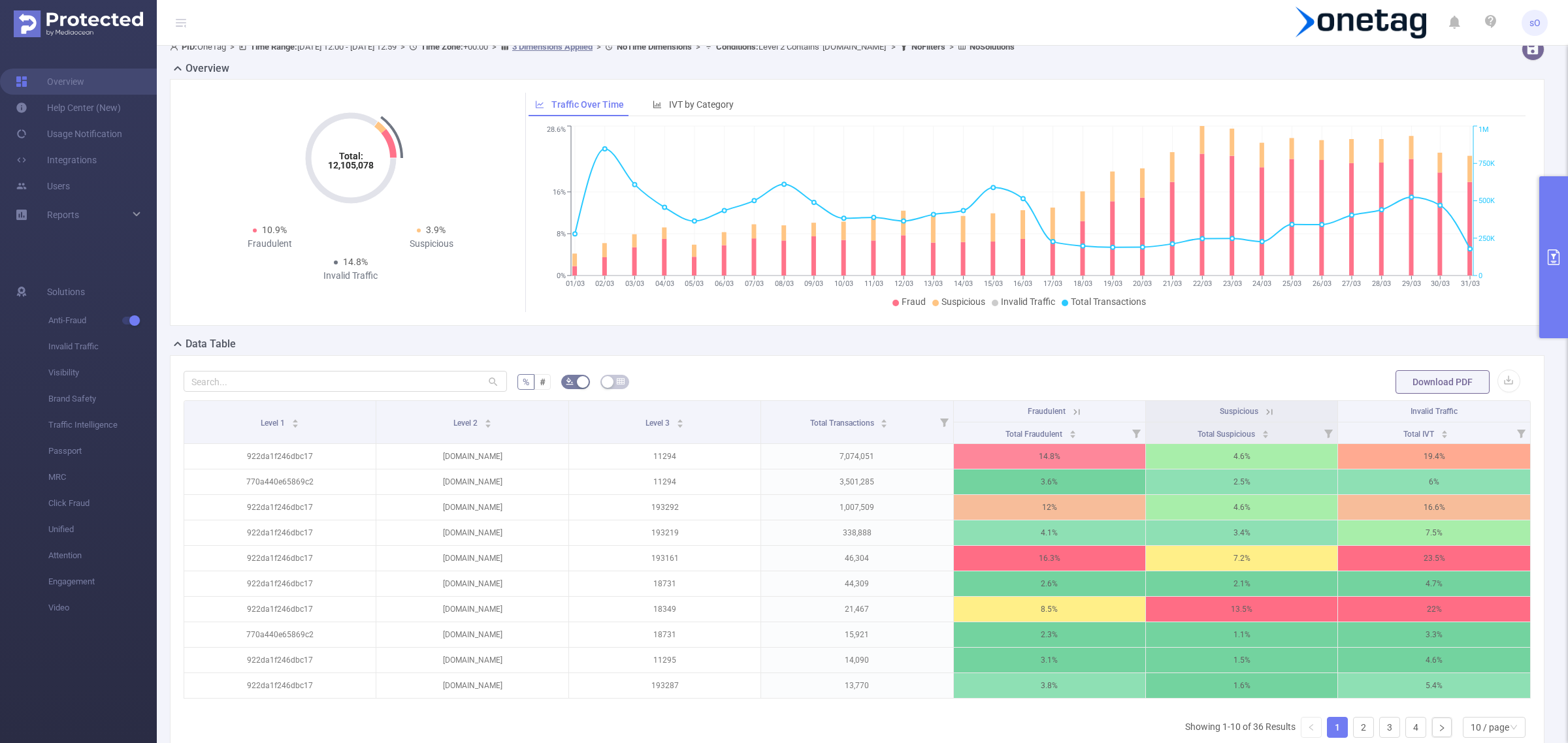
click at [1260, 406] on icon at bounding box center [1267, 412] width 16 height 13
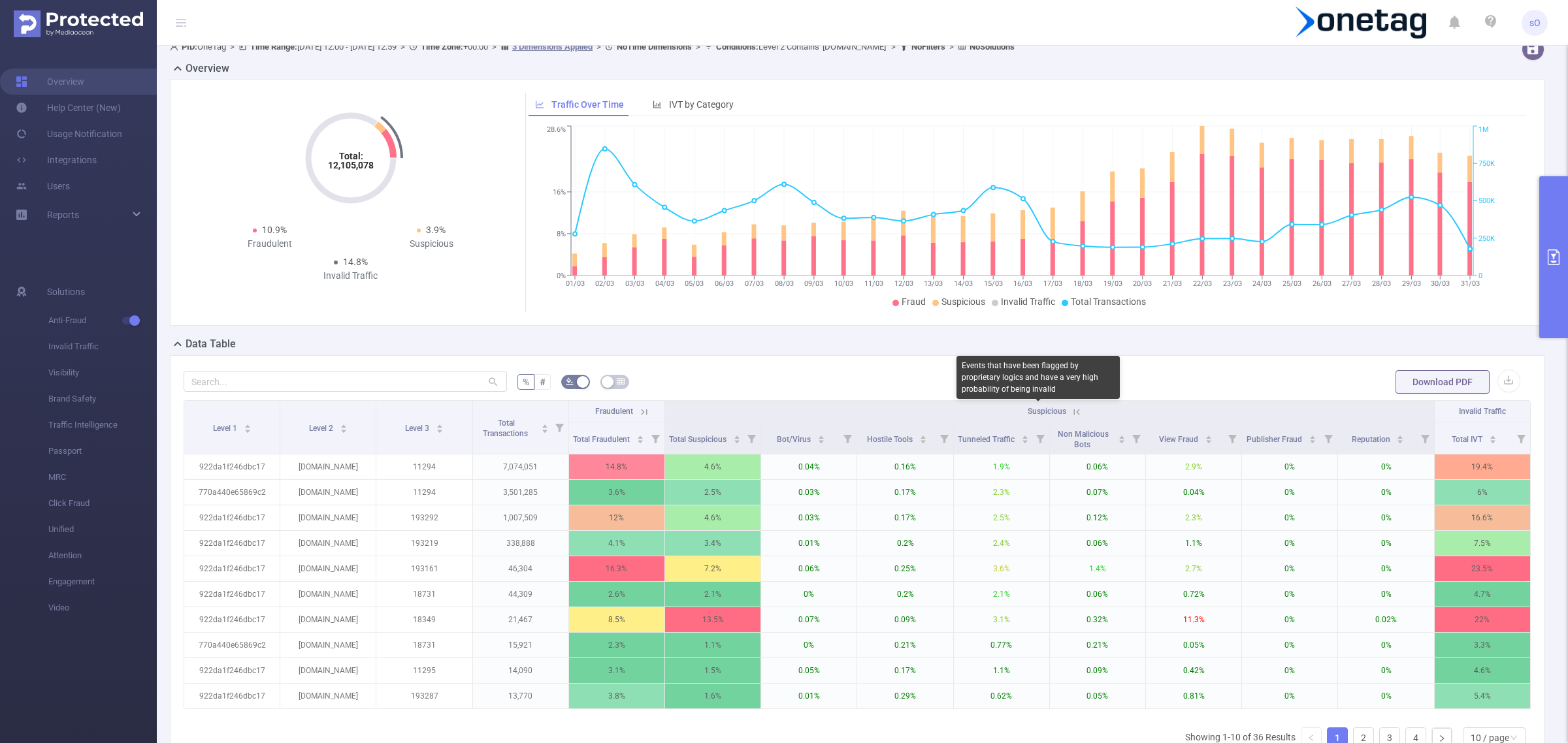
click at [1044, 415] on span "Suspicious" at bounding box center [1047, 411] width 39 height 9
click at [1071, 412] on icon at bounding box center [1077, 412] width 12 height 12
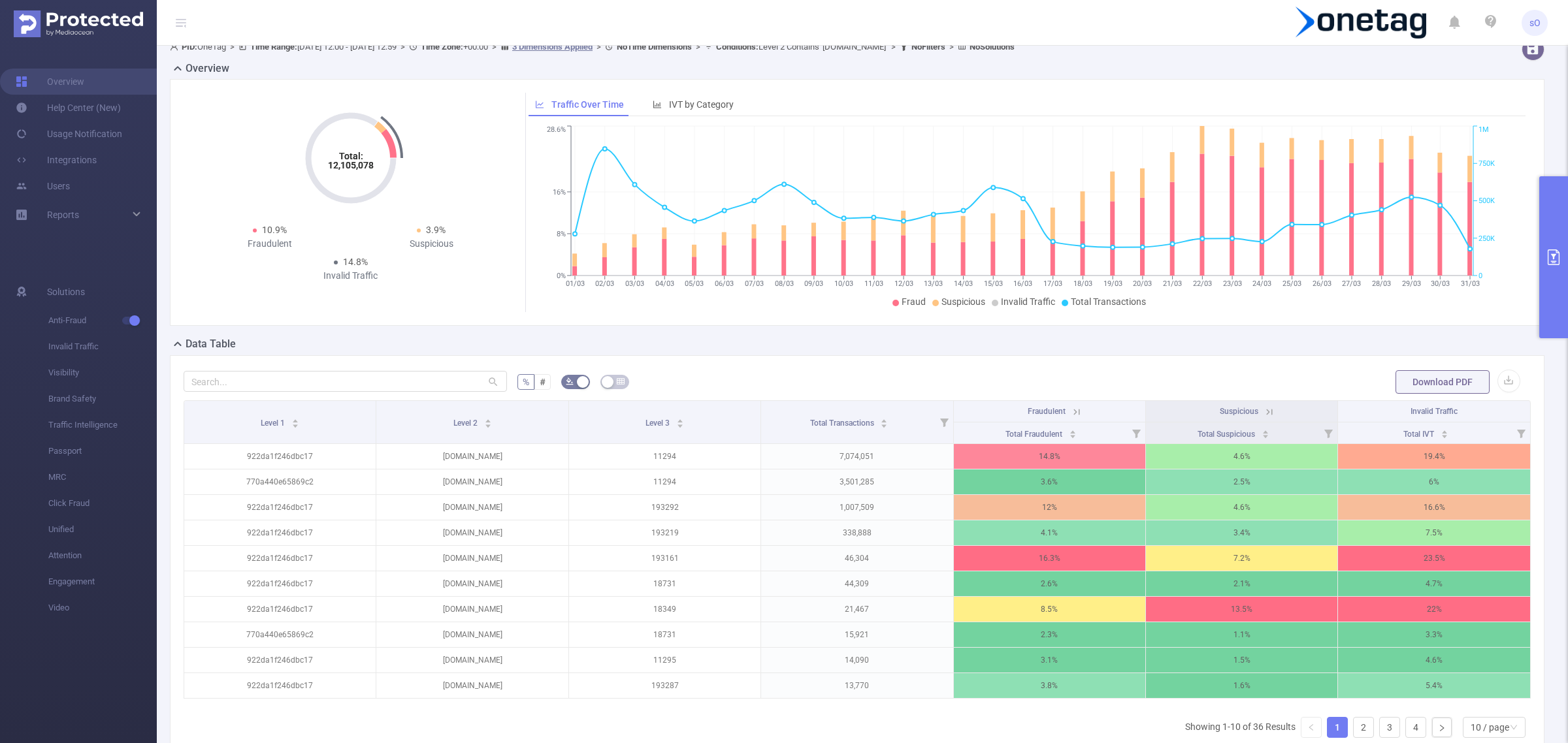
click at [1545, 275] on button "primary" at bounding box center [1553, 258] width 29 height 162
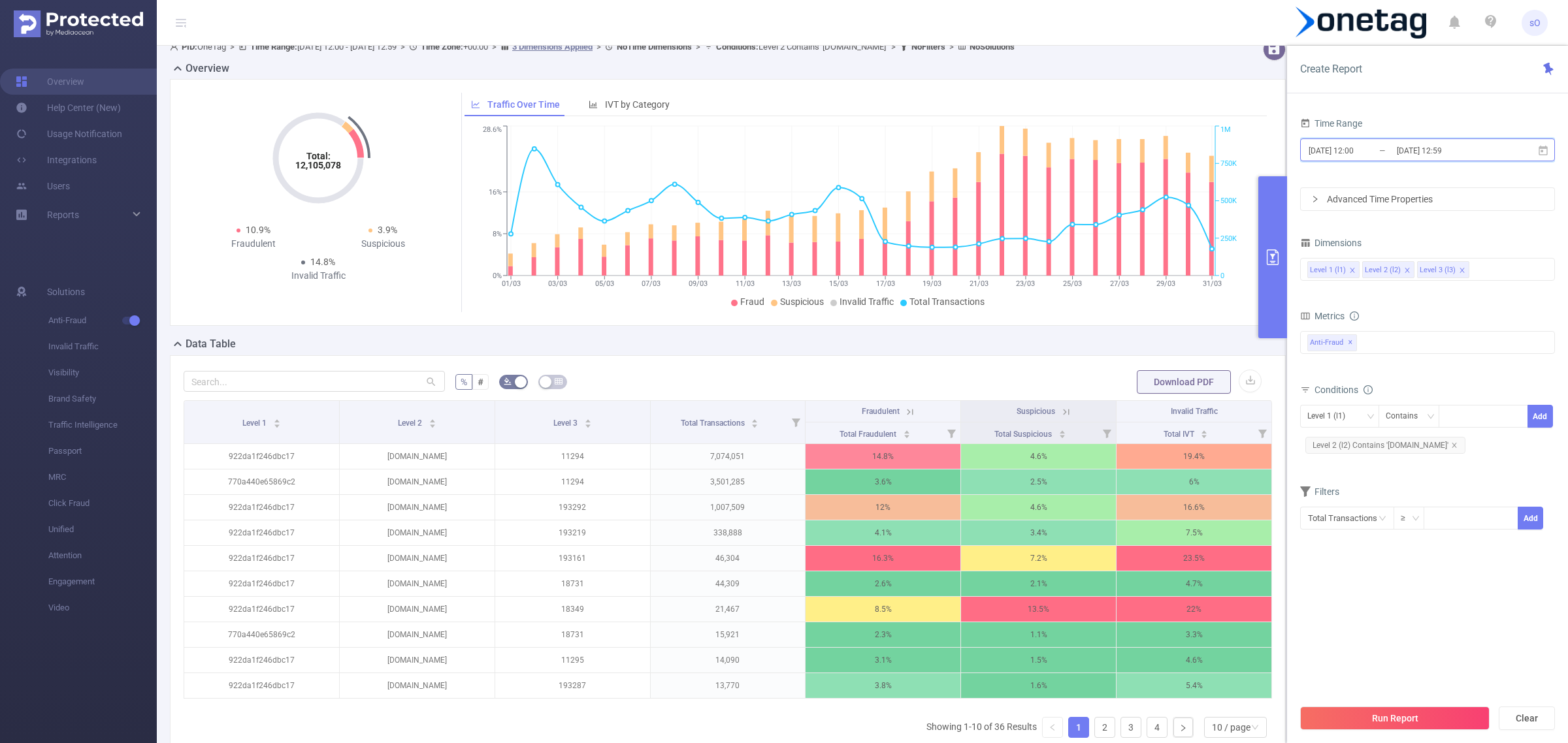
click at [1516, 149] on span "2025-03-01 12:00 _ 2025-03-31 12:59" at bounding box center [1427, 150] width 255 height 23
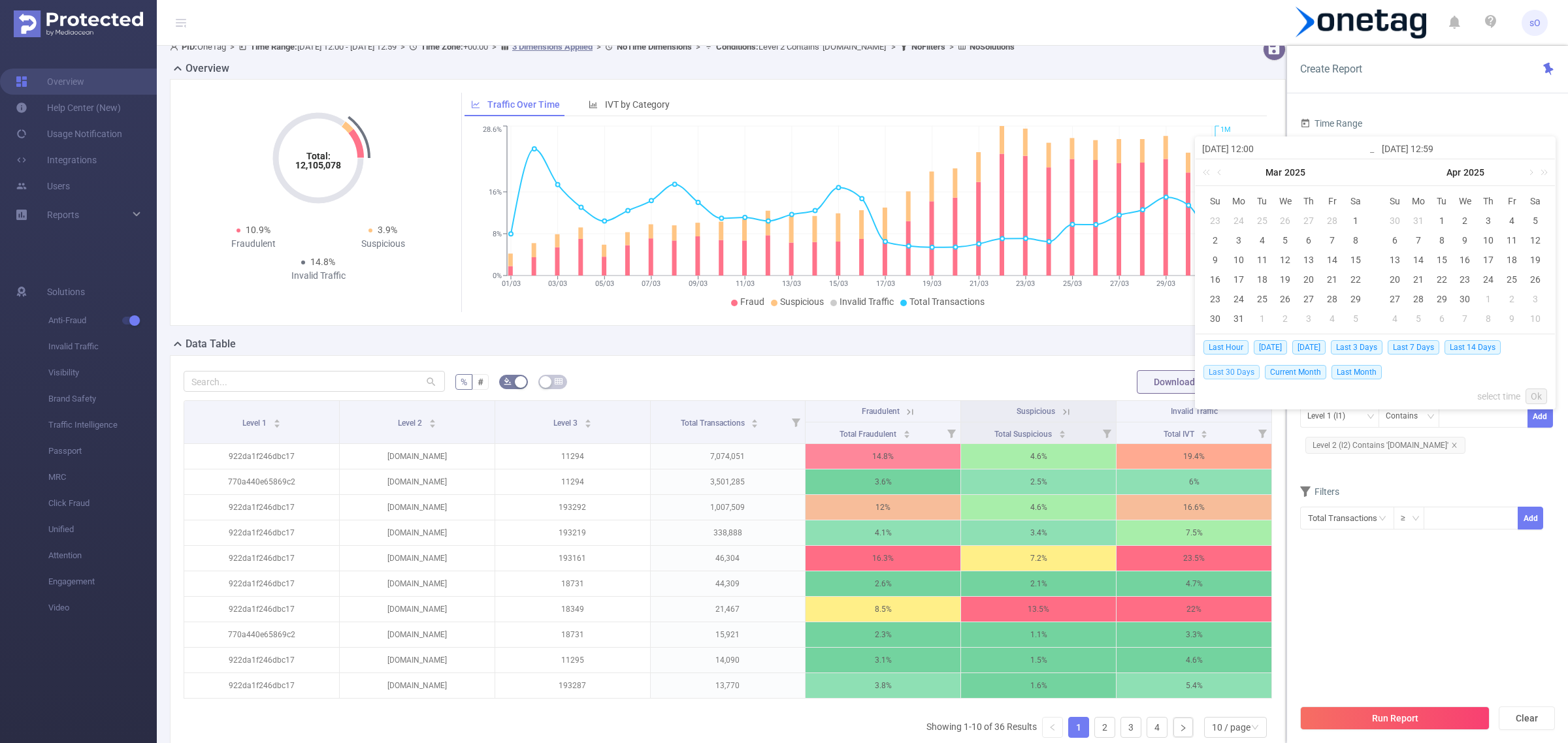
click at [1231, 375] on span "Last 30 Days" at bounding box center [1231, 372] width 56 height 14
type input "2025-07-20 00:00"
type input "2025-08-18 23:59"
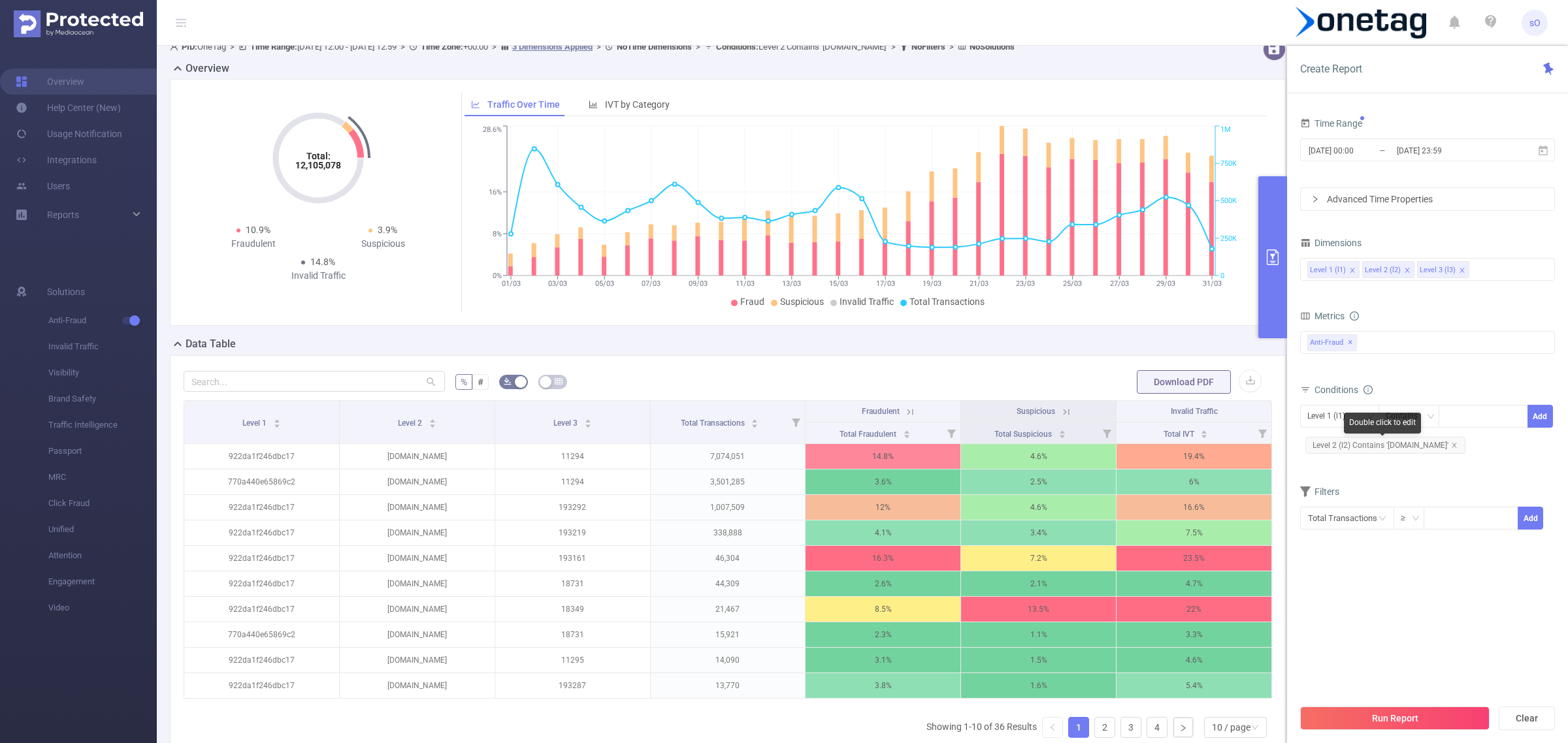
click at [1406, 446] on span "Level 2 (l2) Contains 'overwolf.com'" at bounding box center [1385, 445] width 160 height 17
click at [1517, 415] on icon "icon: close-circle" at bounding box center [1517, 415] width 8 height 8
paste input "probuilds.net"
type input "probuilds.net"
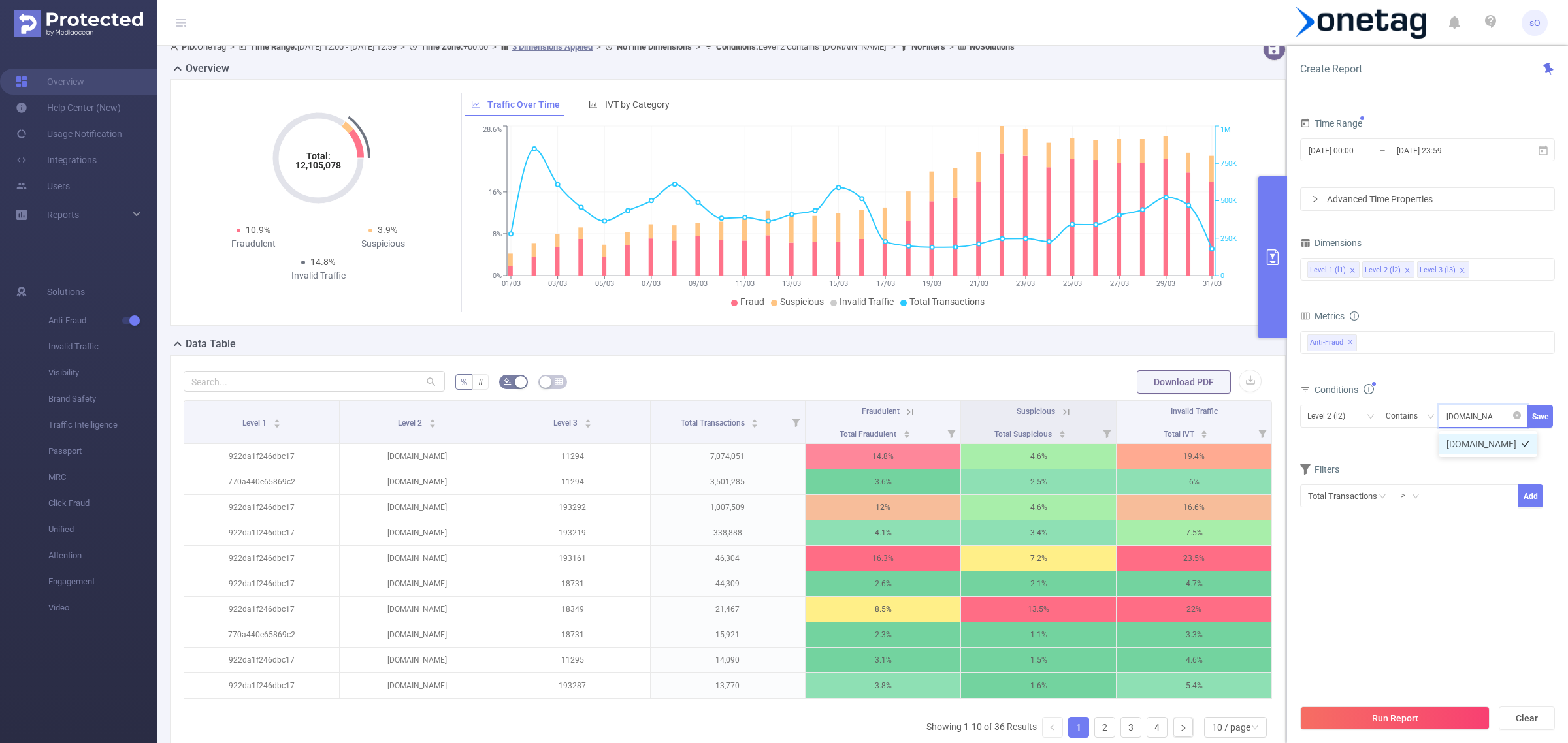
click at [1480, 438] on li "probuilds.net" at bounding box center [1488, 444] width 98 height 21
click at [1549, 406] on button "Save" at bounding box center [1540, 416] width 25 height 23
click at [1379, 724] on button "Run Report" at bounding box center [1394, 718] width 189 height 24
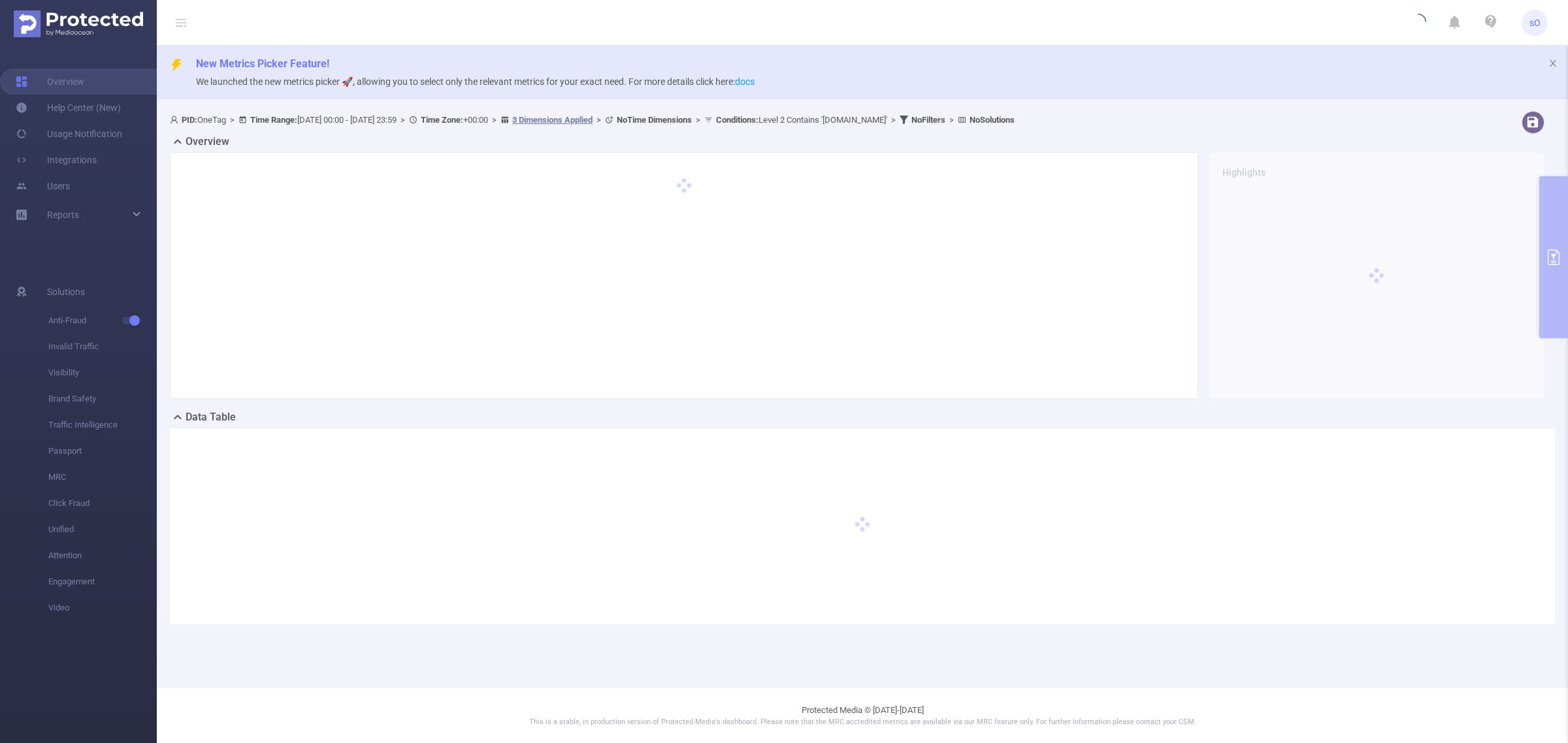
scroll to position [0, 0]
